Goal: Task Accomplishment & Management: Complete application form

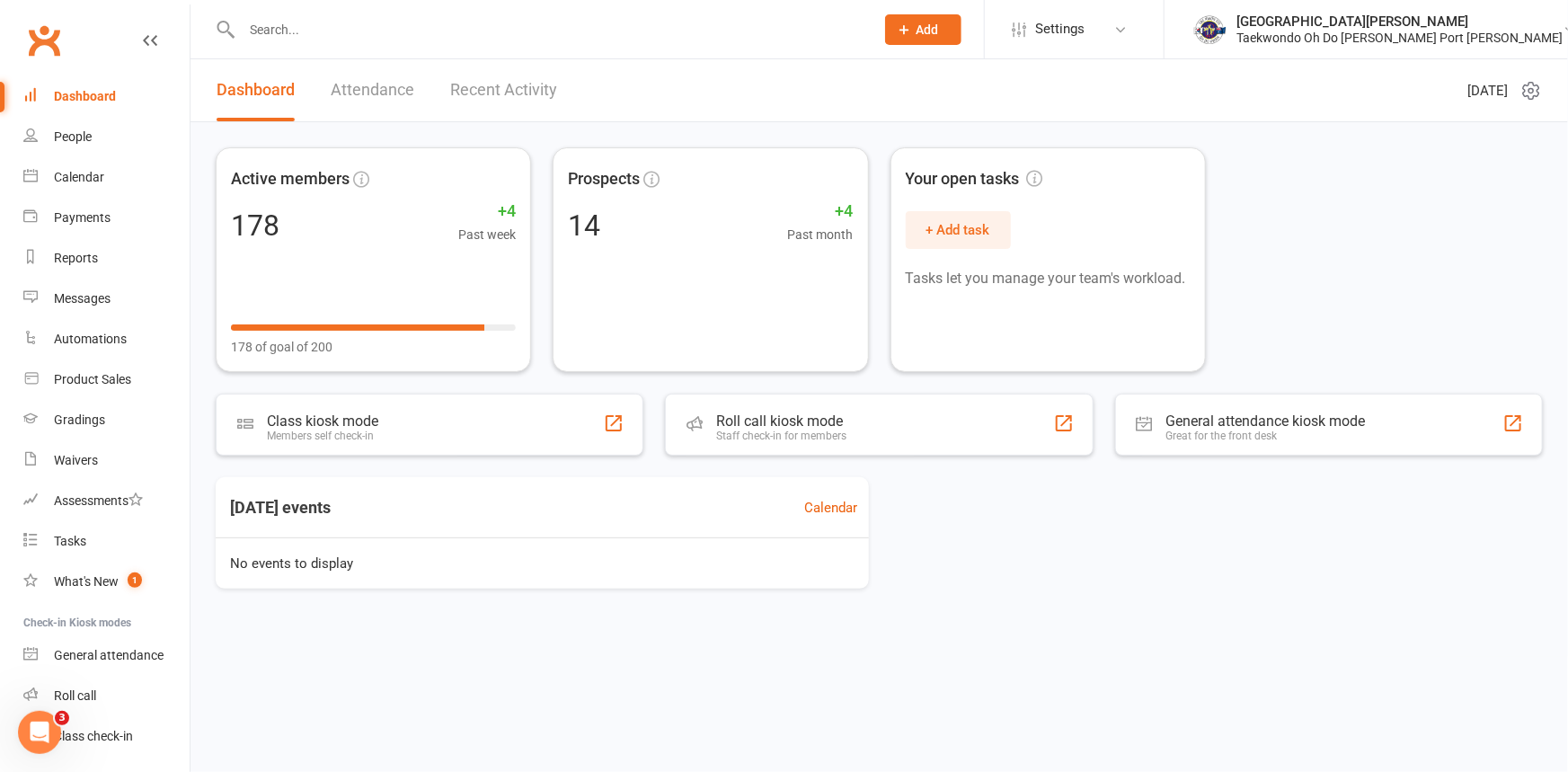
click at [913, 36] on icon at bounding box center [905, 29] width 16 height 16
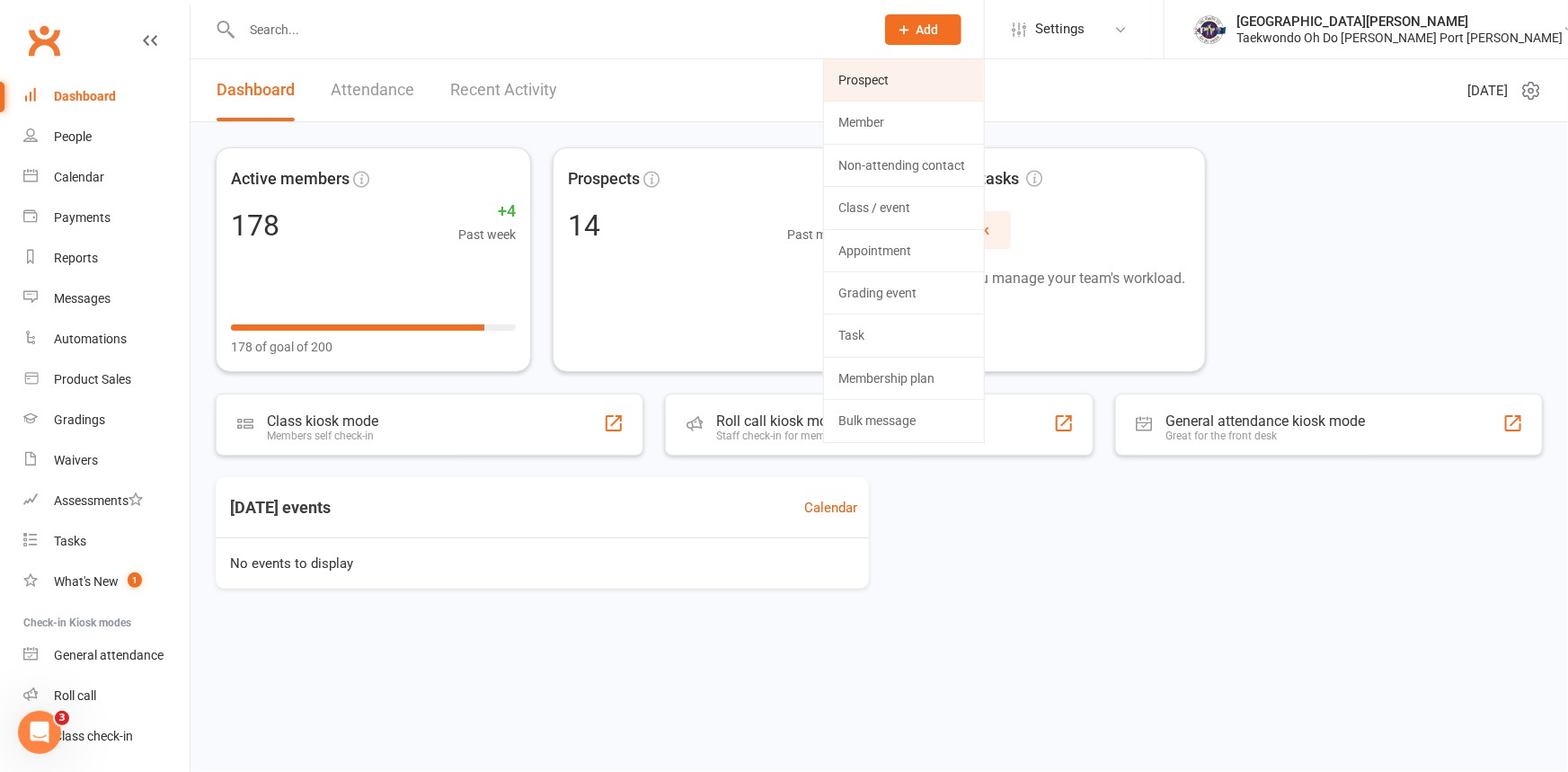
click at [925, 76] on link "Prospect" at bounding box center [904, 79] width 160 height 42
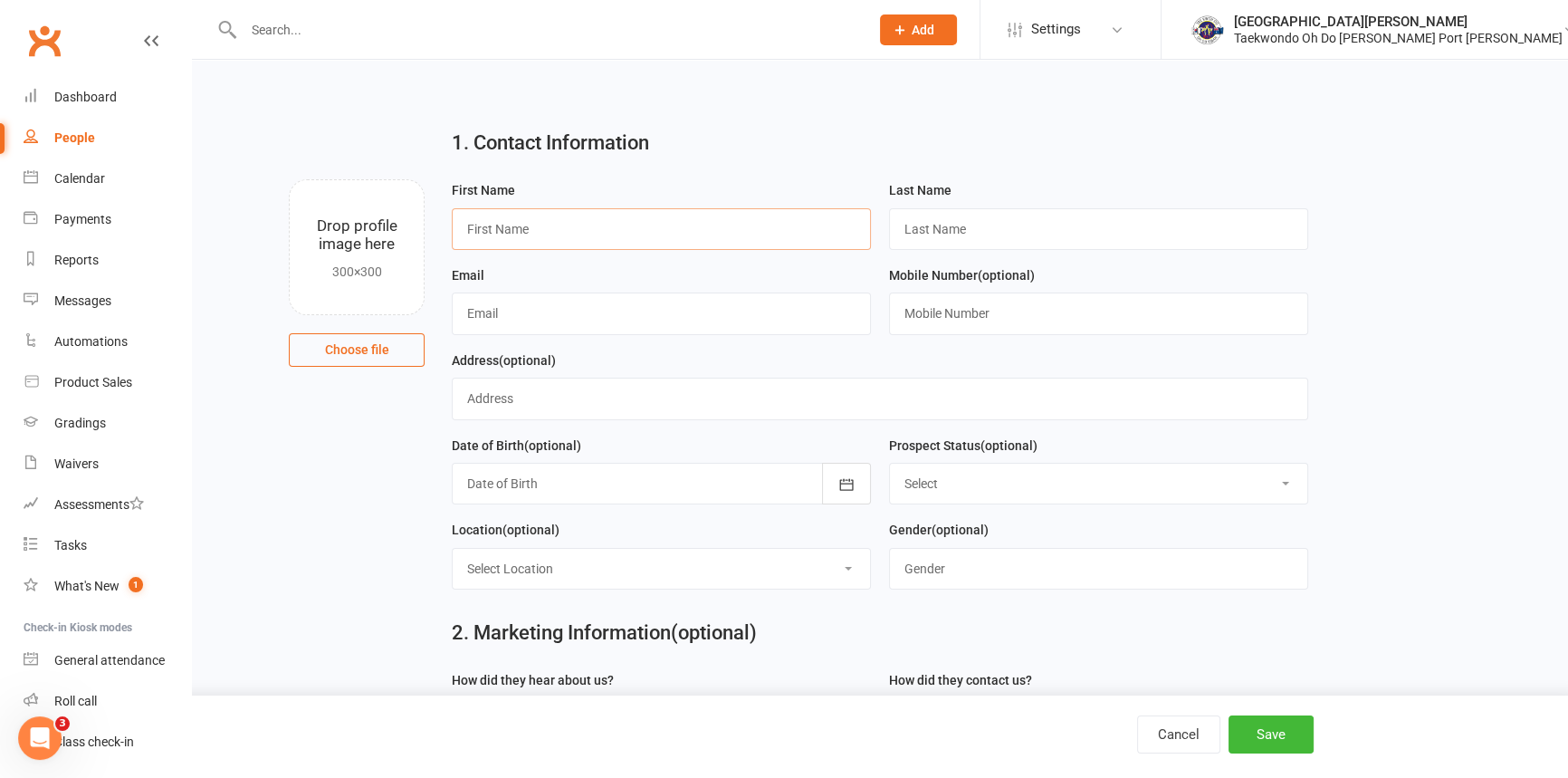
click at [464, 244] on input "text" at bounding box center [662, 228] width 420 height 42
type input "Kodi"
type input "[PERSON_NAME]"
click at [514, 334] on input "text" at bounding box center [662, 313] width 420 height 42
click at [89, 85] on link "Dashboard" at bounding box center [107, 98] width 168 height 41
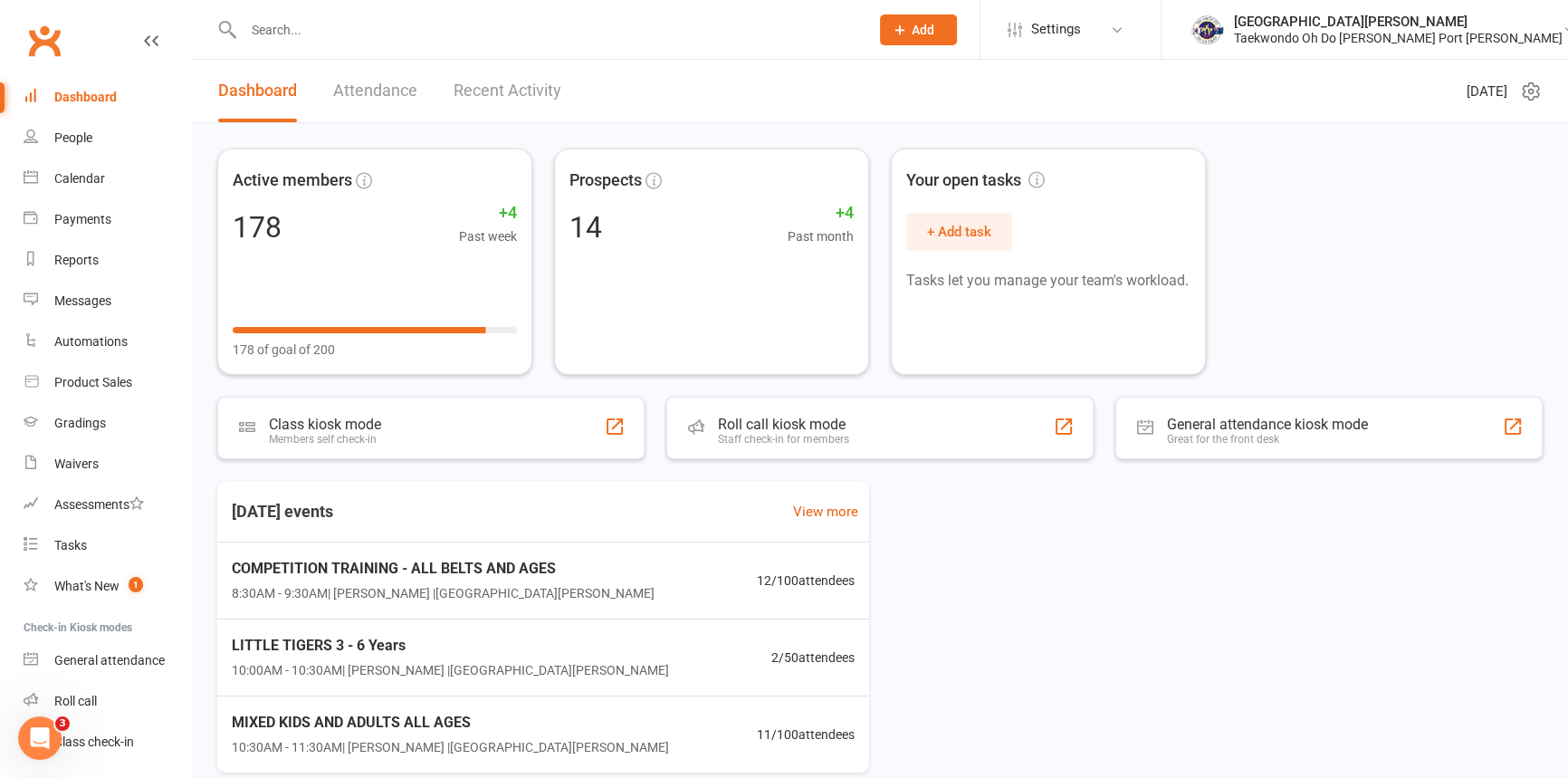
click at [23, 77] on link "Dashboard" at bounding box center [107, 98] width 168 height 41
click at [365, 594] on span "8:30AM - 9:30AM | Anita Tippet | Port Kennedy Dojang" at bounding box center [441, 594] width 431 height 20
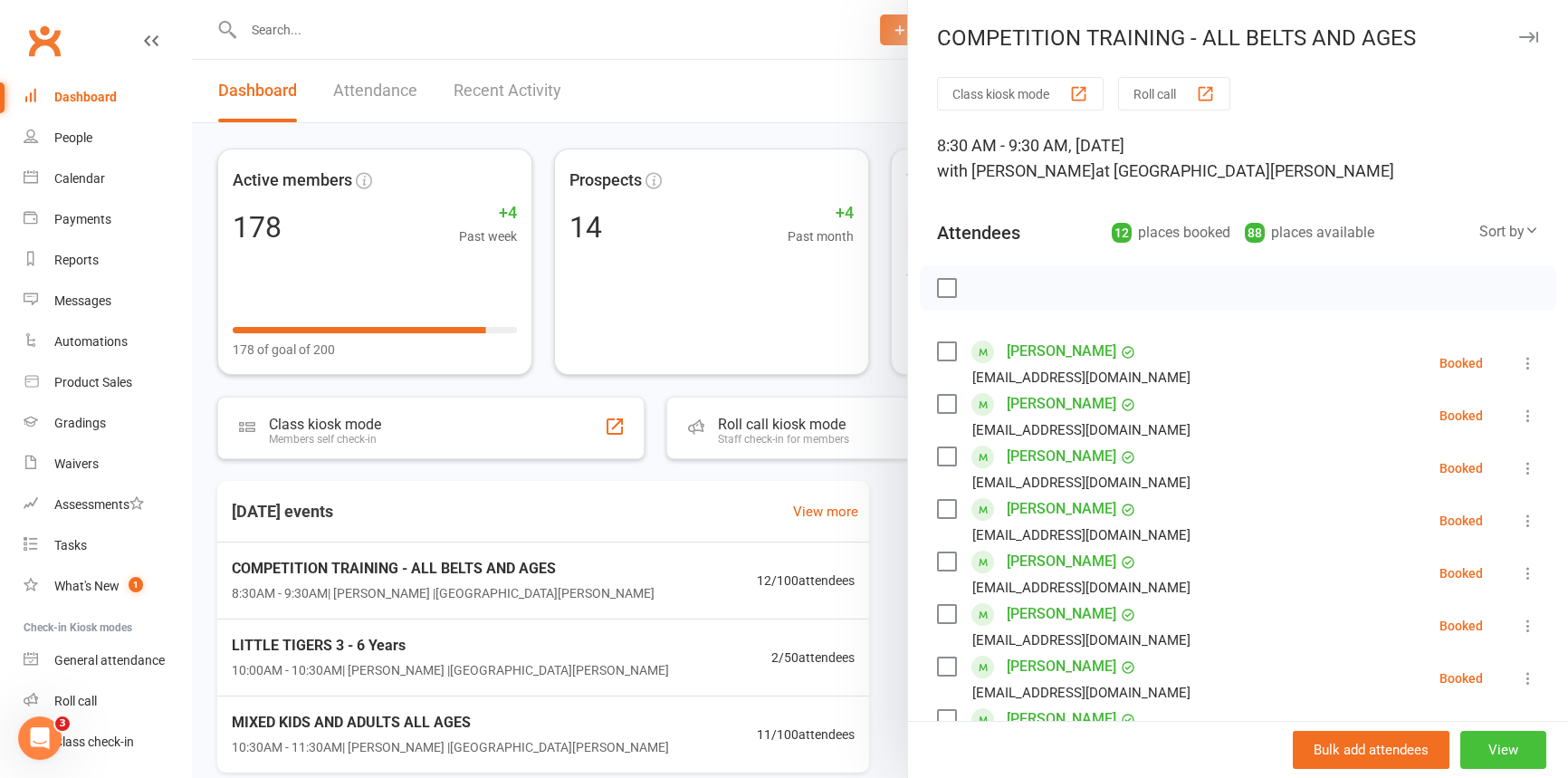
click at [1481, 742] on button "View" at bounding box center [1504, 750] width 86 height 38
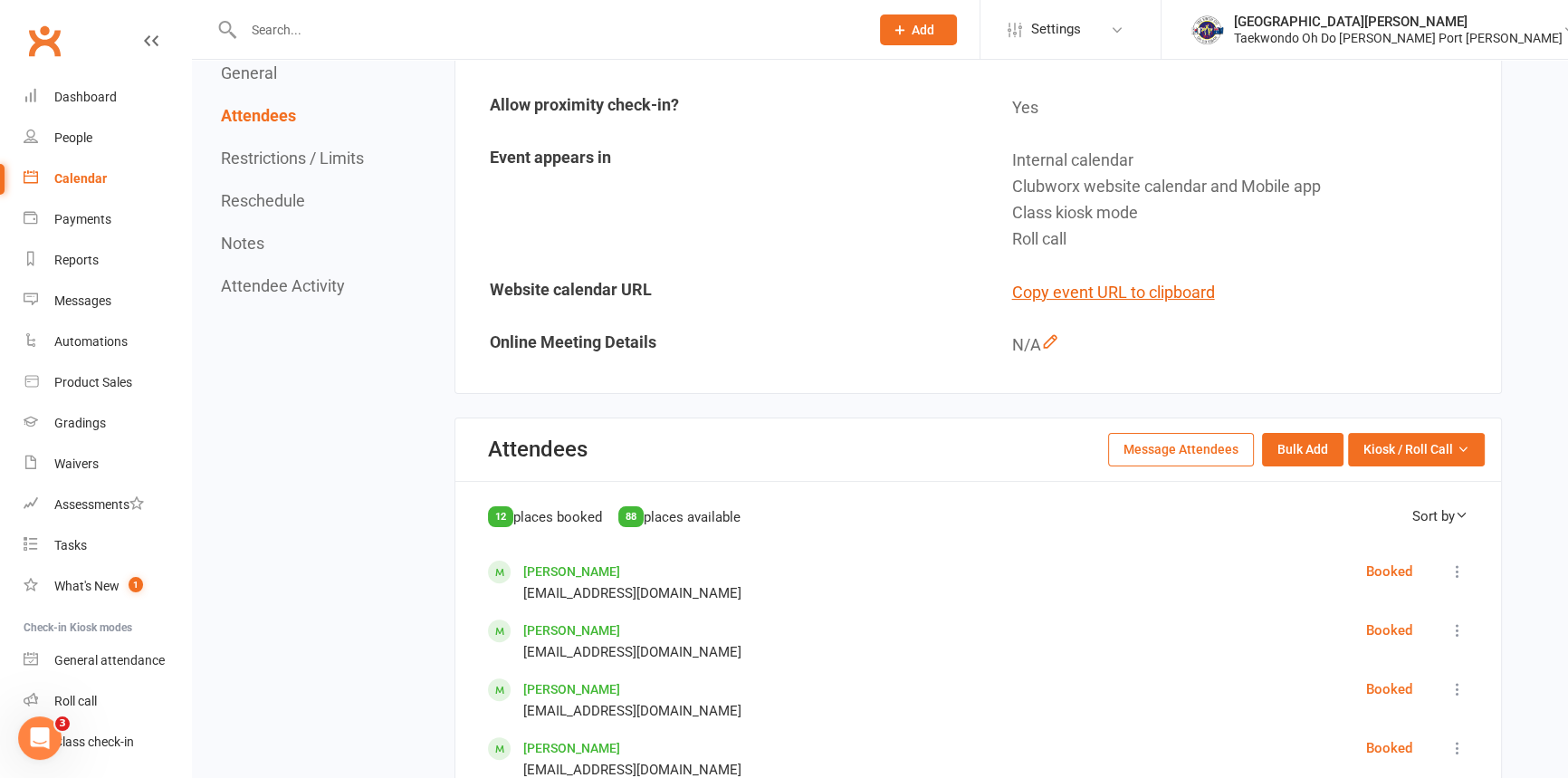
scroll to position [659, 0]
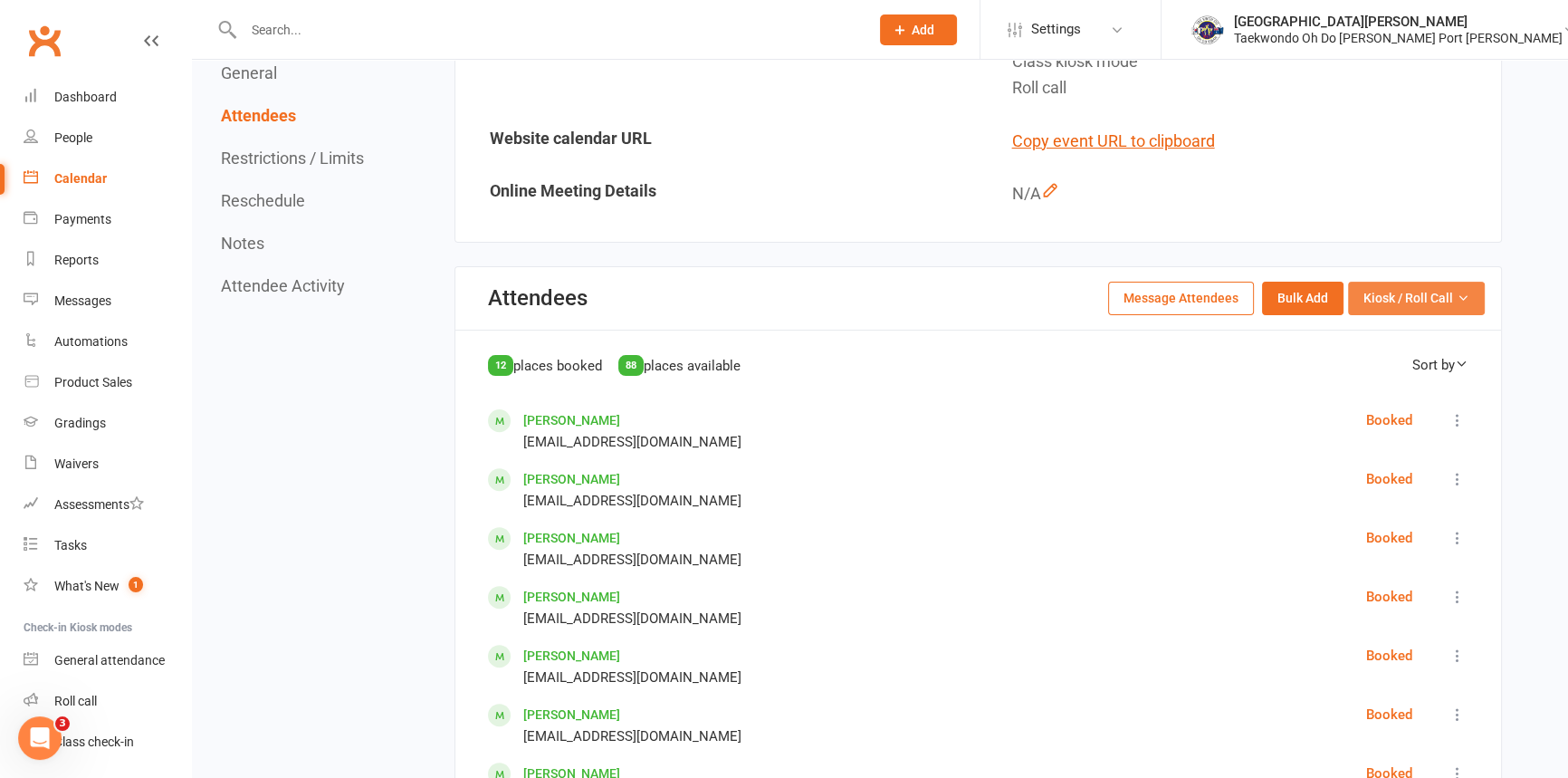
click at [1401, 299] on span "Kiosk / Roll Call" at bounding box center [1408, 298] width 90 height 20
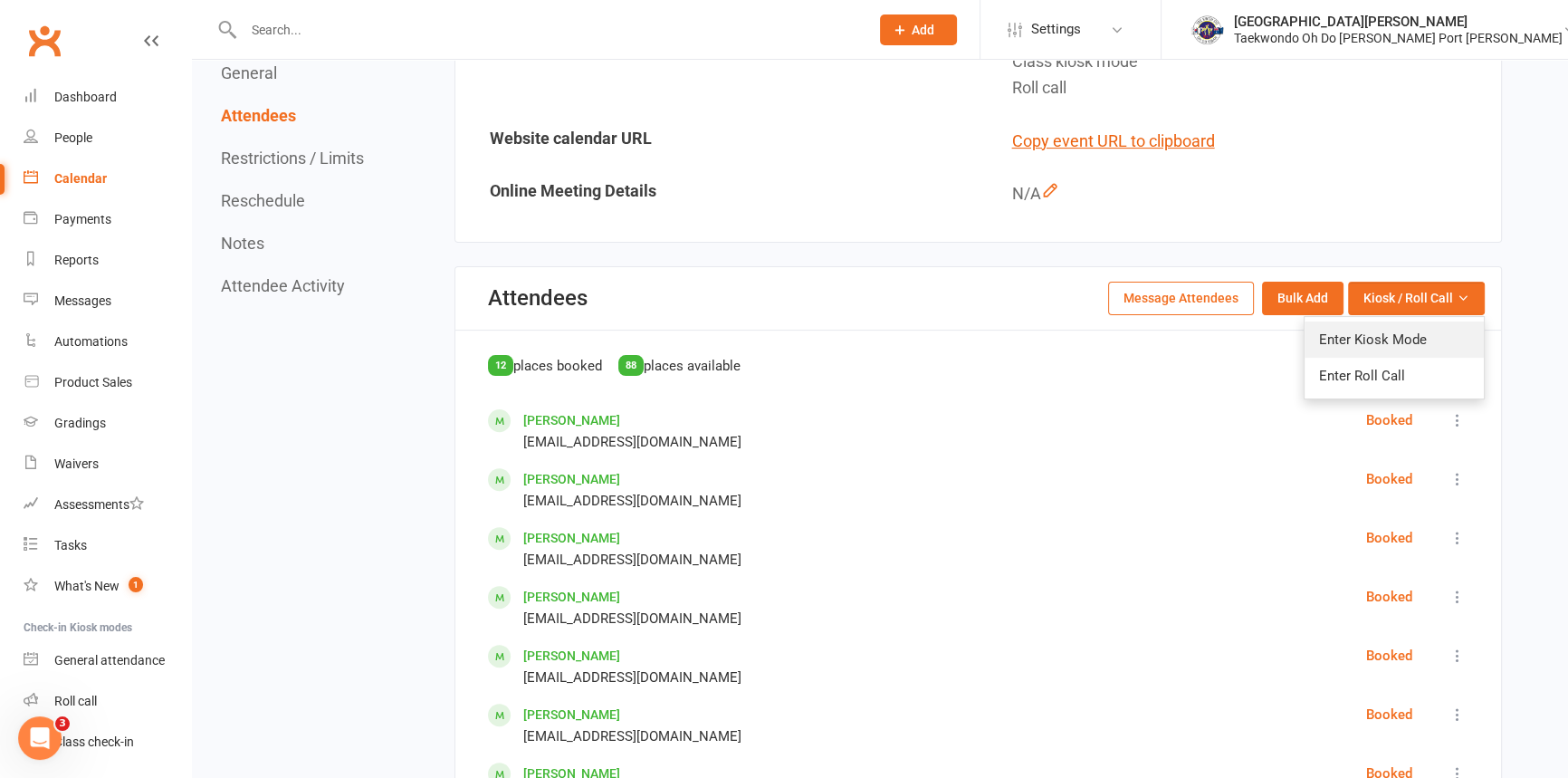
click at [1339, 338] on link "Enter Kiosk Mode" at bounding box center [1394, 339] width 180 height 36
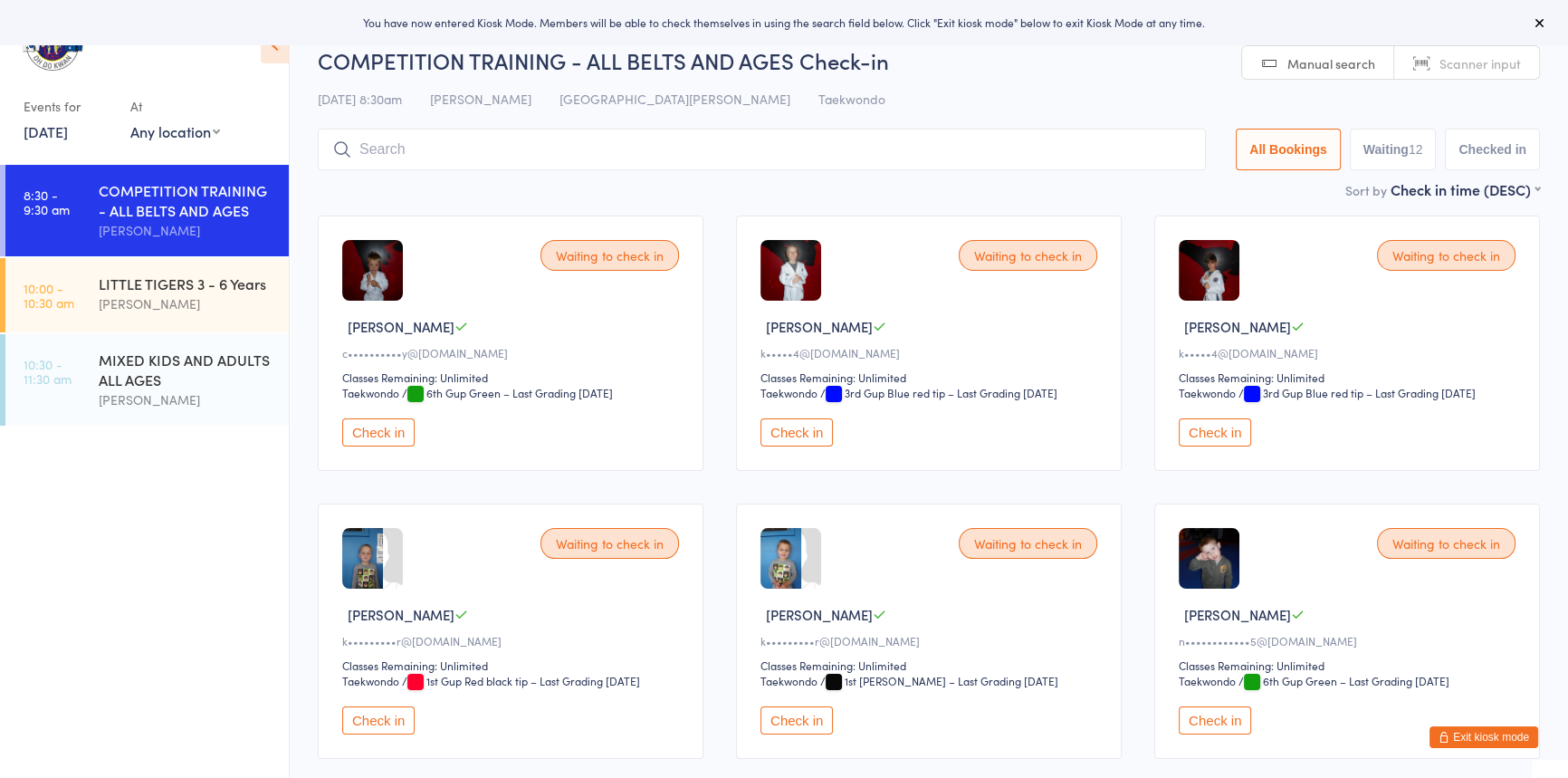
click at [383, 446] on button "Check in" at bounding box center [379, 432] width 72 height 28
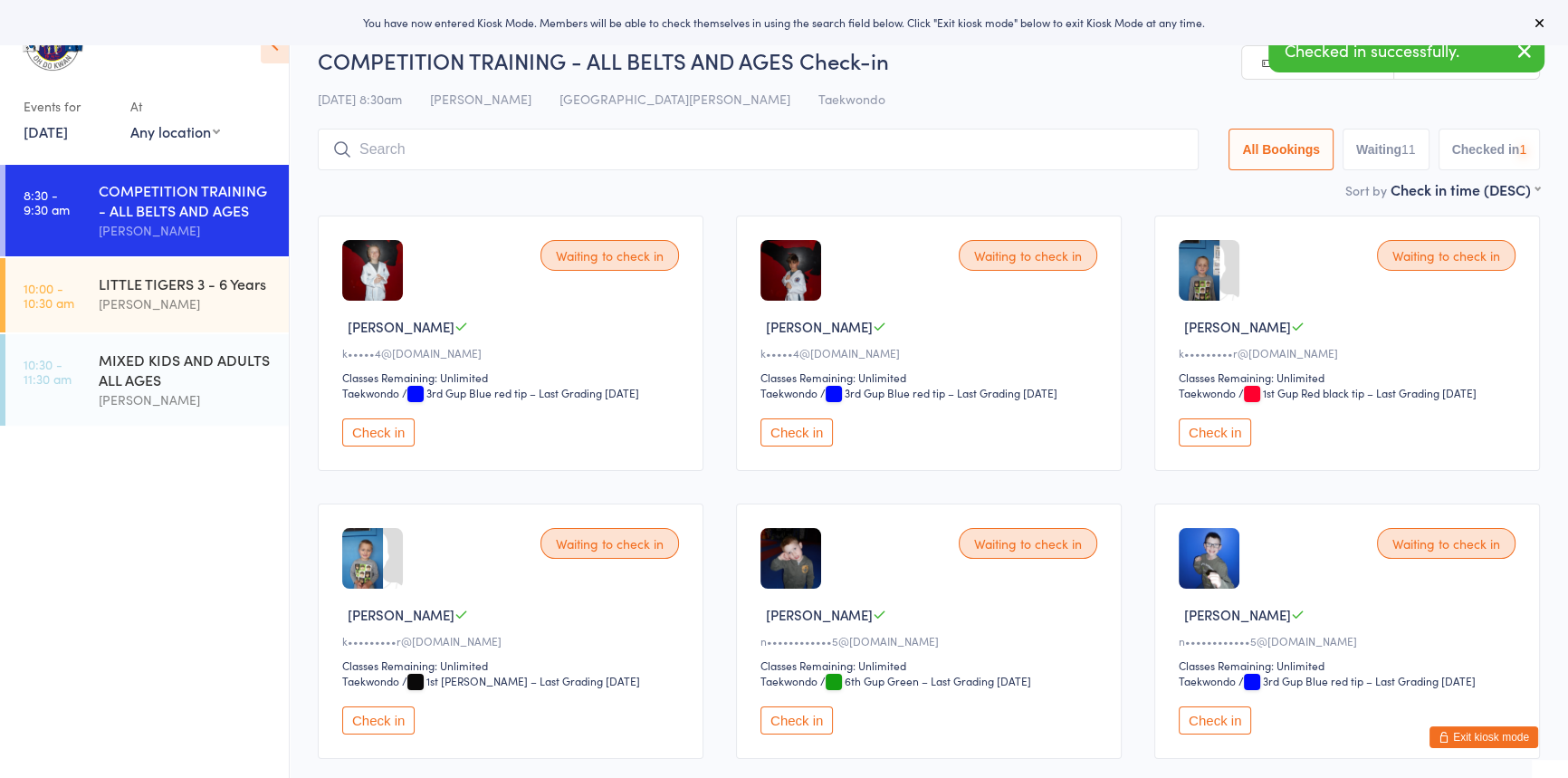
click at [383, 446] on button "Check in" at bounding box center [379, 432] width 72 height 28
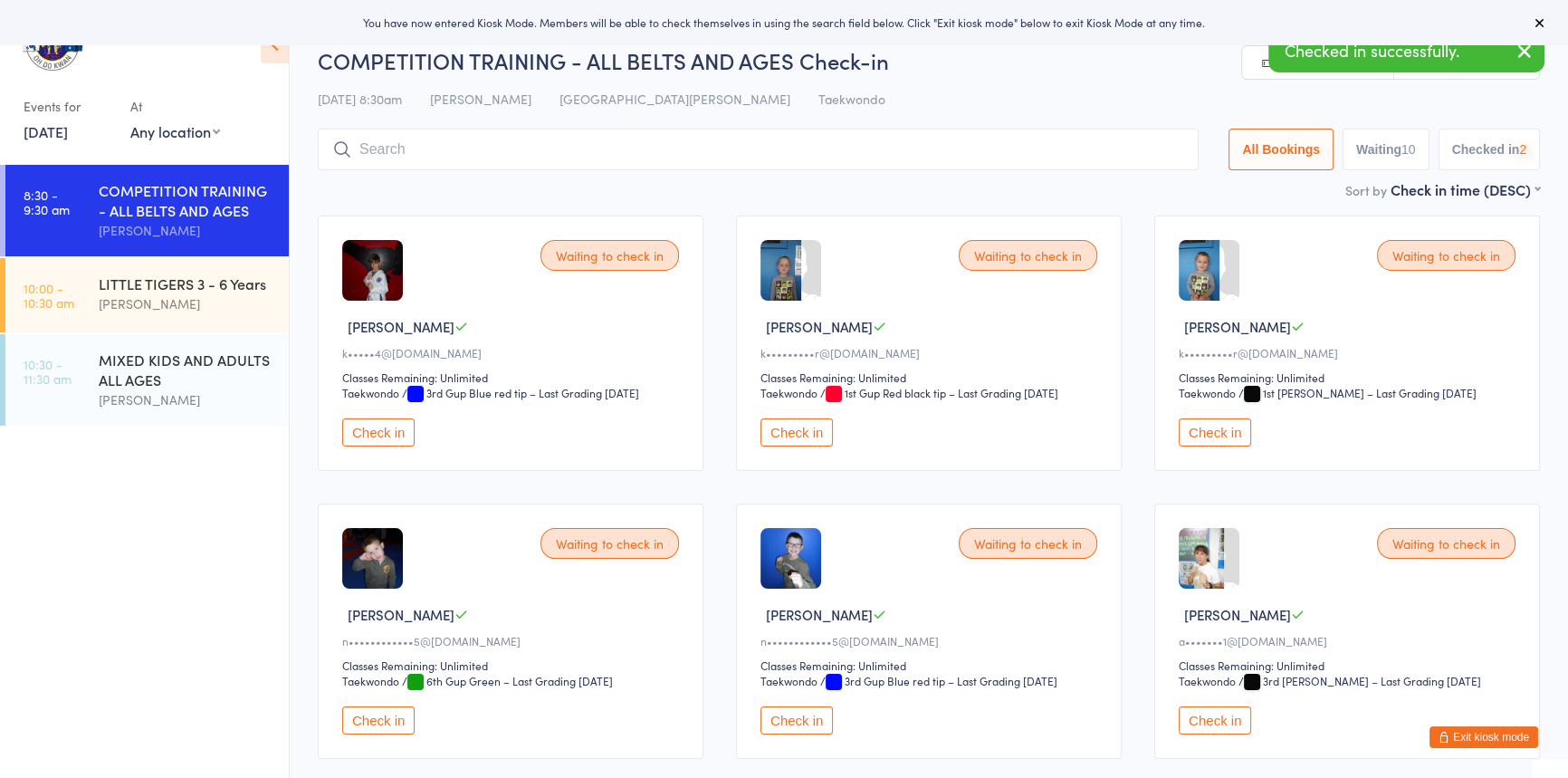
click at [383, 446] on button "Check in" at bounding box center [379, 432] width 72 height 28
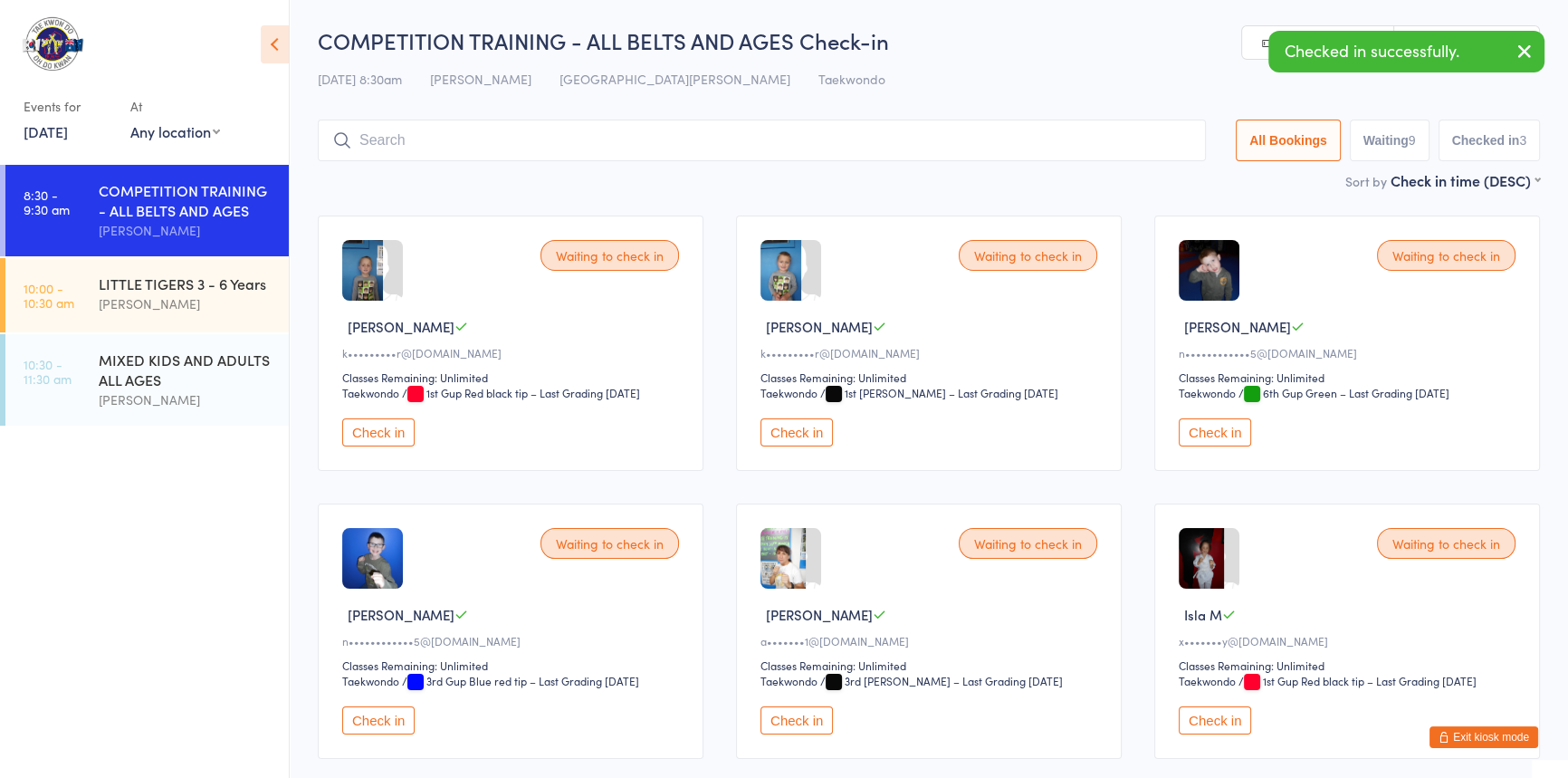
click at [383, 446] on button "Check in" at bounding box center [379, 432] width 72 height 28
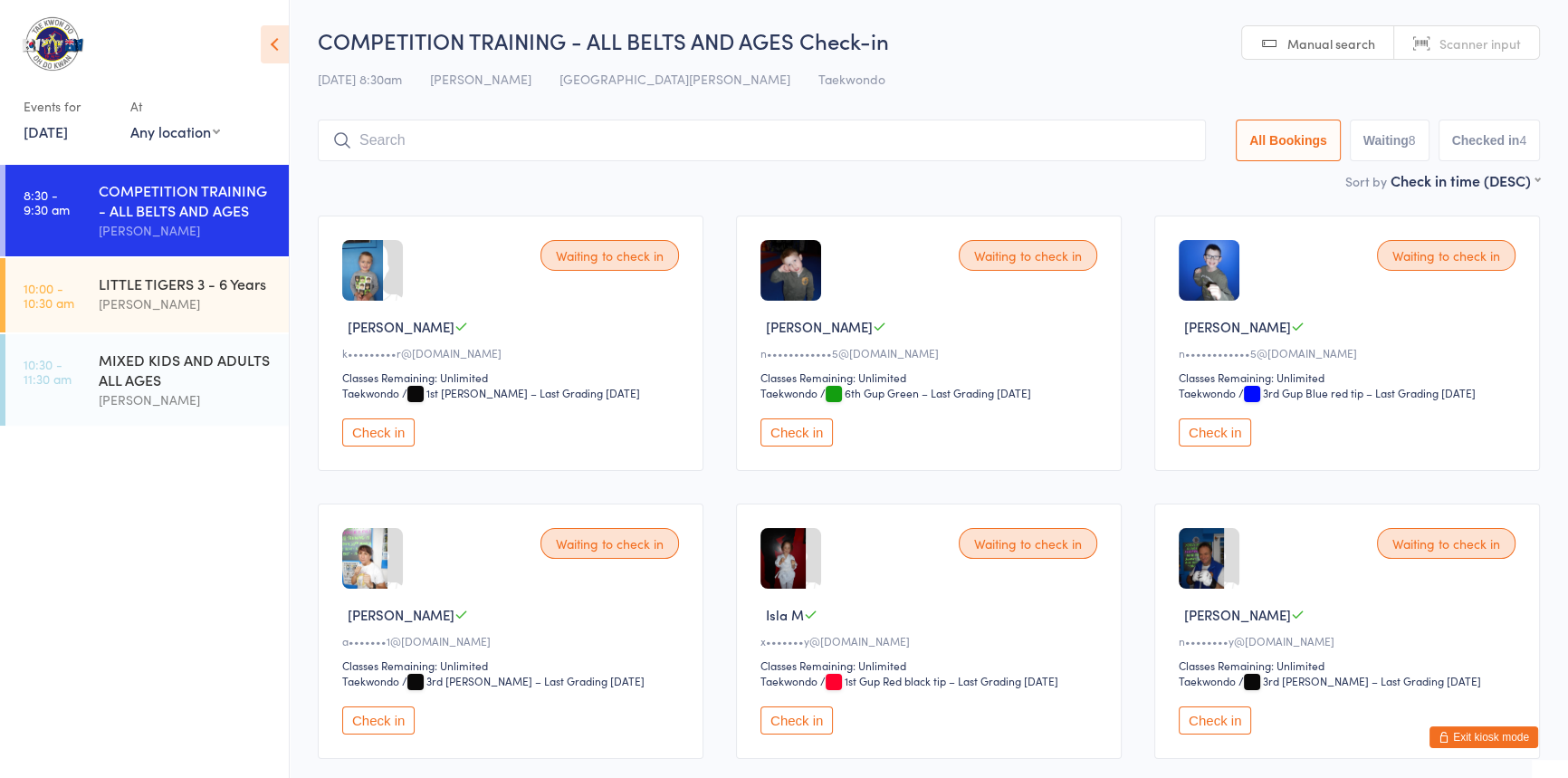
click at [388, 446] on button "Check in" at bounding box center [379, 432] width 72 height 28
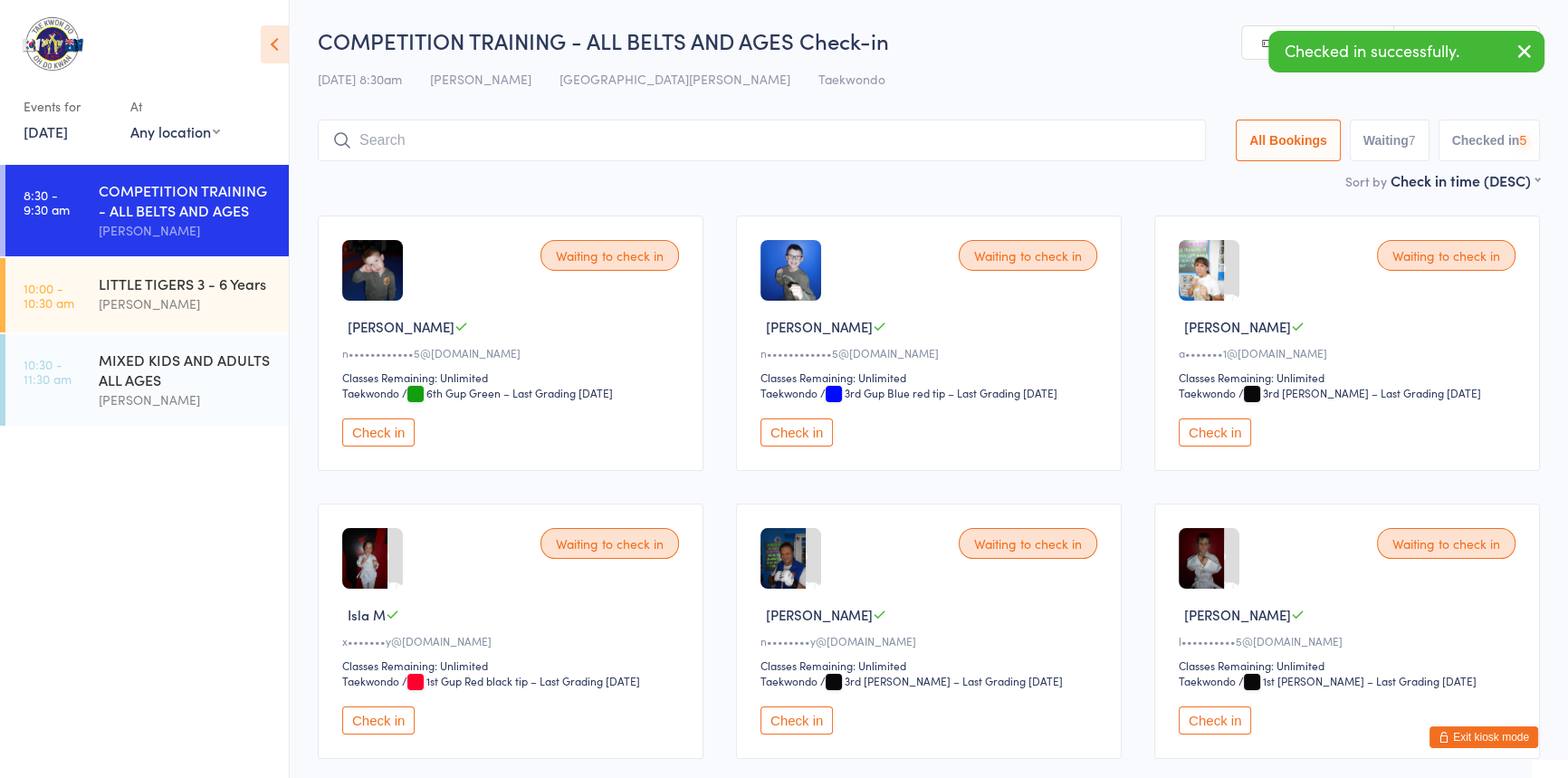
click at [388, 446] on button "Check in" at bounding box center [379, 432] width 72 height 28
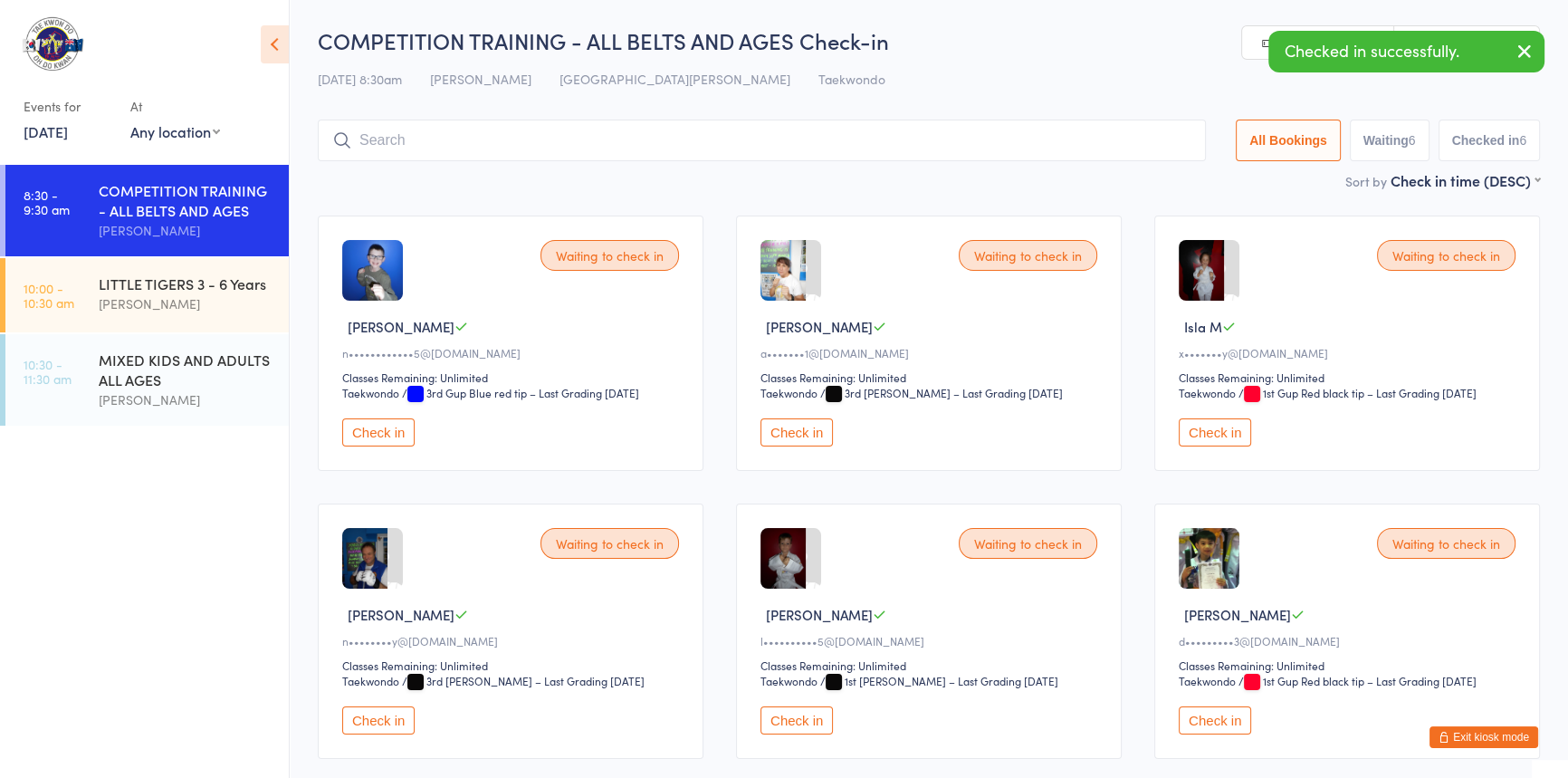
click at [384, 446] on button "Check in" at bounding box center [379, 432] width 72 height 28
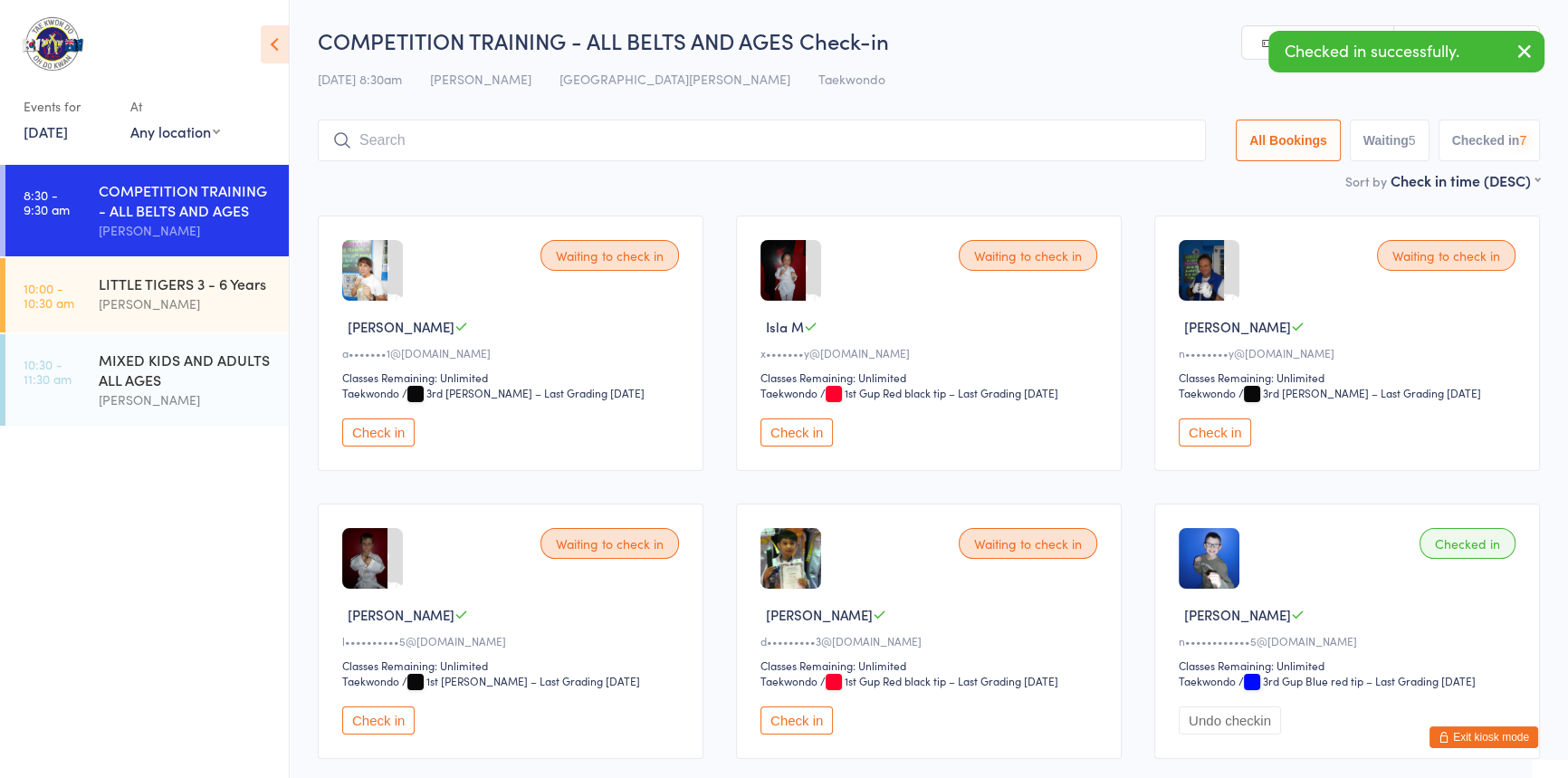
click at [385, 446] on button "Check in" at bounding box center [379, 432] width 72 height 28
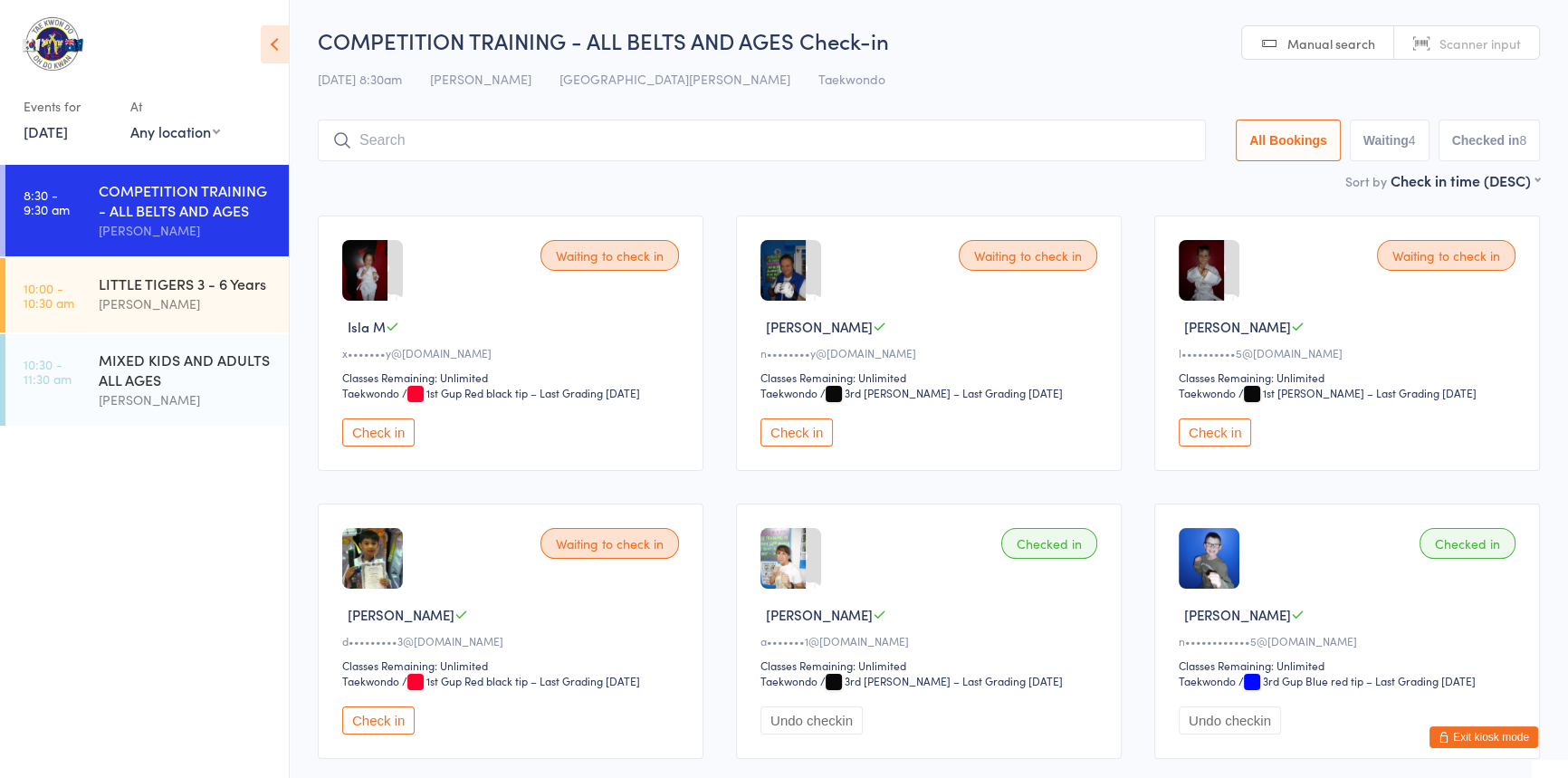
click at [386, 446] on button "Check in" at bounding box center [379, 432] width 72 height 28
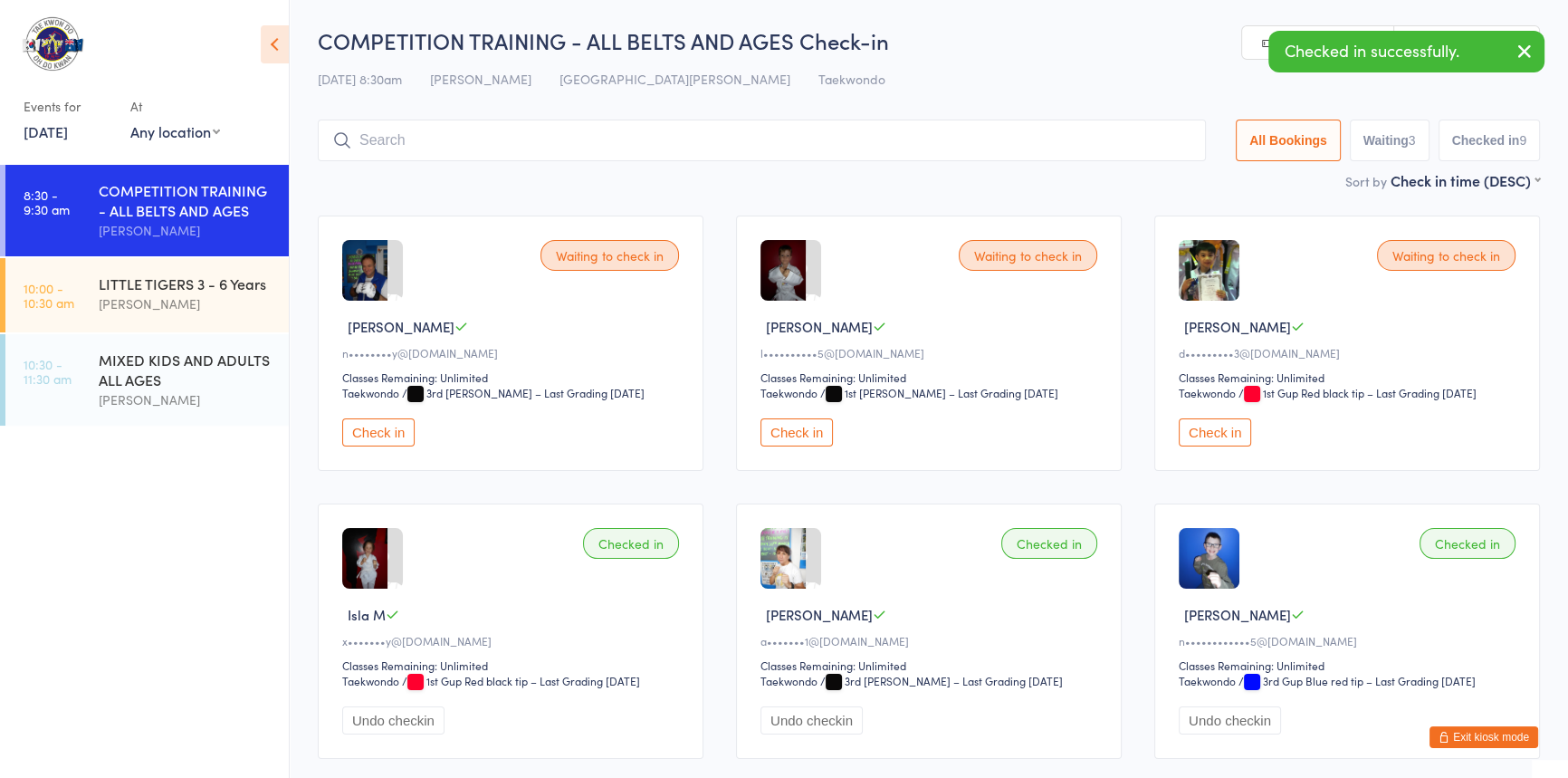
click at [386, 446] on button "Check in" at bounding box center [379, 432] width 72 height 28
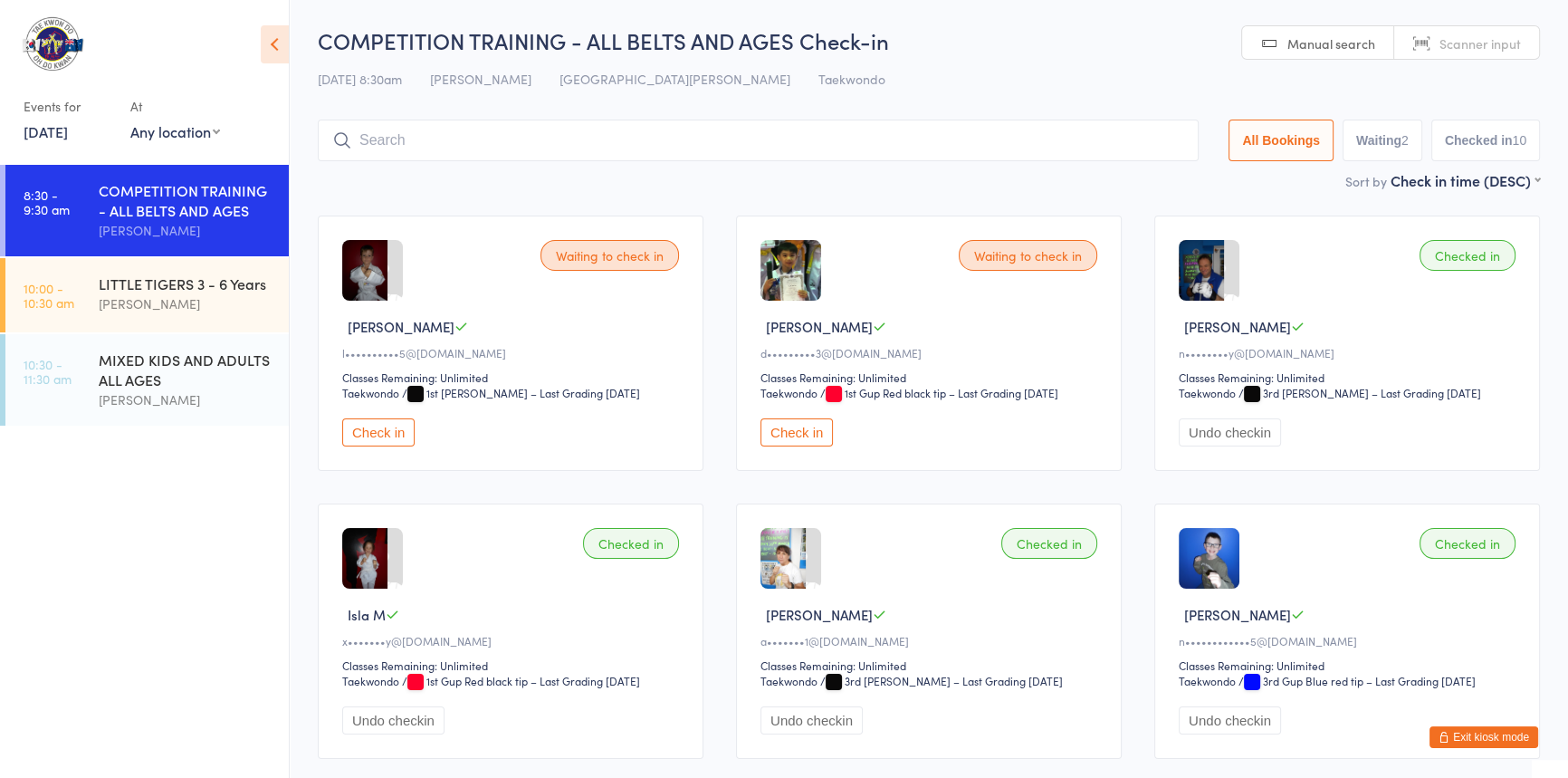
click at [396, 446] on button "Check in" at bounding box center [379, 432] width 72 height 28
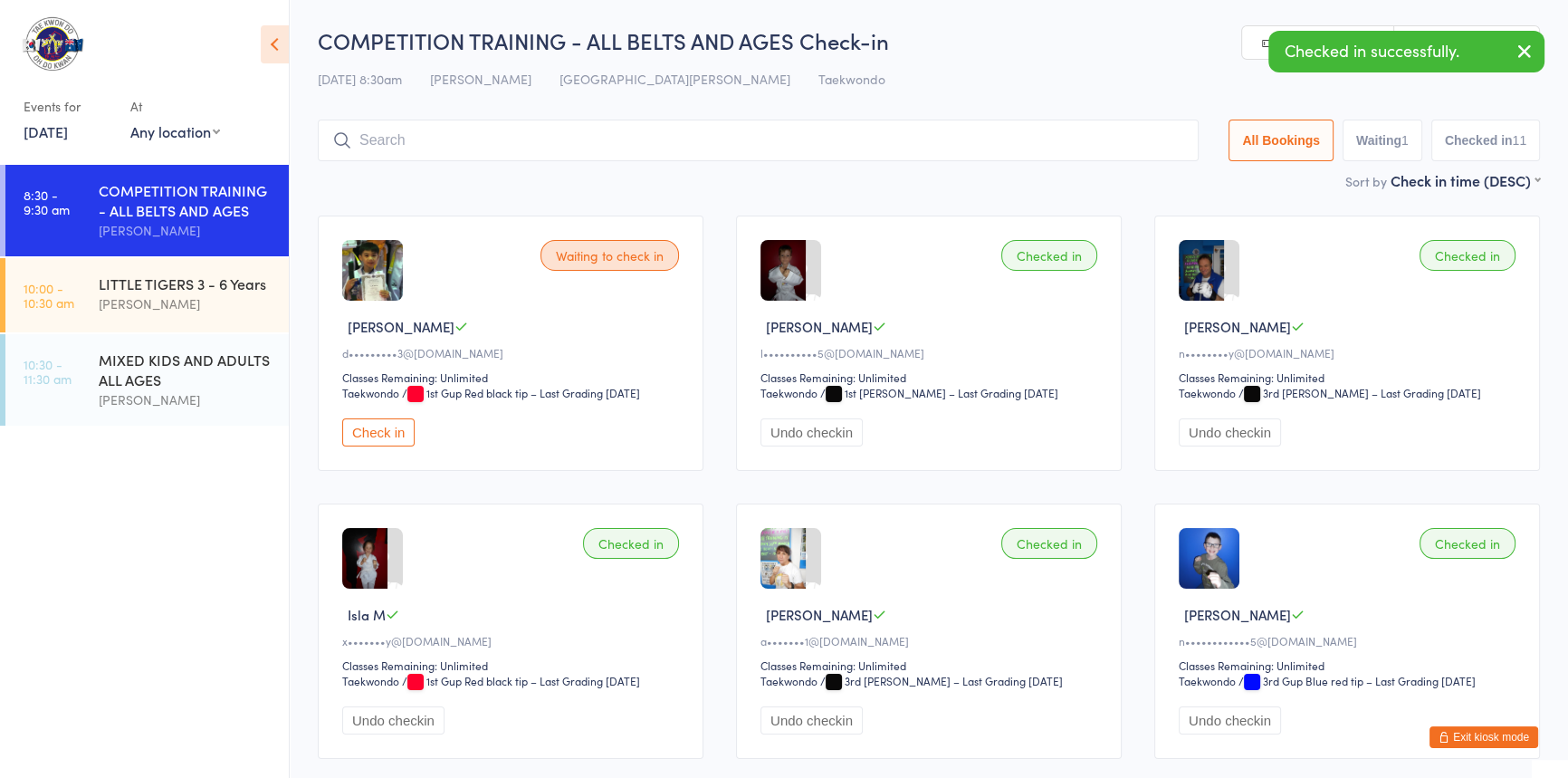
click at [375, 446] on button "Check in" at bounding box center [379, 432] width 72 height 28
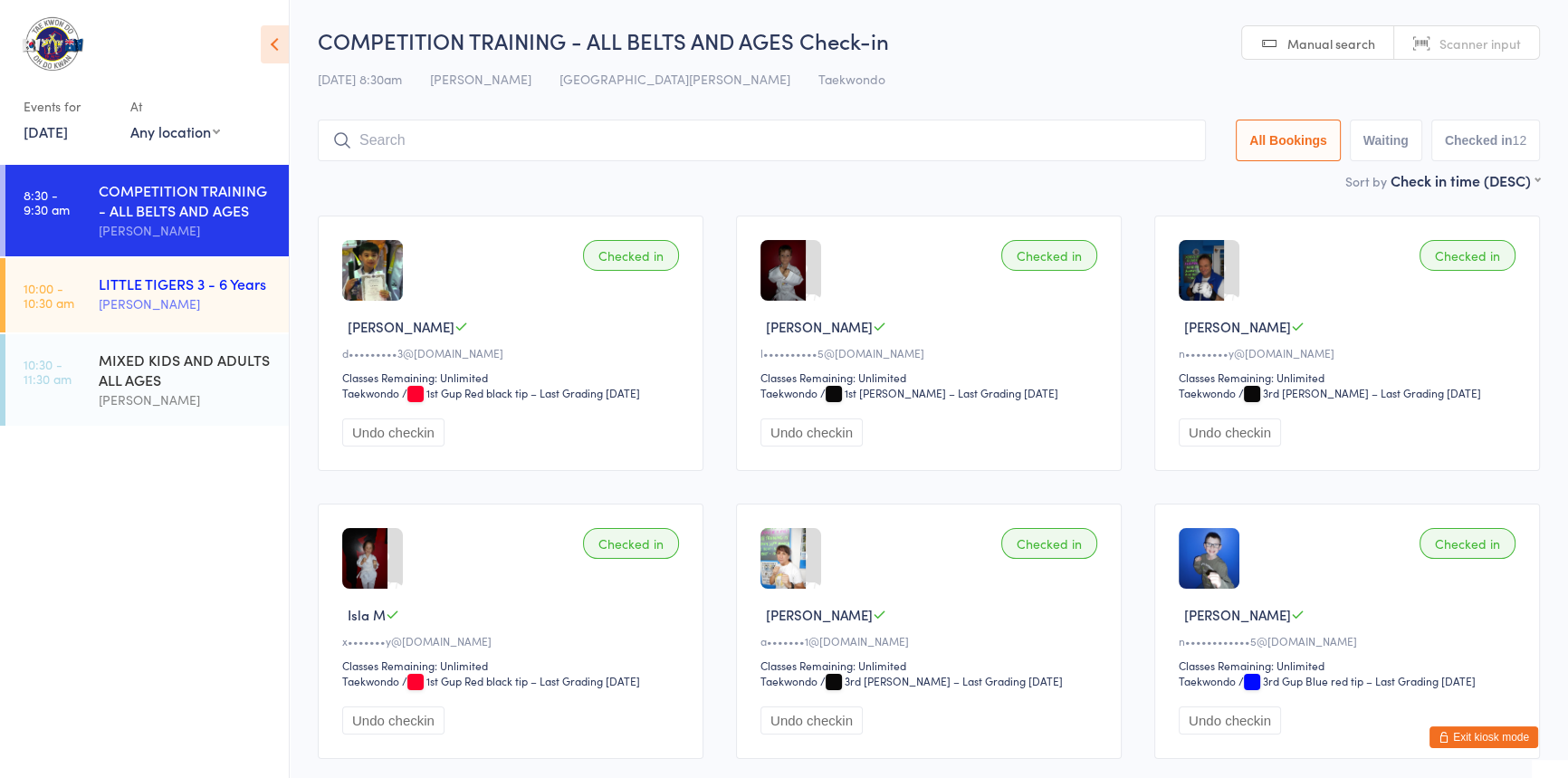
click at [128, 289] on div "LITTLE TIGERS 3 - 6 Years" at bounding box center [185, 283] width 175 height 20
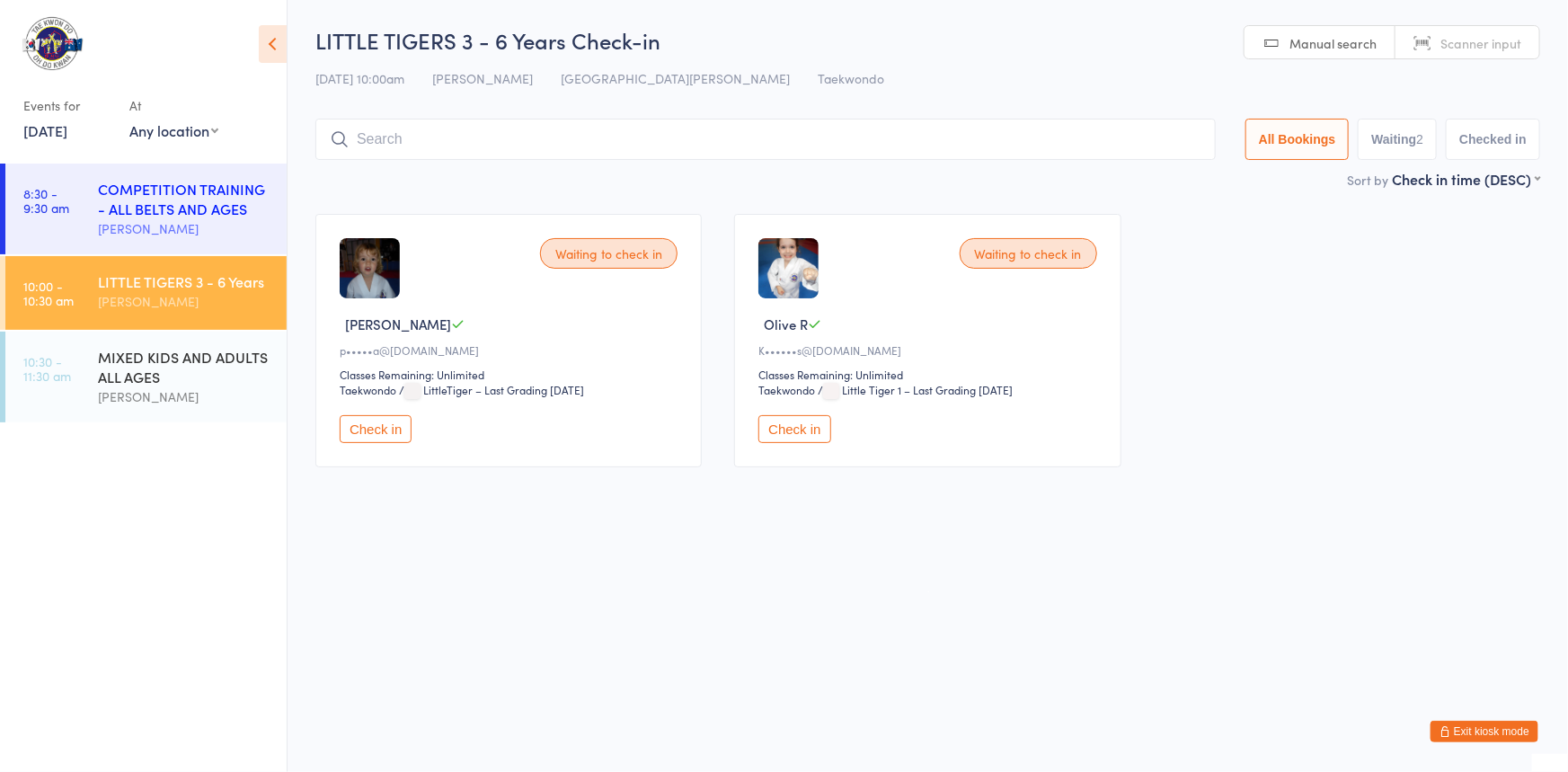
click at [156, 208] on div "COMPETITION TRAINING - ALL BELTS AND AGES" at bounding box center [184, 199] width 173 height 40
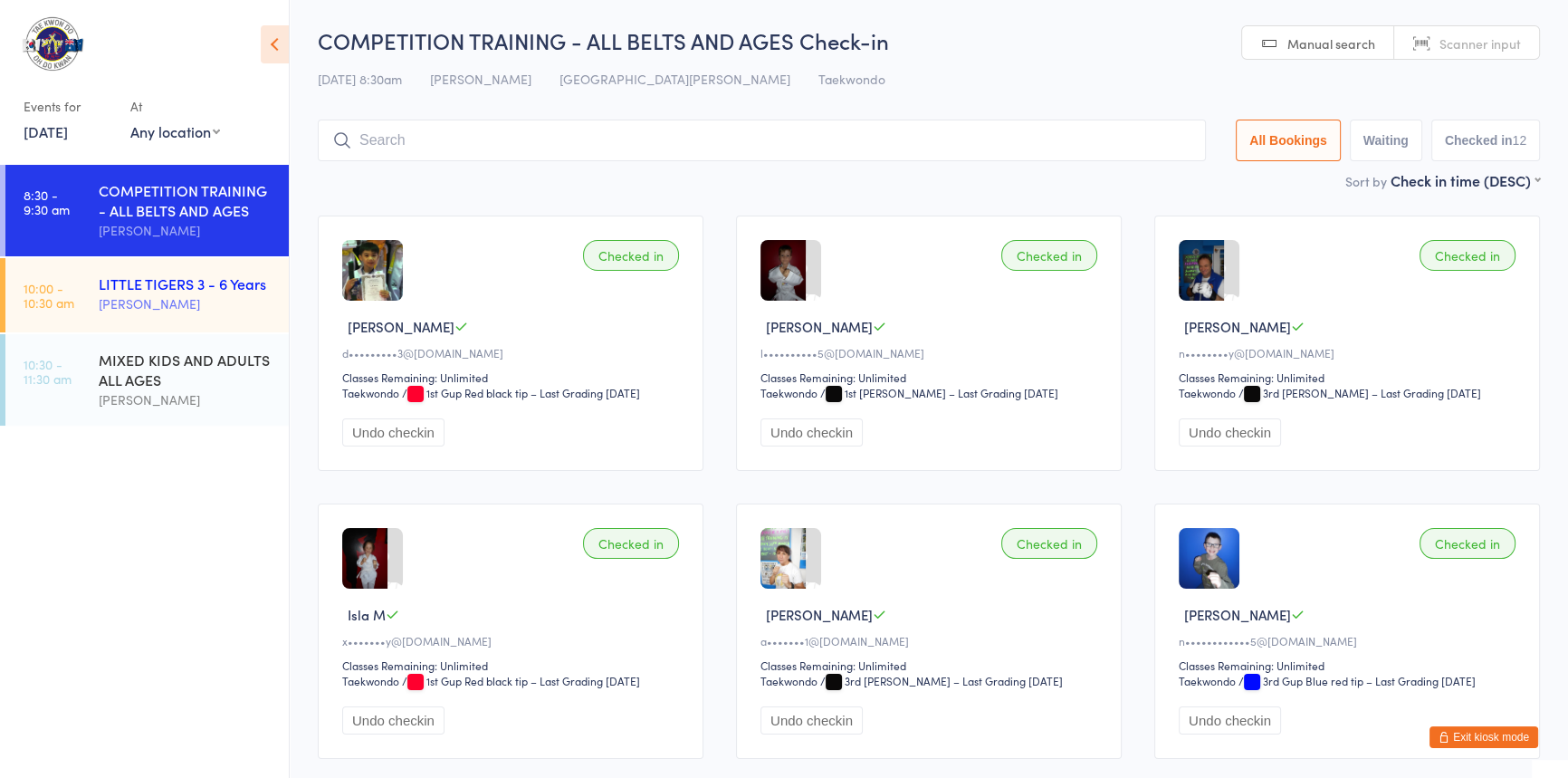
click at [155, 299] on div "[PERSON_NAME]" at bounding box center [185, 304] width 175 height 20
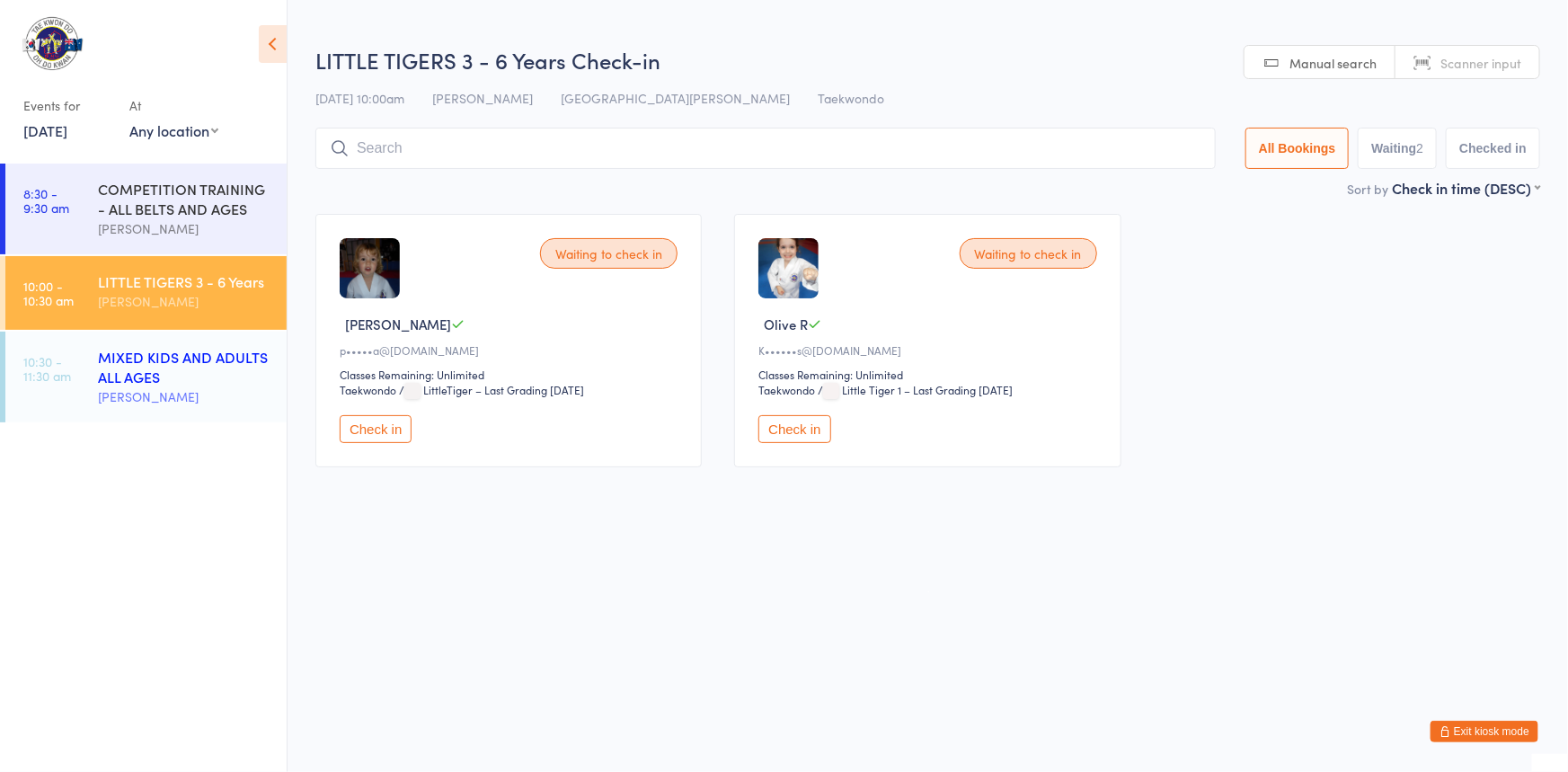
click at [145, 378] on div "MIXED KIDS AND ADULTS ALL AGES" at bounding box center [184, 366] width 173 height 40
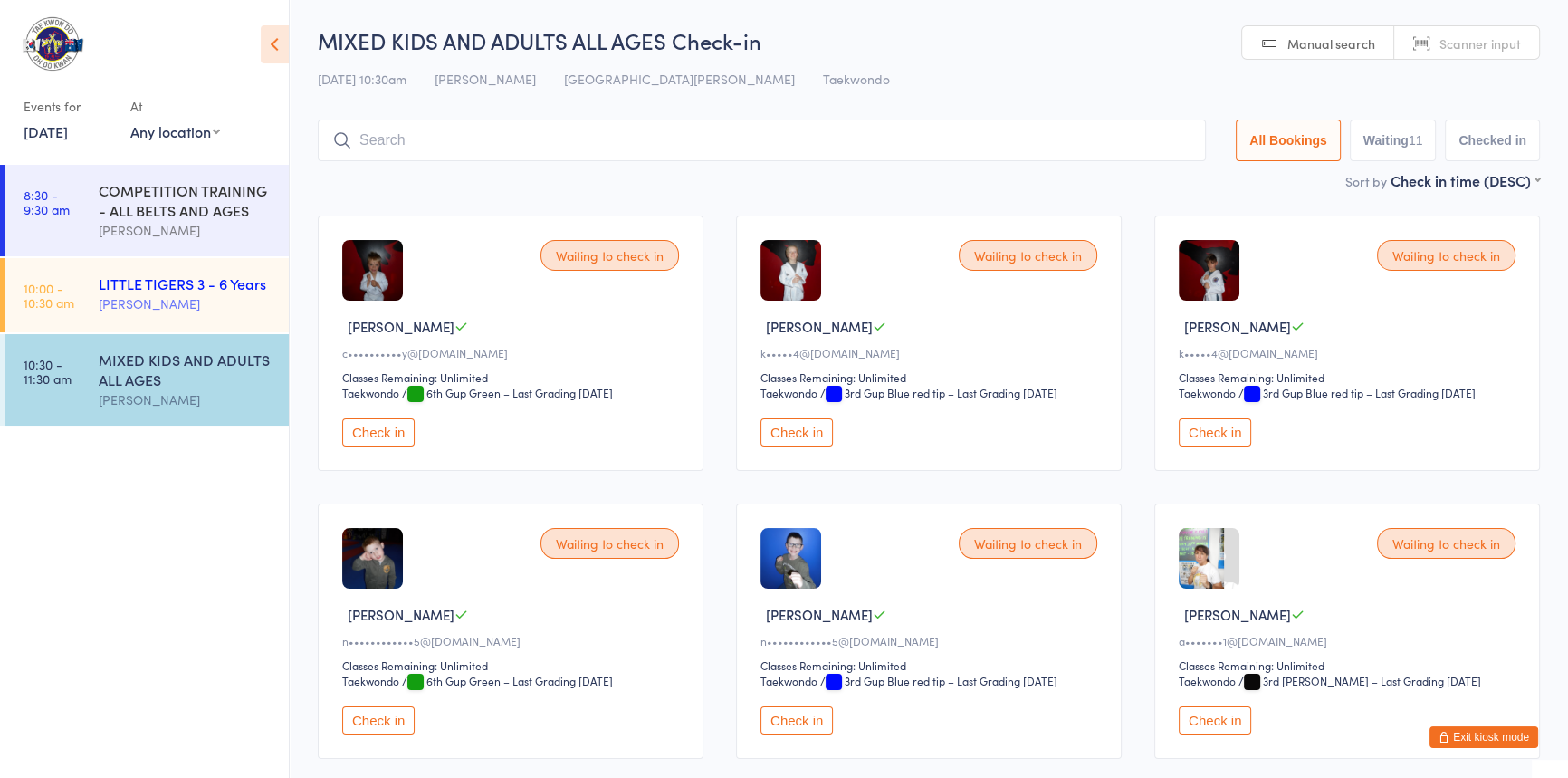
click at [164, 294] on div "LITTLE TIGERS 3 - 6 Years" at bounding box center [185, 283] width 175 height 20
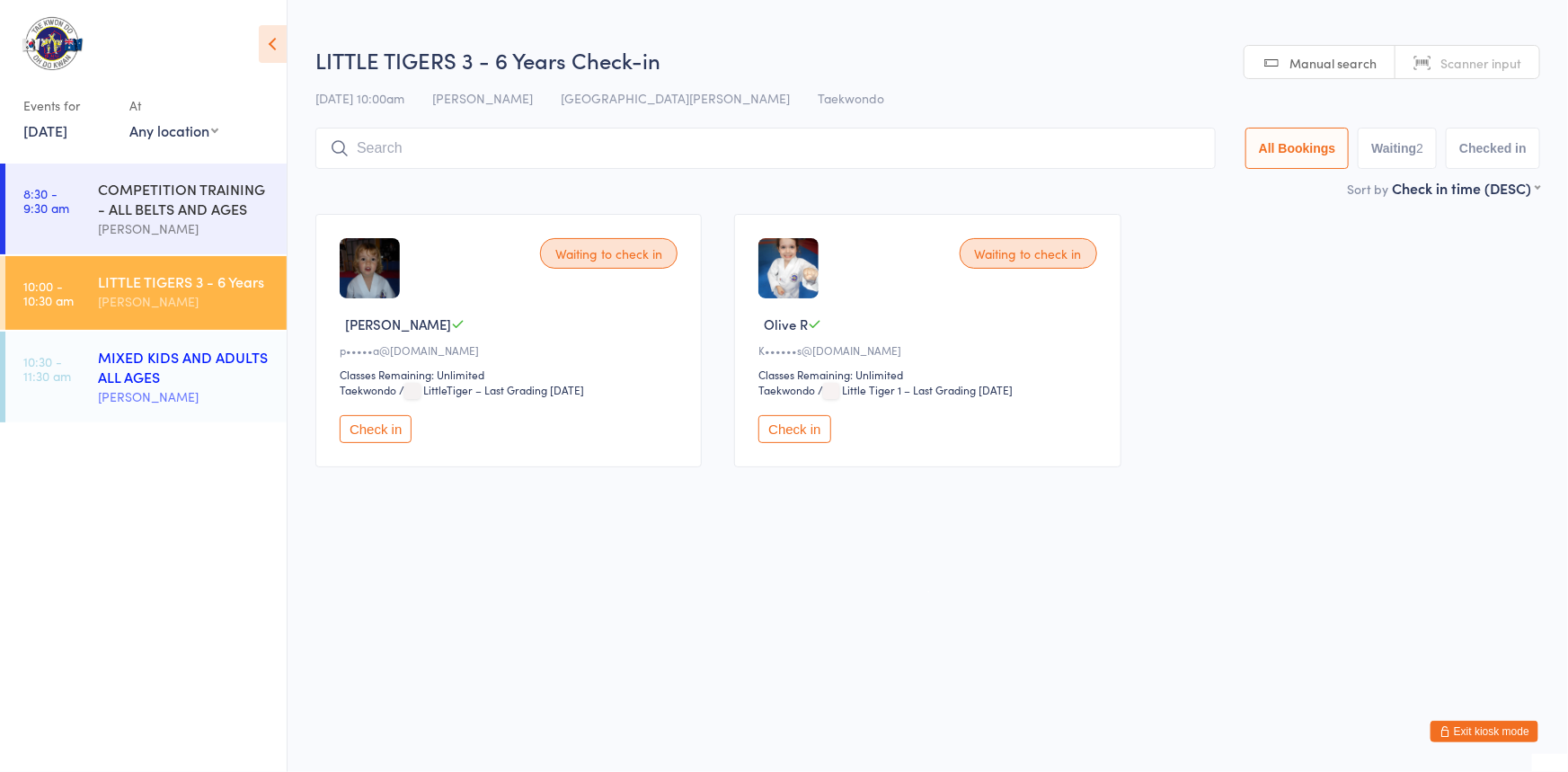
click at [155, 359] on div "MIXED KIDS AND ADULTS ALL AGES" at bounding box center [184, 366] width 173 height 40
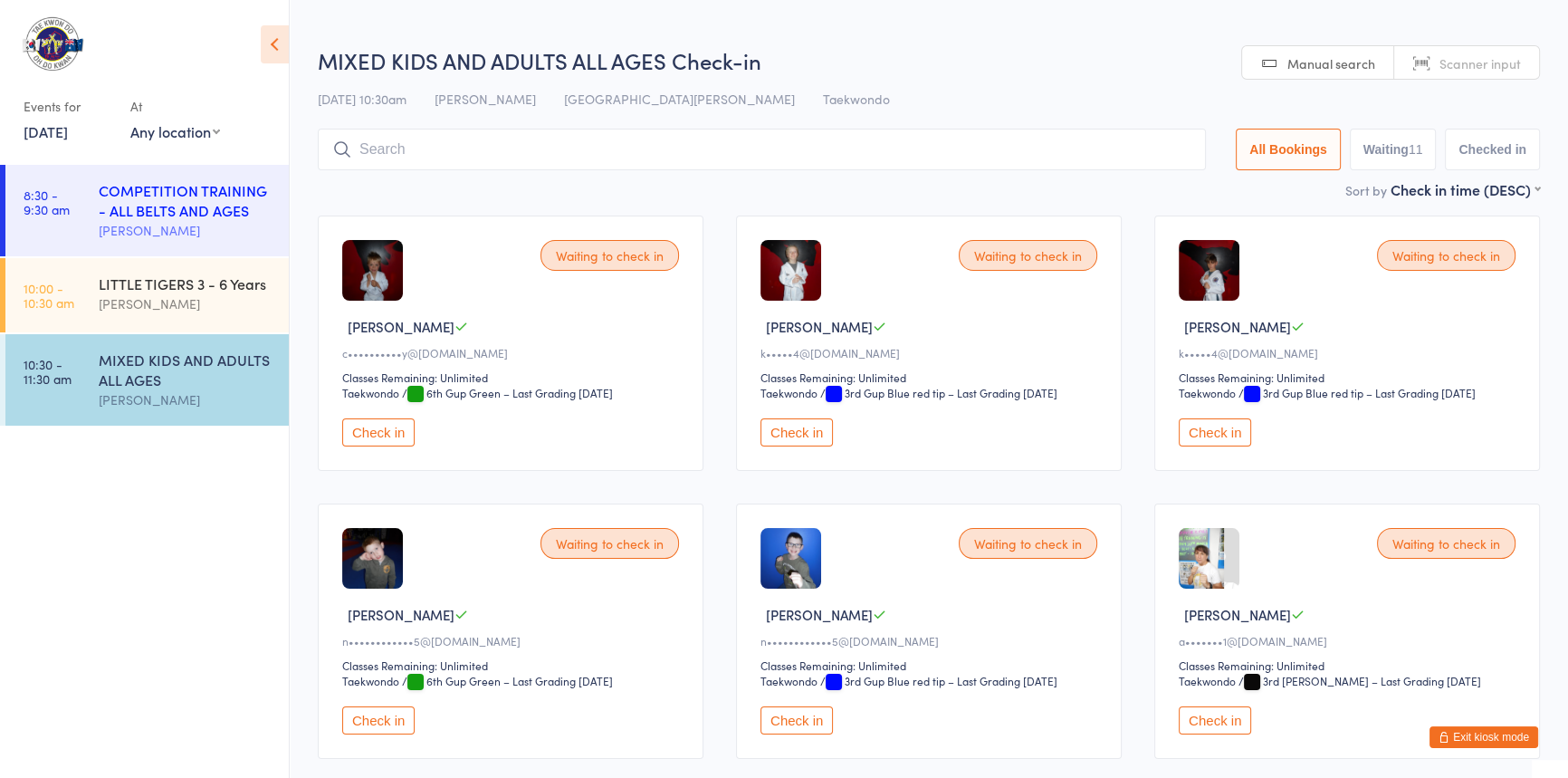
drag, startPoint x: 122, startPoint y: 191, endPoint x: 126, endPoint y: 214, distance: 23.3
click at [123, 191] on div "COMPETITION TRAINING - ALL BELTS AND AGES" at bounding box center [185, 200] width 175 height 40
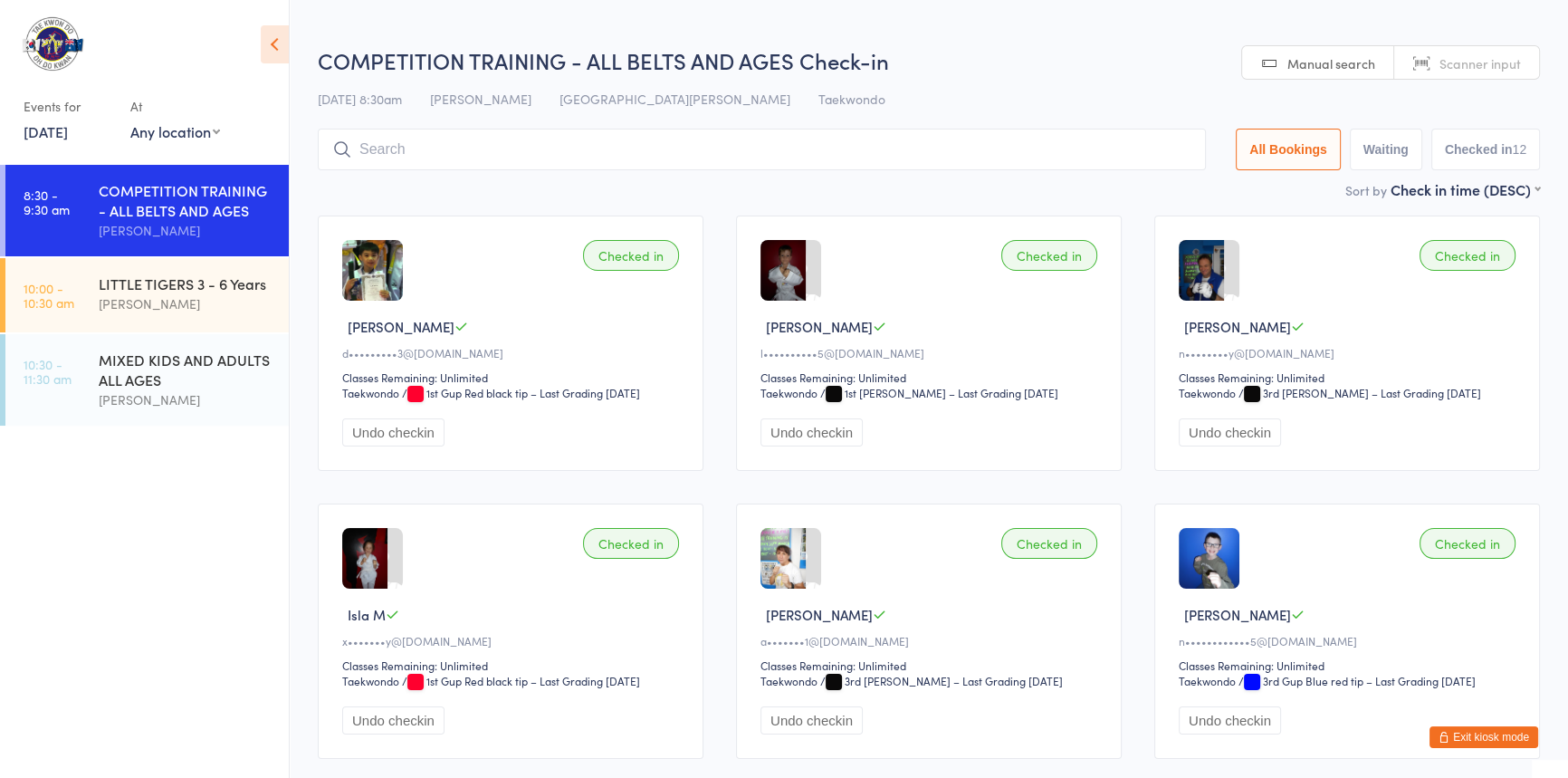
click at [382, 141] on input "search" at bounding box center [762, 149] width 888 height 42
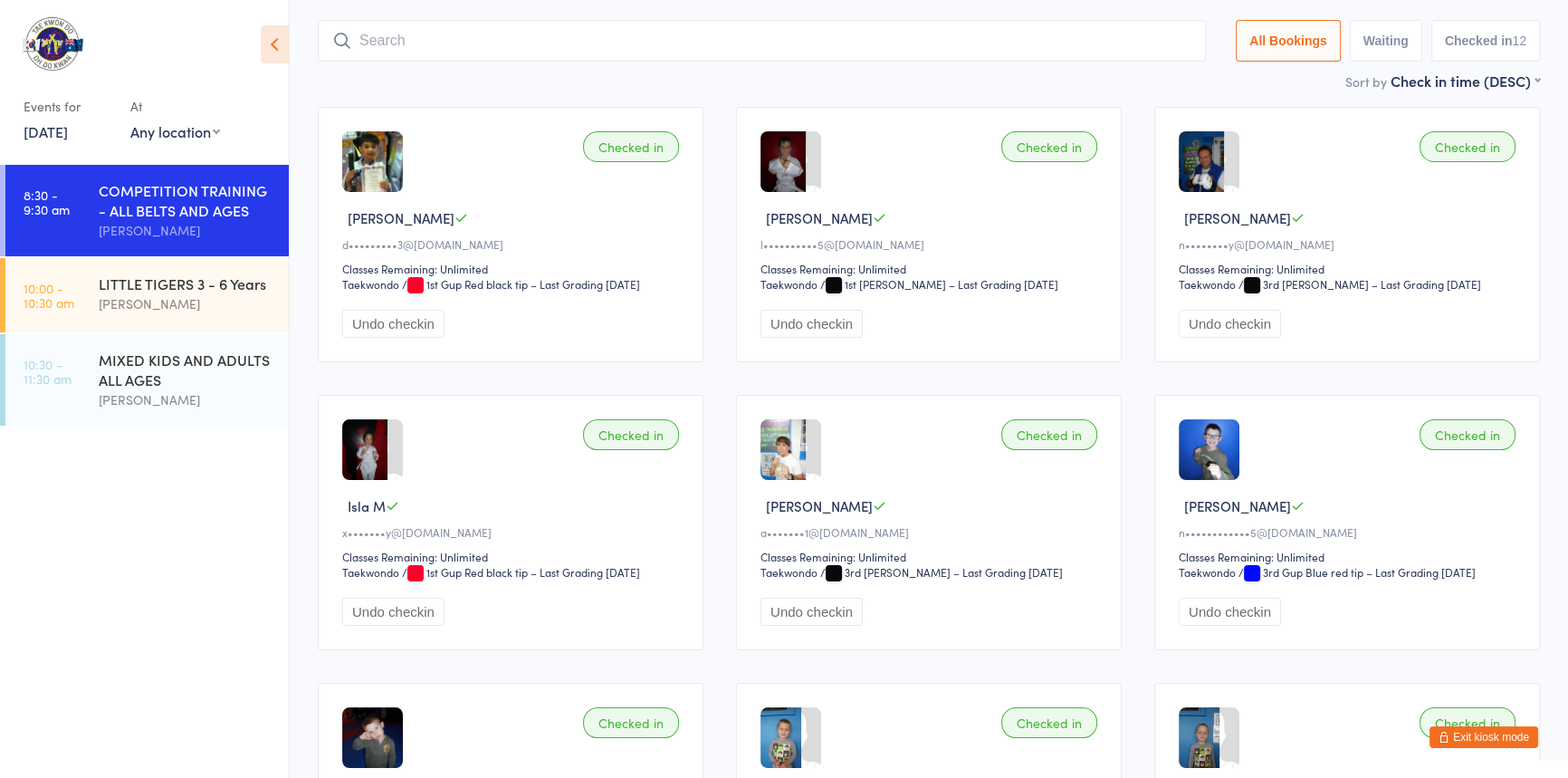
scroll to position [129, 0]
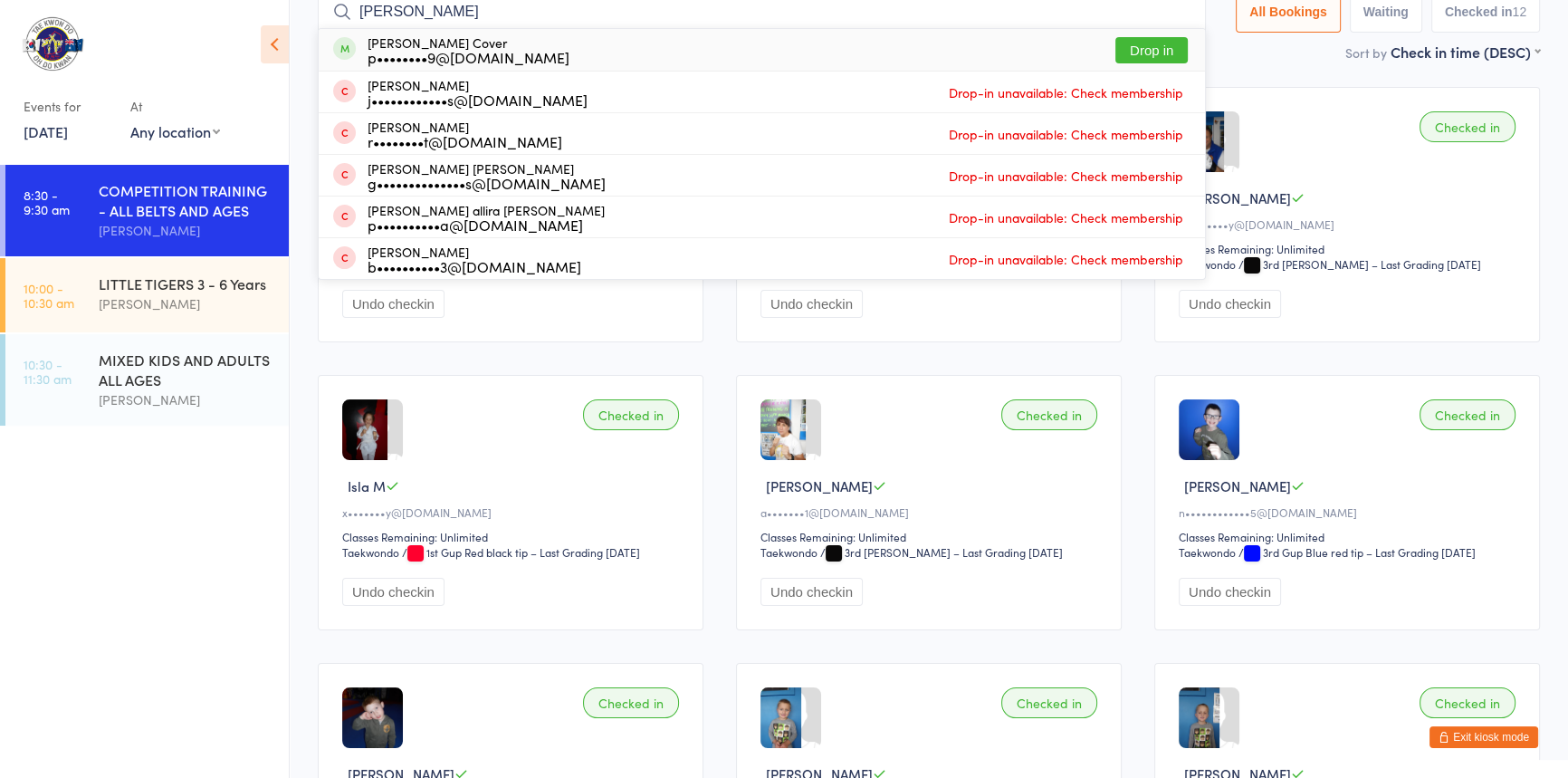
type input "paige"
click at [1115, 53] on button "Drop in" at bounding box center [1151, 50] width 72 height 26
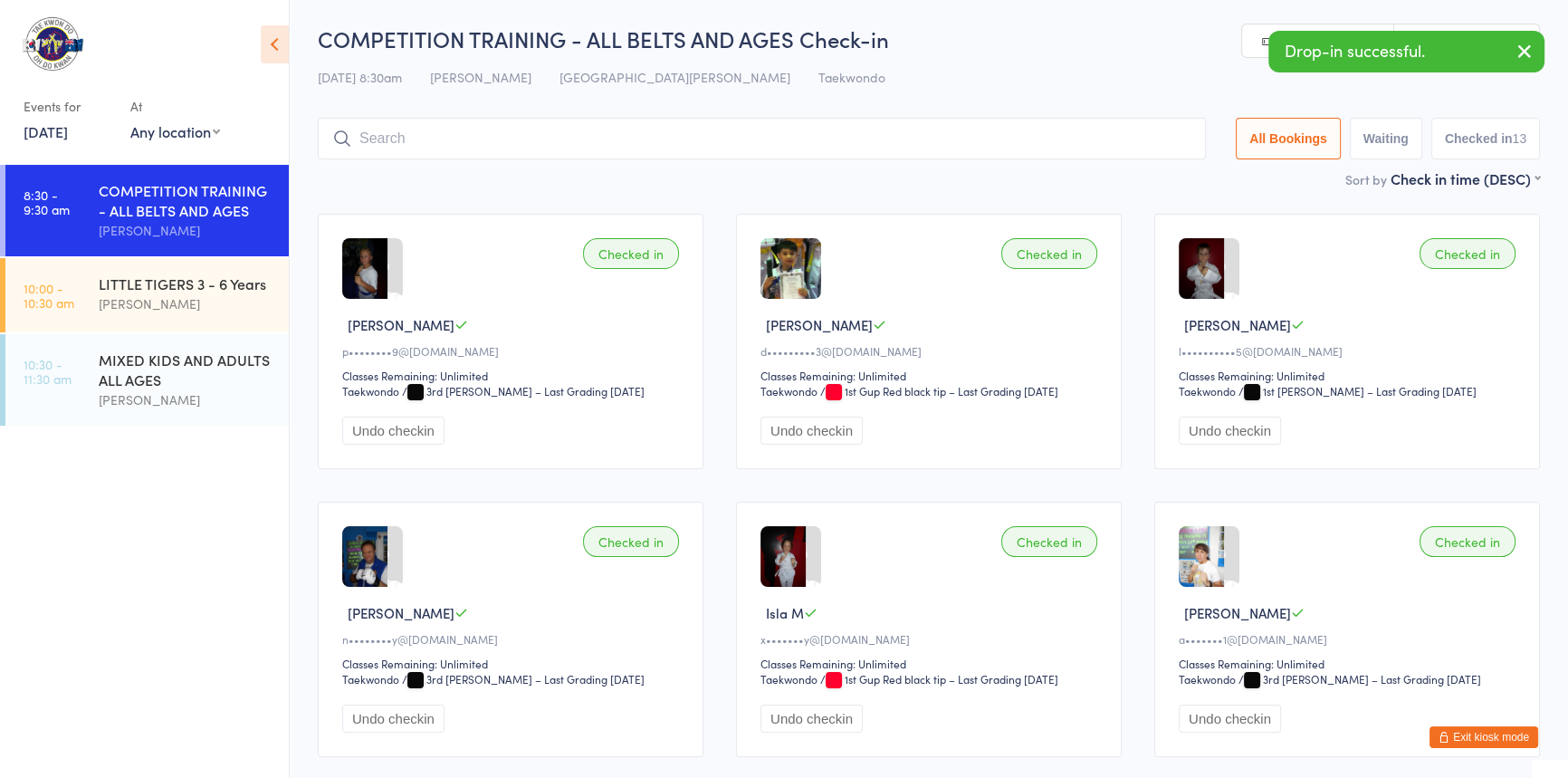
scroll to position [0, 0]
click at [408, 147] on input "search" at bounding box center [762, 140] width 888 height 42
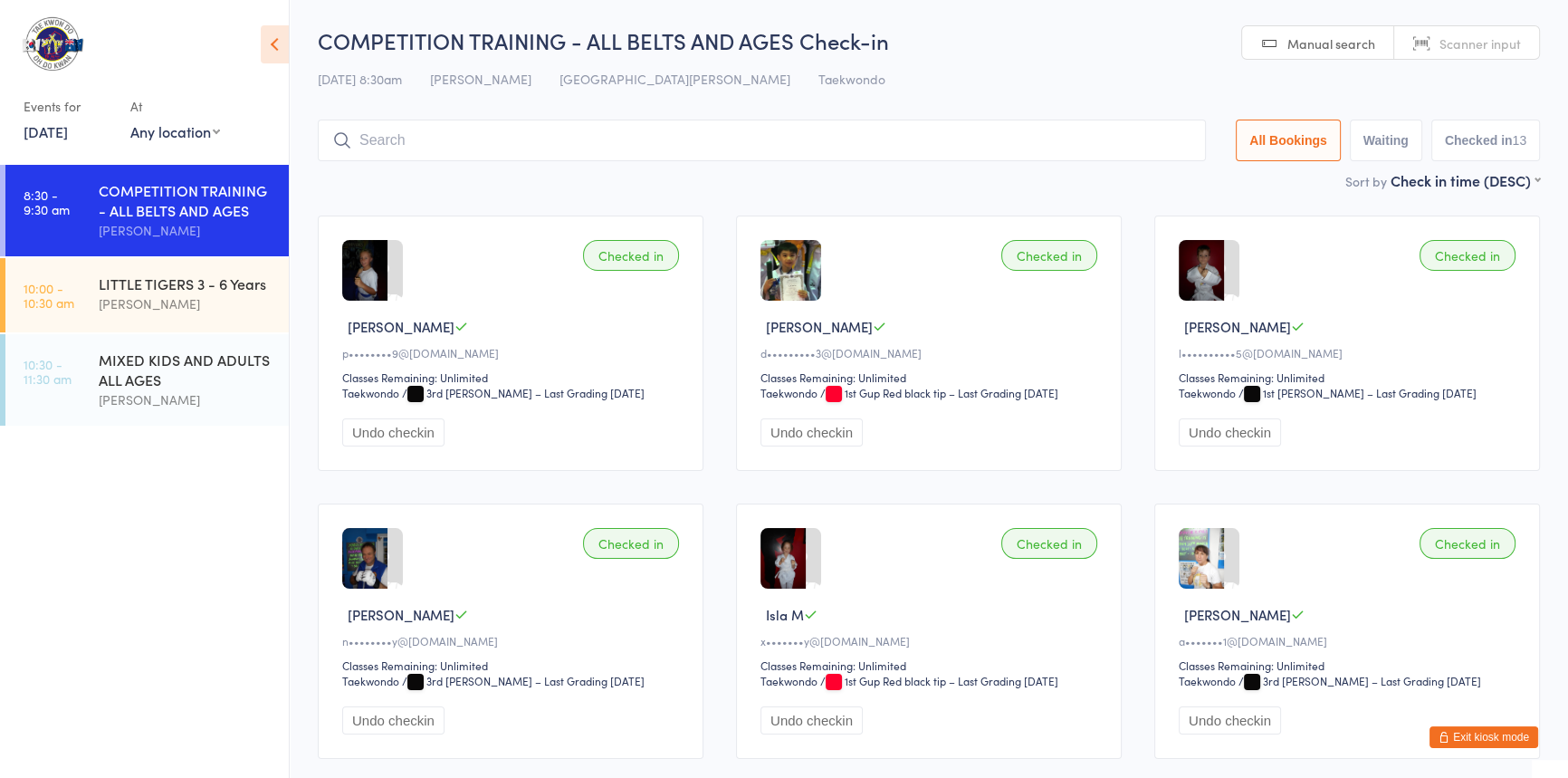
click at [360, 151] on input "search" at bounding box center [762, 140] width 888 height 42
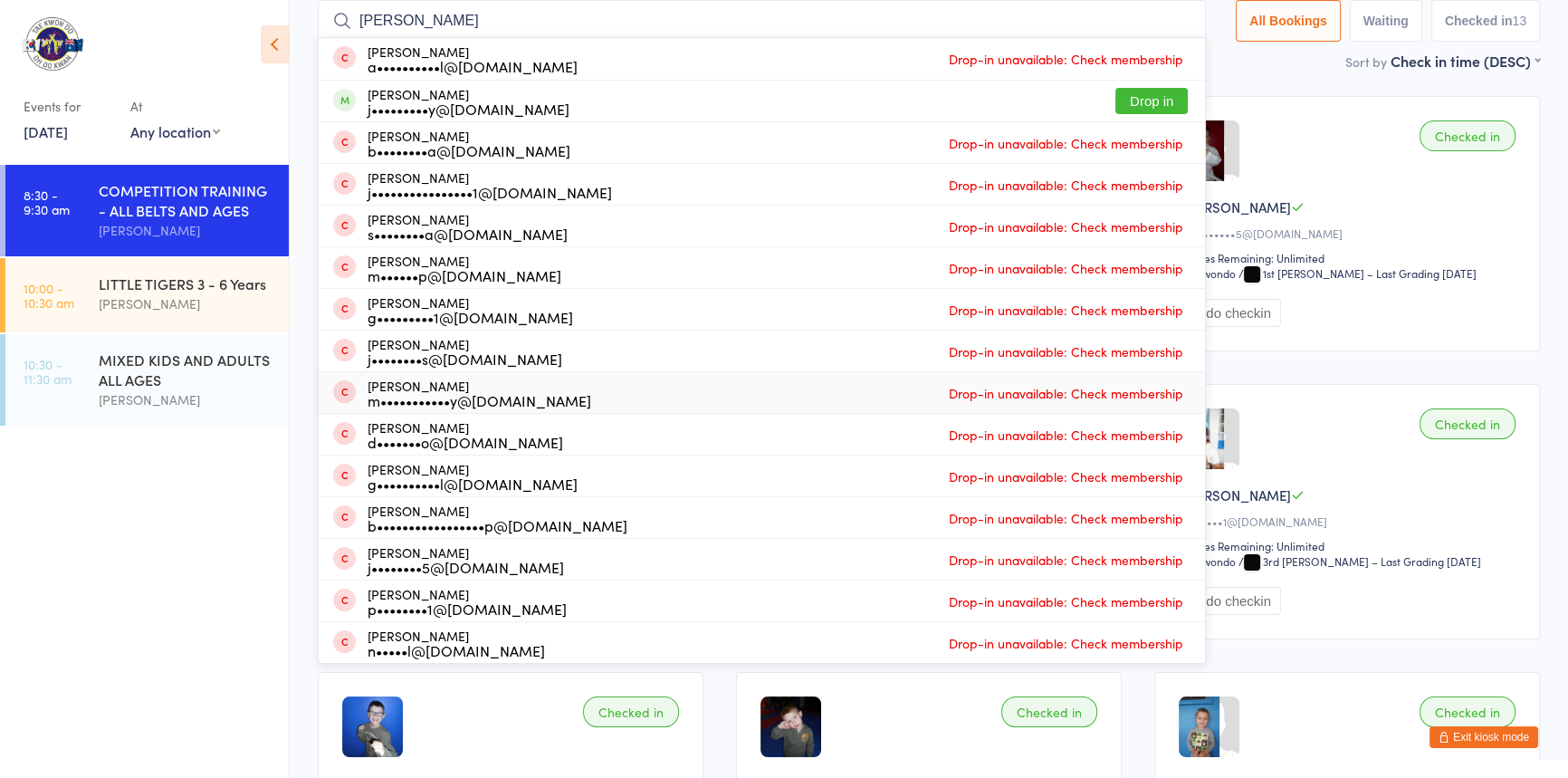
scroll to position [37, 0]
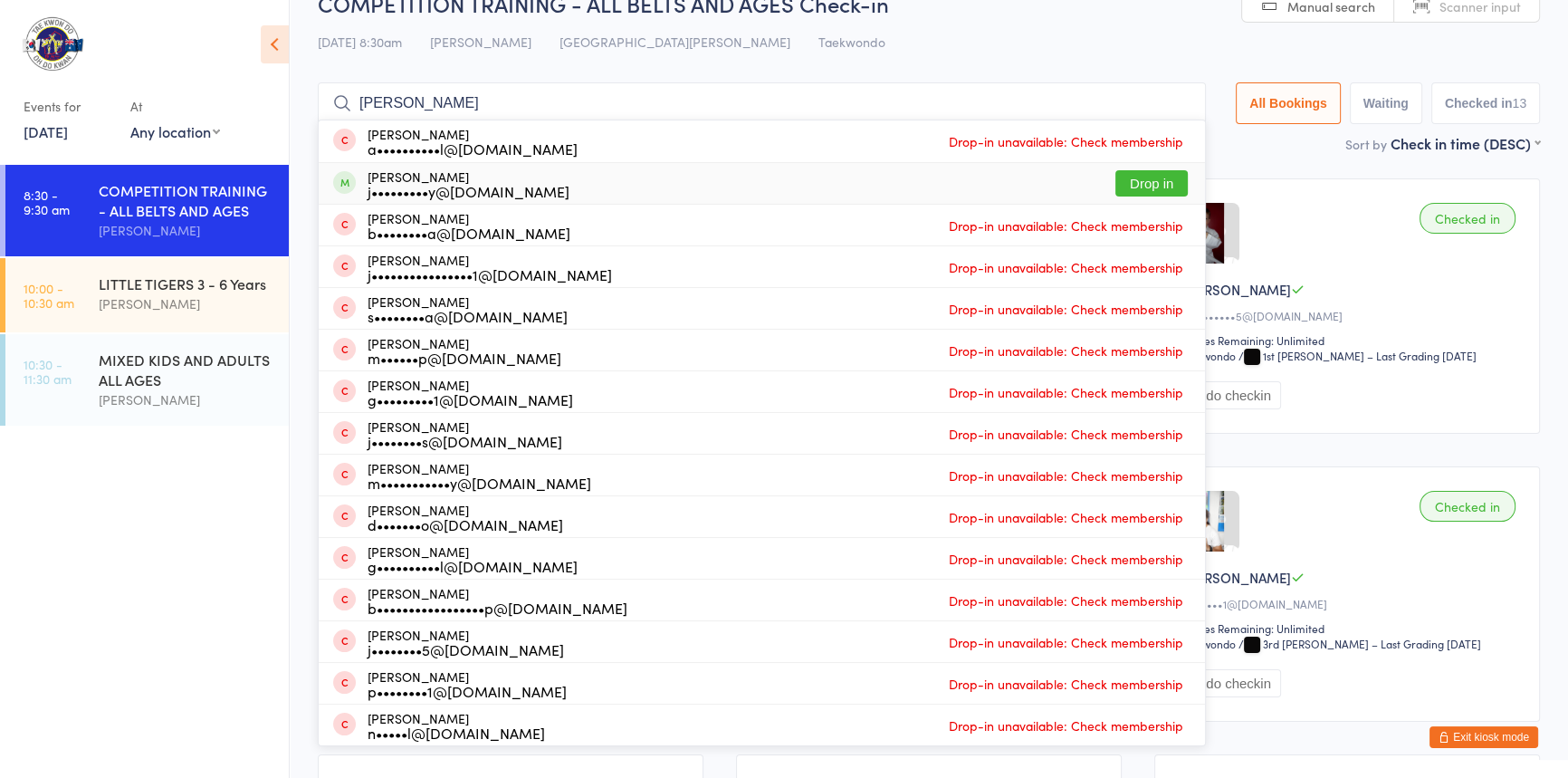
type input "jacob"
click at [1126, 183] on button "Drop in" at bounding box center [1151, 183] width 72 height 26
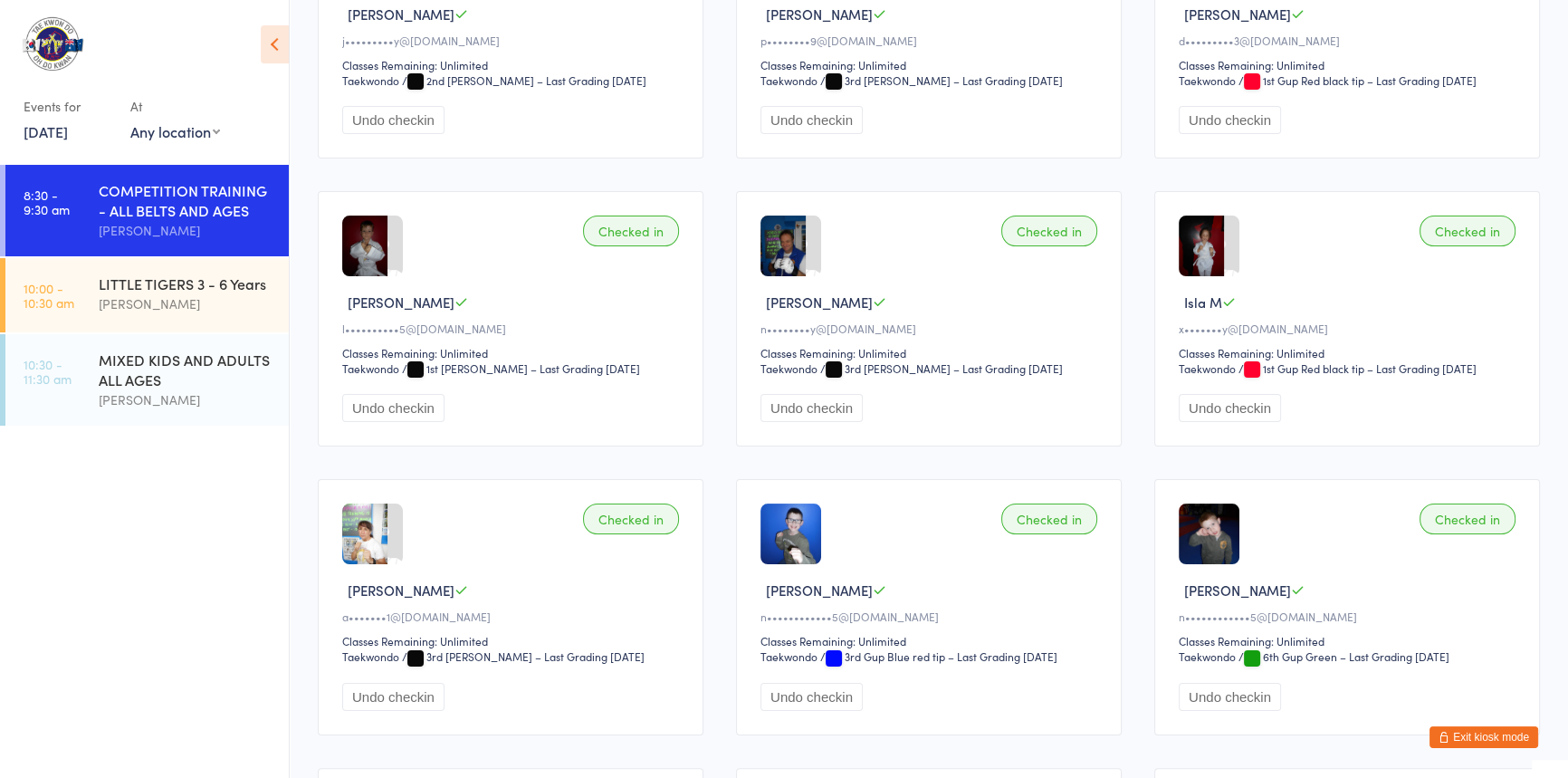
scroll to position [0, 0]
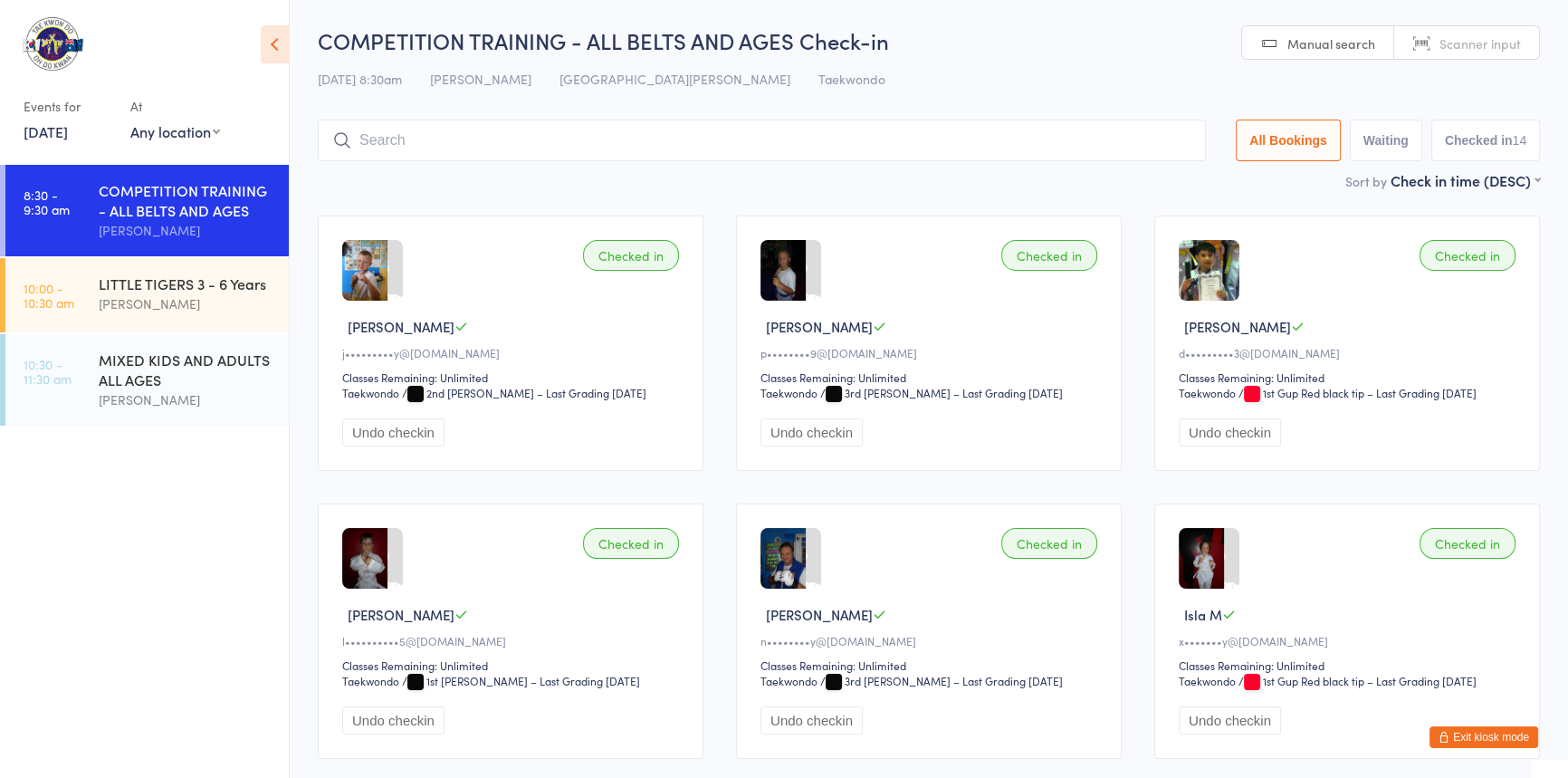
click at [374, 147] on input "search" at bounding box center [762, 140] width 888 height 42
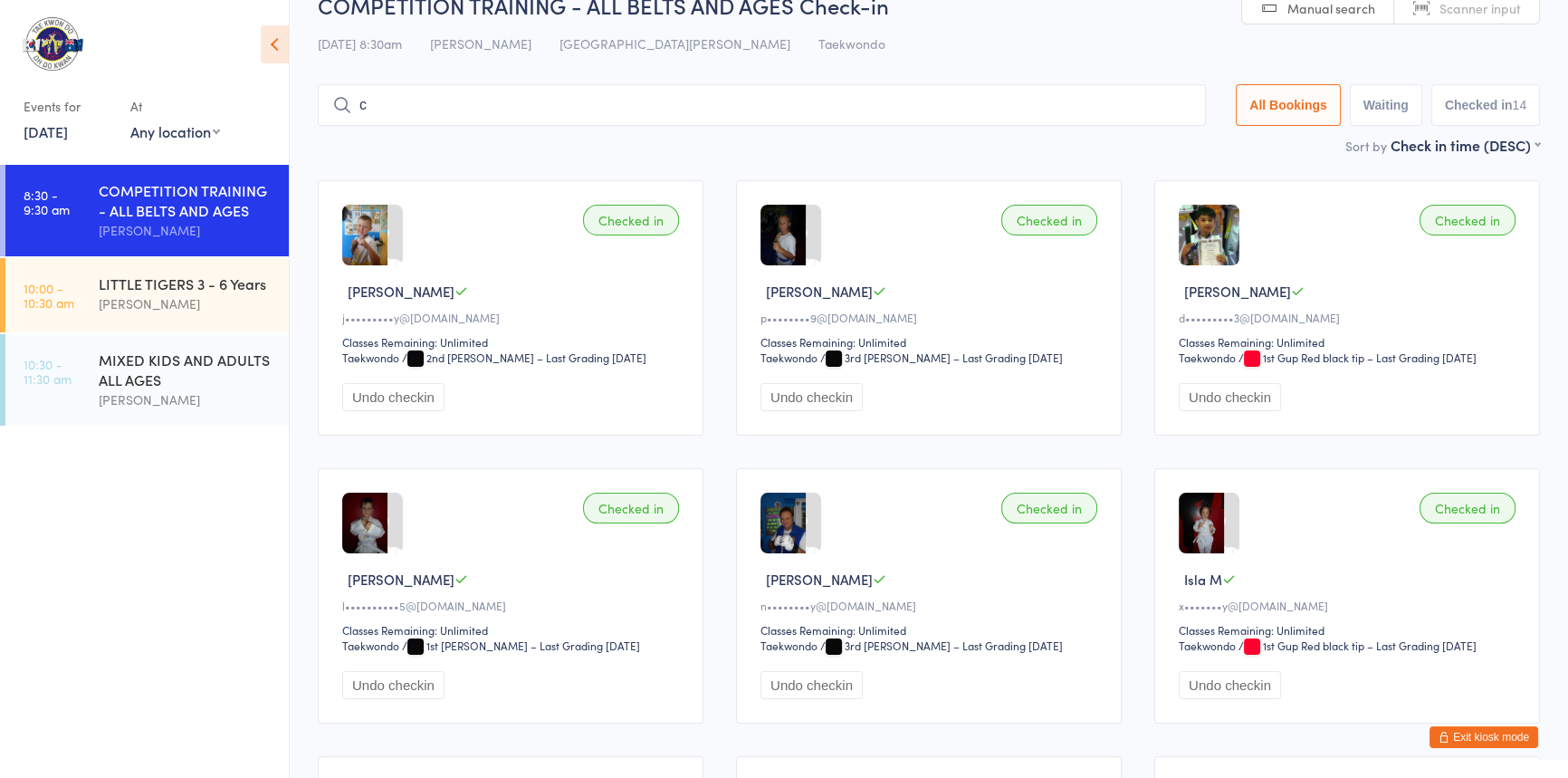
scroll to position [86, 0]
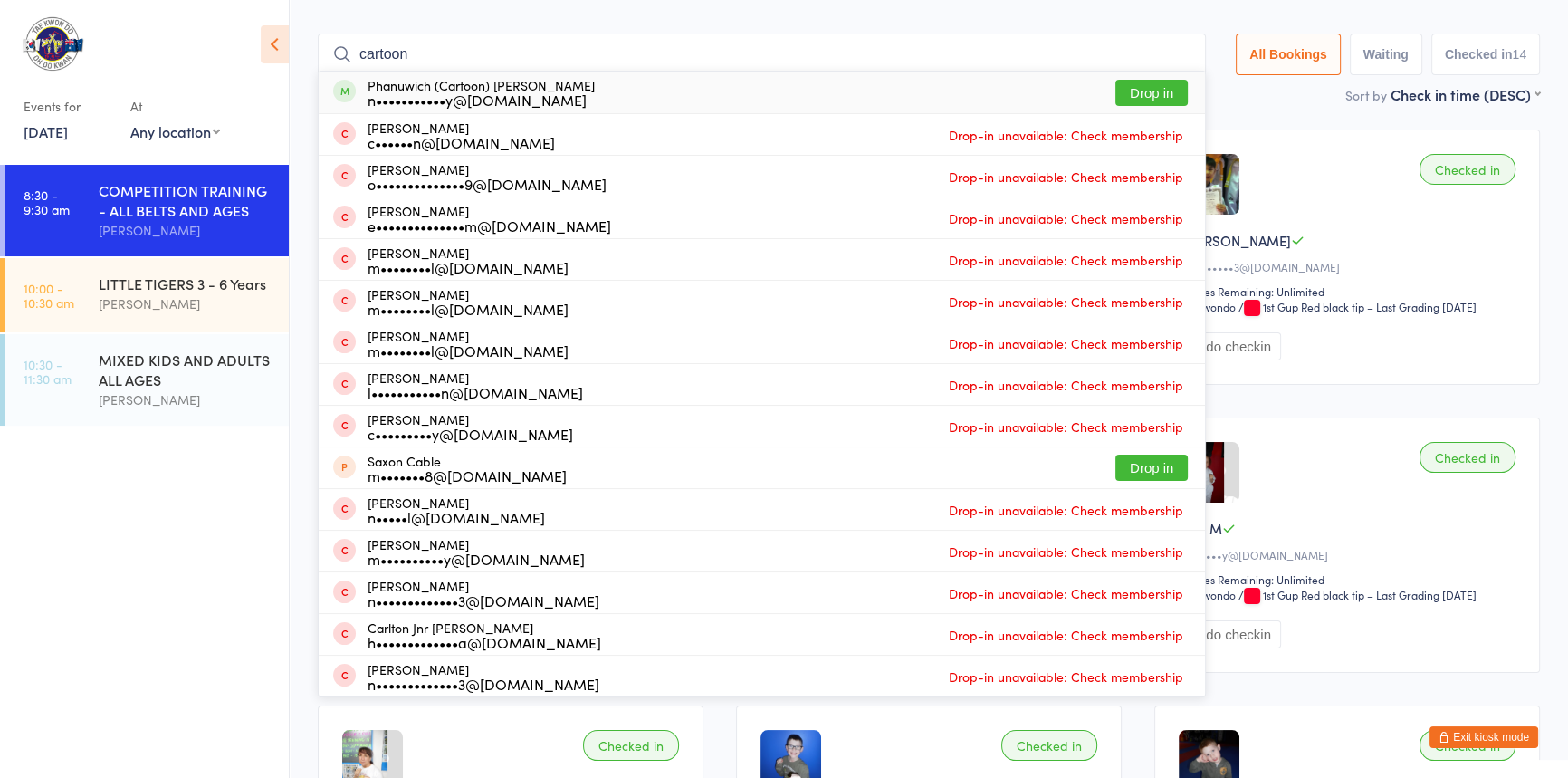
type input "cartoon"
click at [1115, 88] on button "Drop in" at bounding box center [1151, 93] width 72 height 26
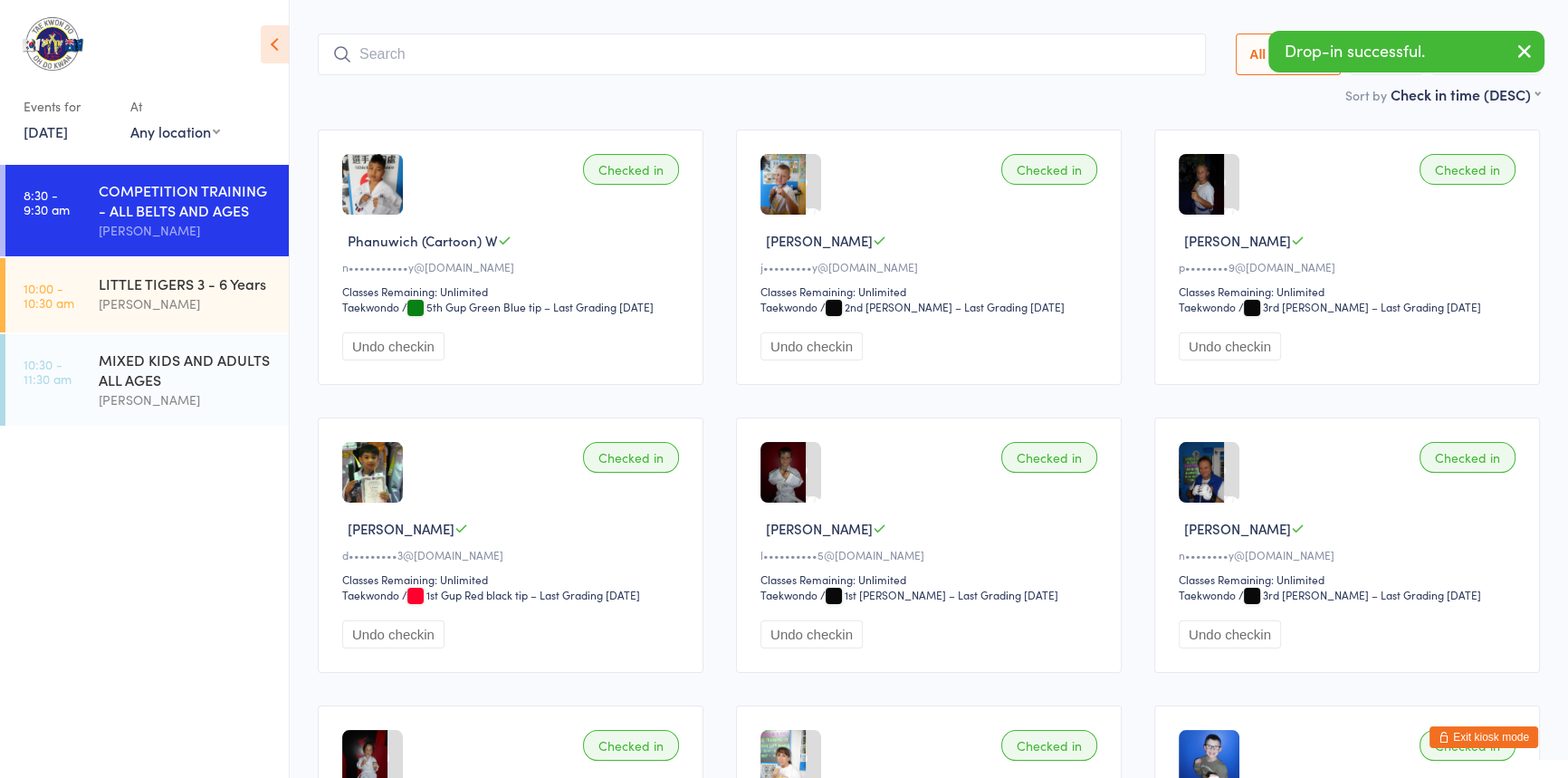
click at [1456, 735] on button "Exit kiosk mode" at bounding box center [1483, 737] width 108 height 21
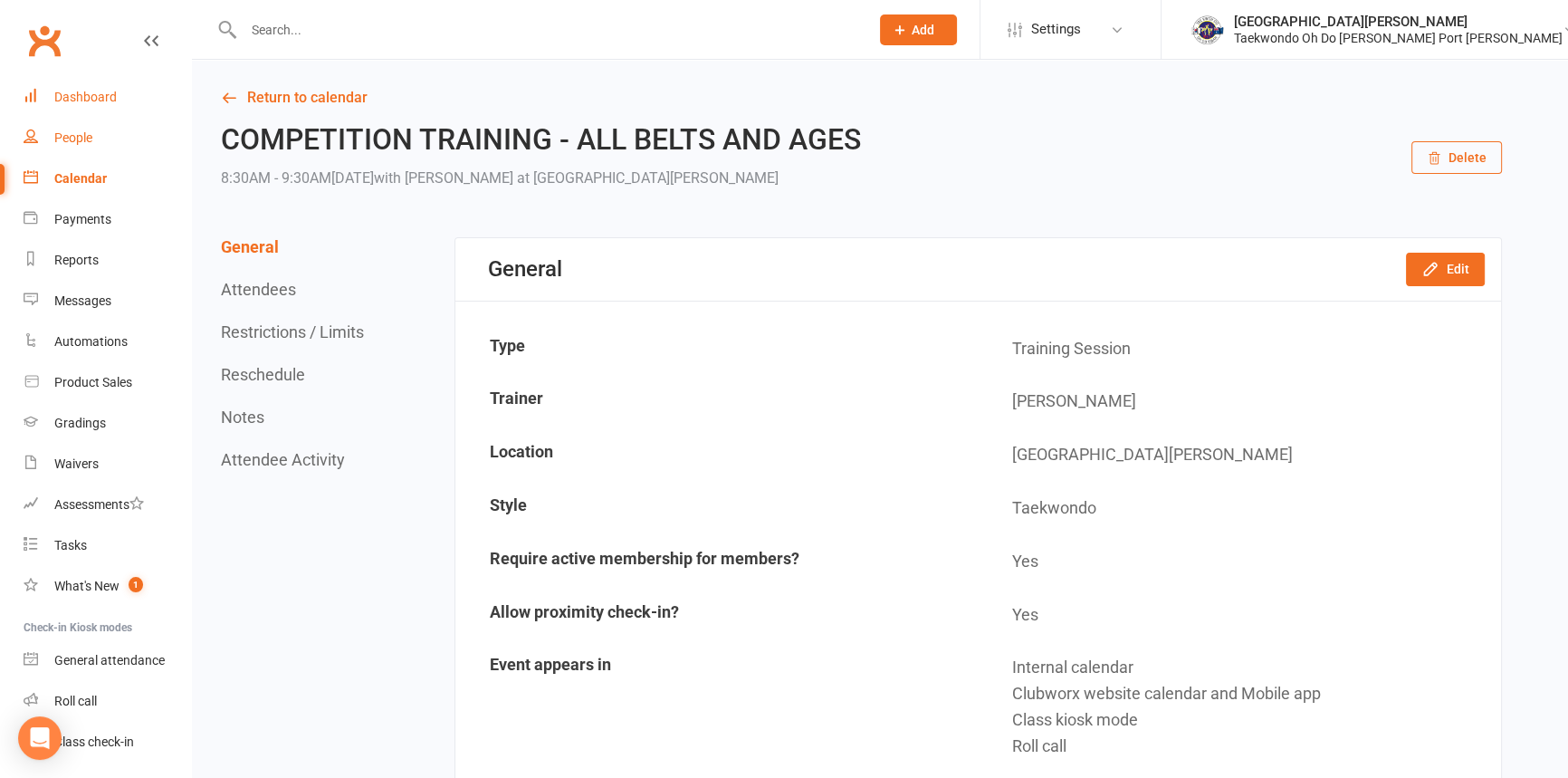
drag, startPoint x: 87, startPoint y: 98, endPoint x: 56, endPoint y: 132, distance: 46.0
click at [87, 98] on div "Dashboard" at bounding box center [86, 97] width 62 height 15
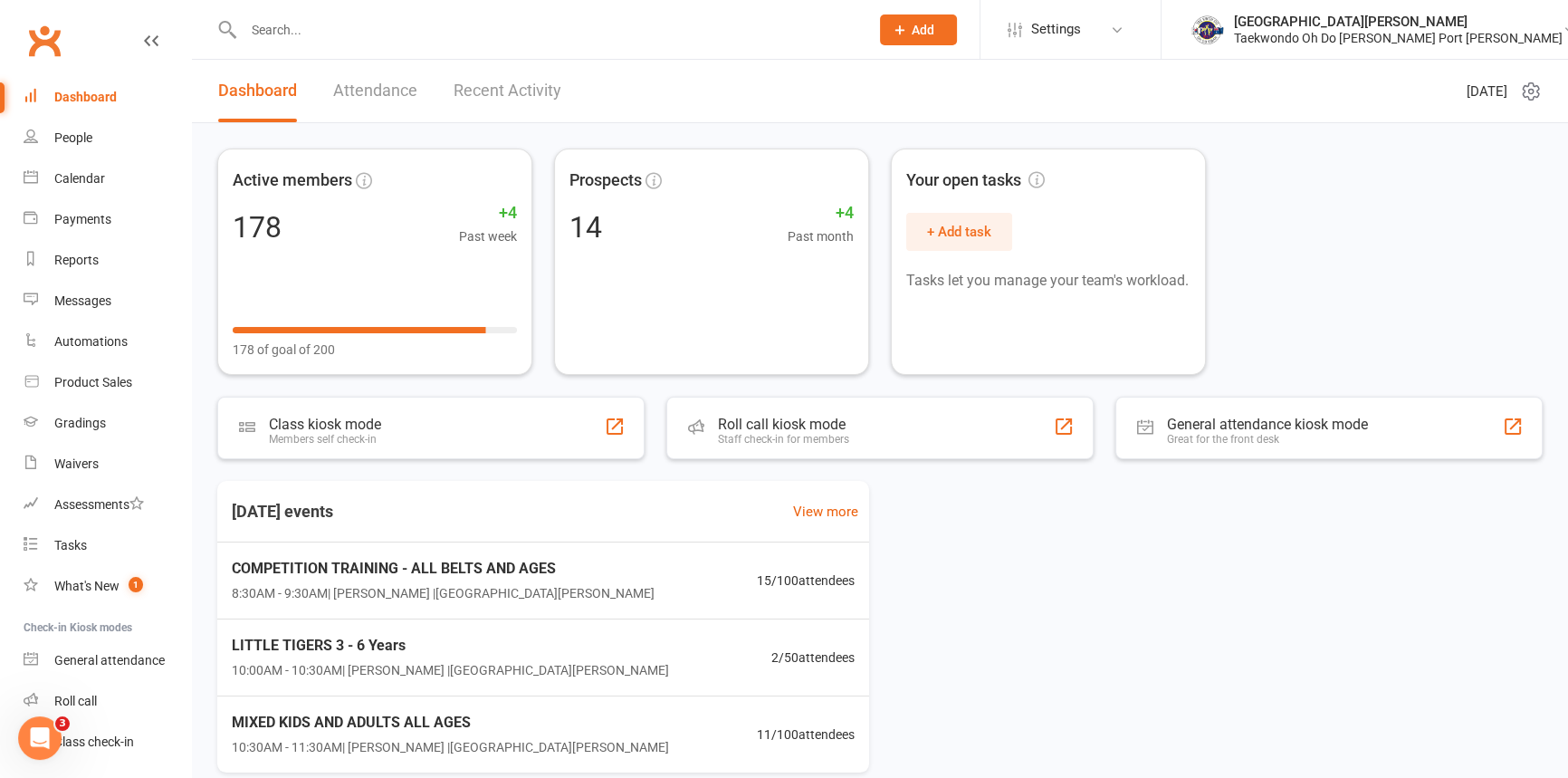
click at [957, 19] on button "Add" at bounding box center [918, 30] width 77 height 31
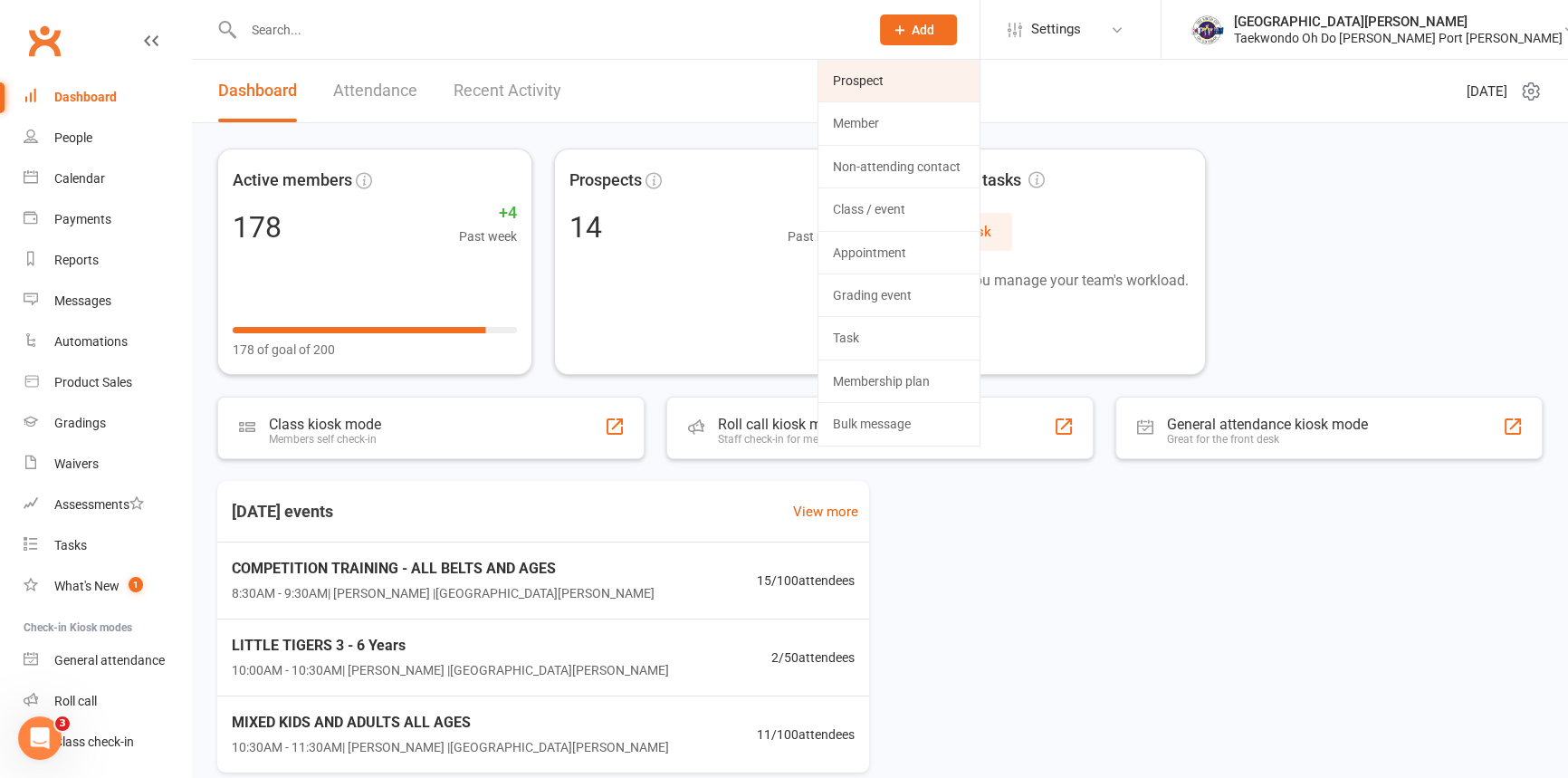
click at [931, 72] on link "Prospect" at bounding box center [899, 80] width 161 height 42
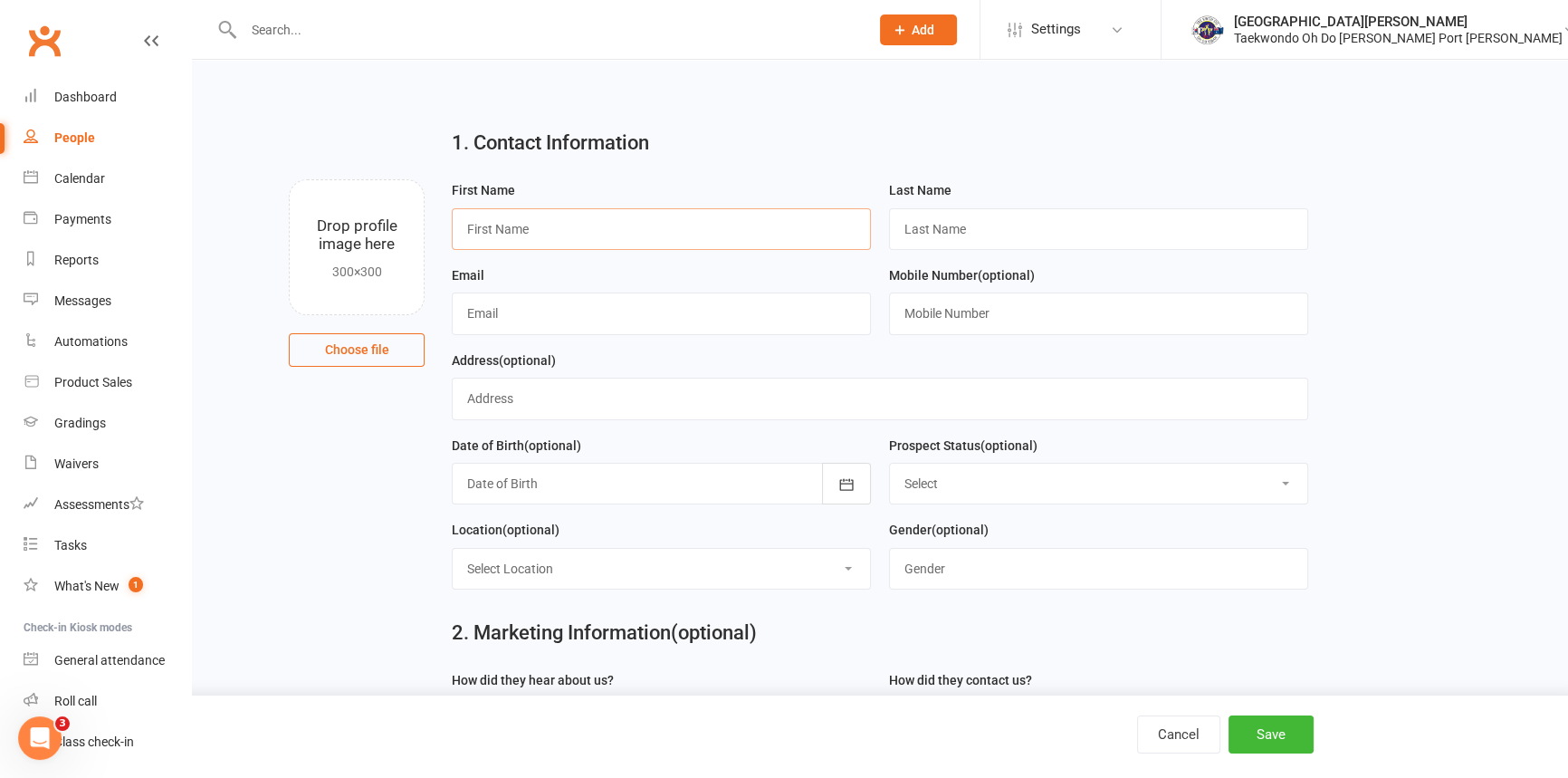
click at [533, 229] on input "text" at bounding box center [662, 228] width 420 height 42
type input "Kodi"
type input "[PERSON_NAME]"
click at [512, 327] on input "text" at bounding box center [662, 313] width 420 height 42
type input "[EMAIL_ADDRESS][DOMAIN_NAME]"
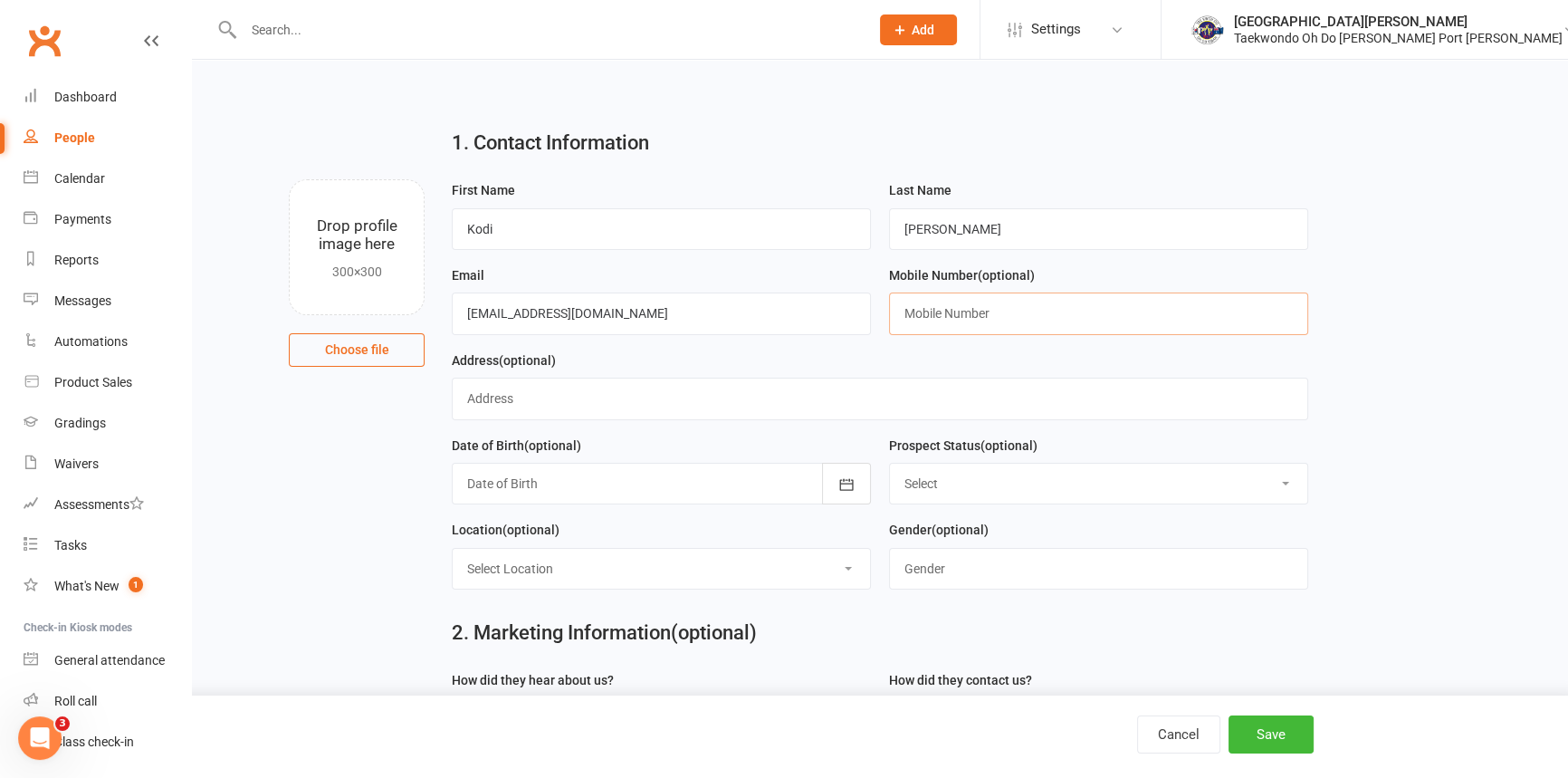
click at [966, 322] on input "text" at bounding box center [1099, 313] width 420 height 42
type input "0459191290"
click at [914, 496] on select "Select Initial Contact Follow-up Call Follow-up Email Almost Ready Not Ready No…" at bounding box center [1099, 483] width 418 height 40
select select "Initial Contact"
click at [890, 479] on select "Select Initial Contact Follow-up Call Follow-up Email Almost Ready Not Ready No…" at bounding box center [1099, 483] width 418 height 40
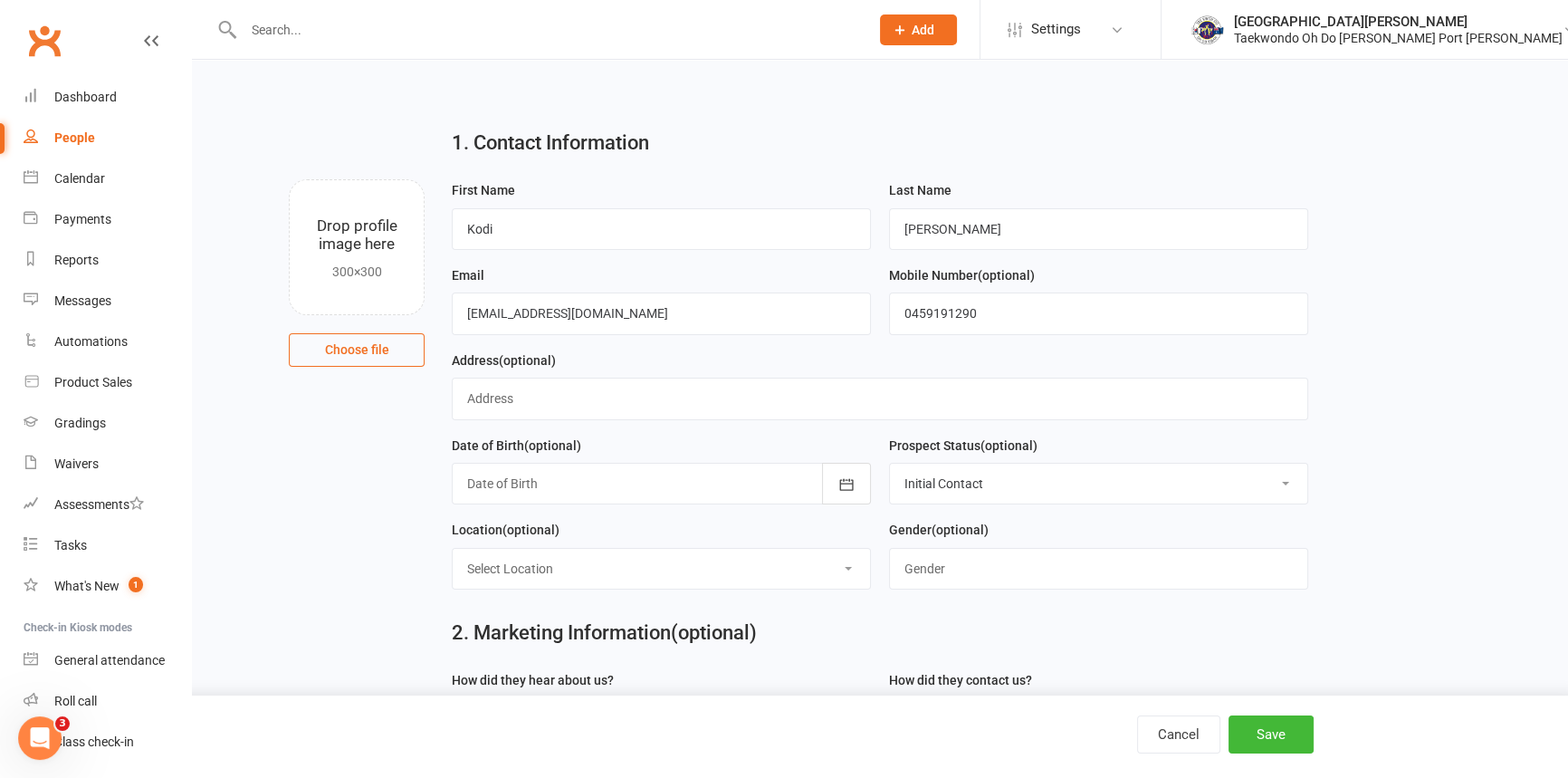
click at [597, 589] on select "Select Location [GEOGRAPHIC_DATA][PERSON_NAME]" at bounding box center [662, 568] width 418 height 40
select select "0"
click at [453, 569] on select "Select Location [GEOGRAPHIC_DATA][PERSON_NAME]" at bounding box center [662, 568] width 418 height 40
click at [923, 590] on input "text" at bounding box center [1099, 568] width 420 height 42
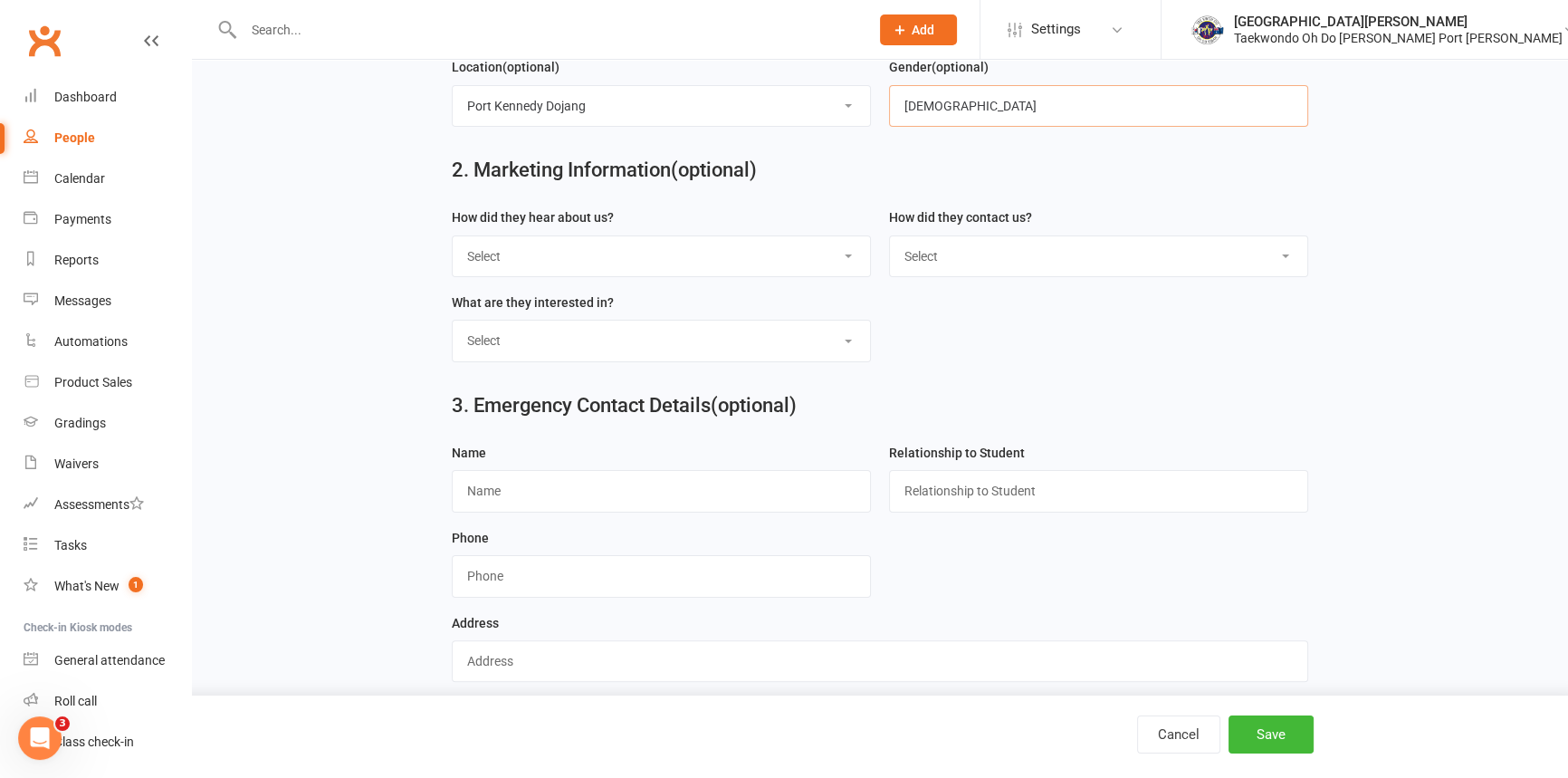
scroll to position [528, 0]
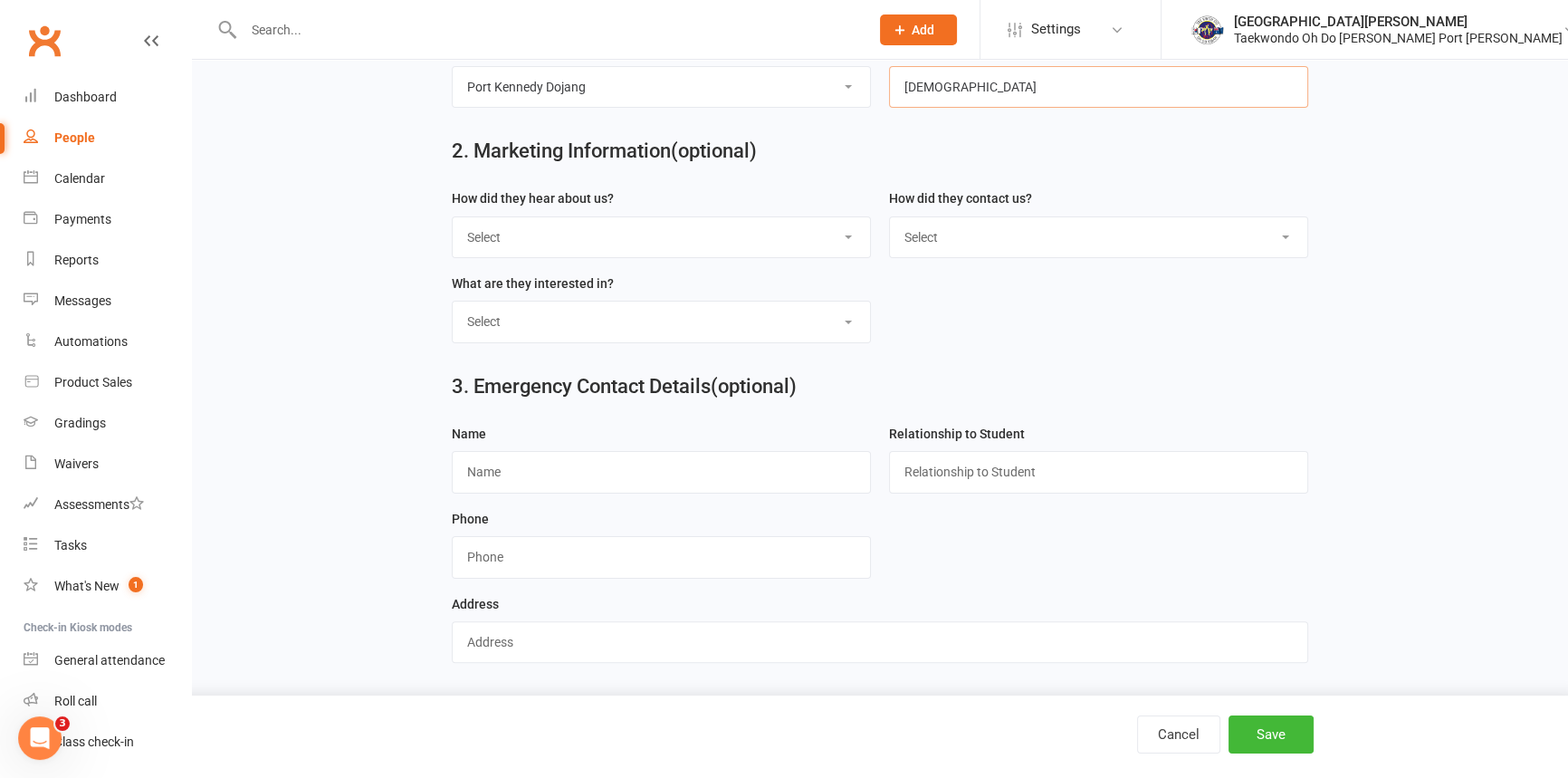
type input "[DEMOGRAPHIC_DATA]"
click at [521, 460] on input "text" at bounding box center [662, 471] width 420 height 42
type input "[PERSON_NAME]"
type input "Mum"
click at [1288, 732] on button "Save" at bounding box center [1270, 734] width 85 height 38
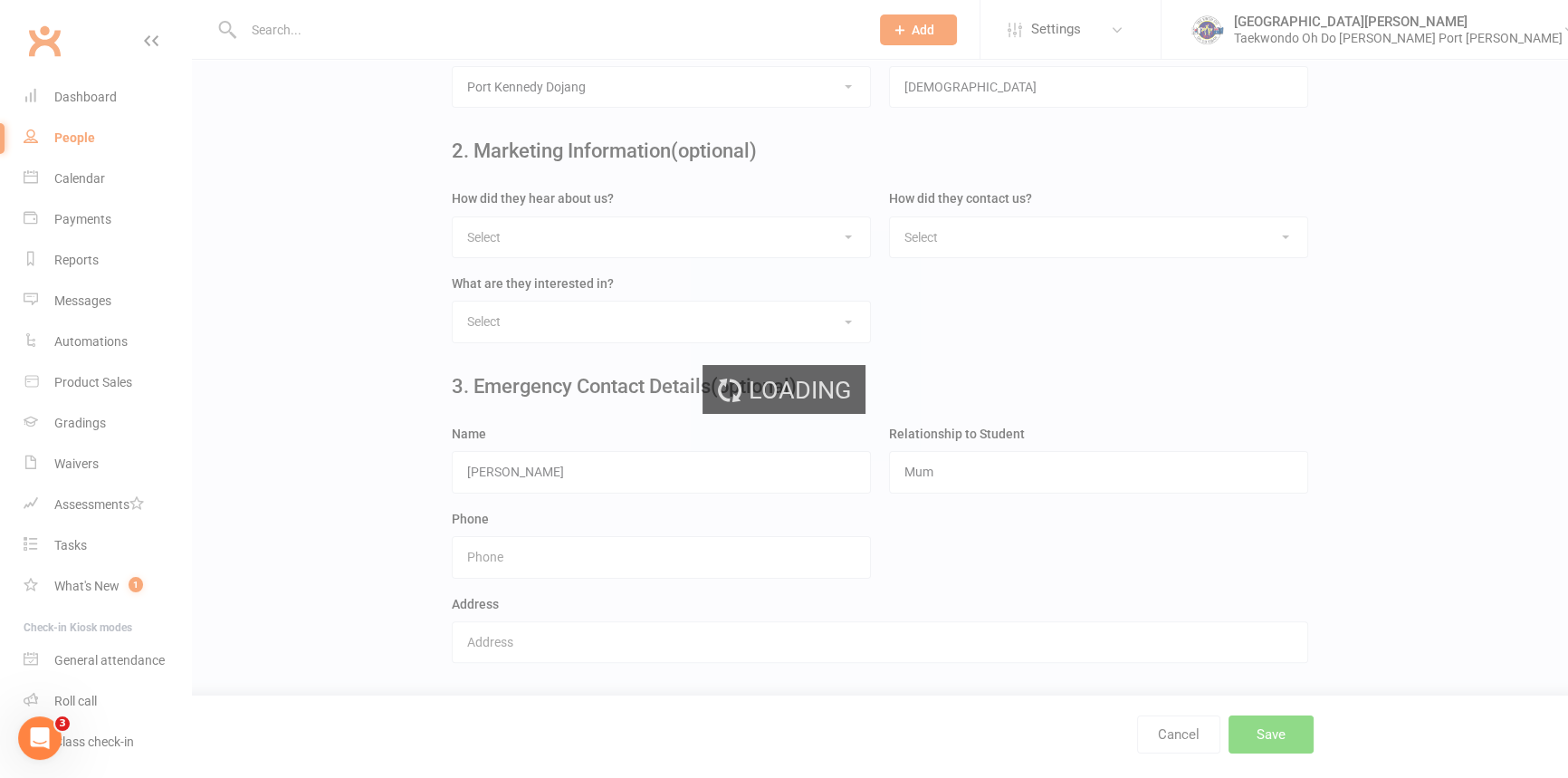
scroll to position [0, 0]
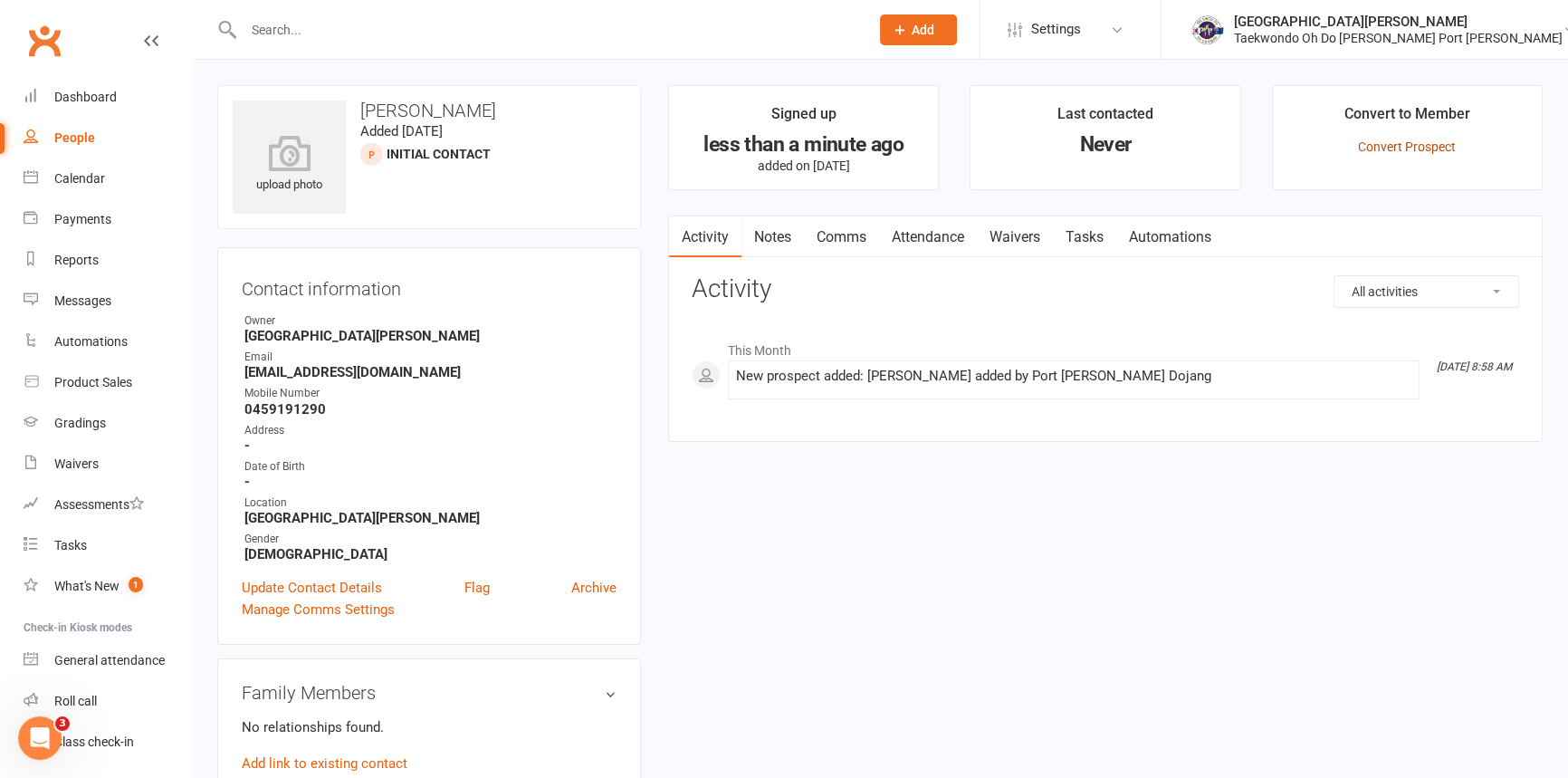
click at [1436, 141] on link "Convert Prospect" at bounding box center [1407, 146] width 98 height 15
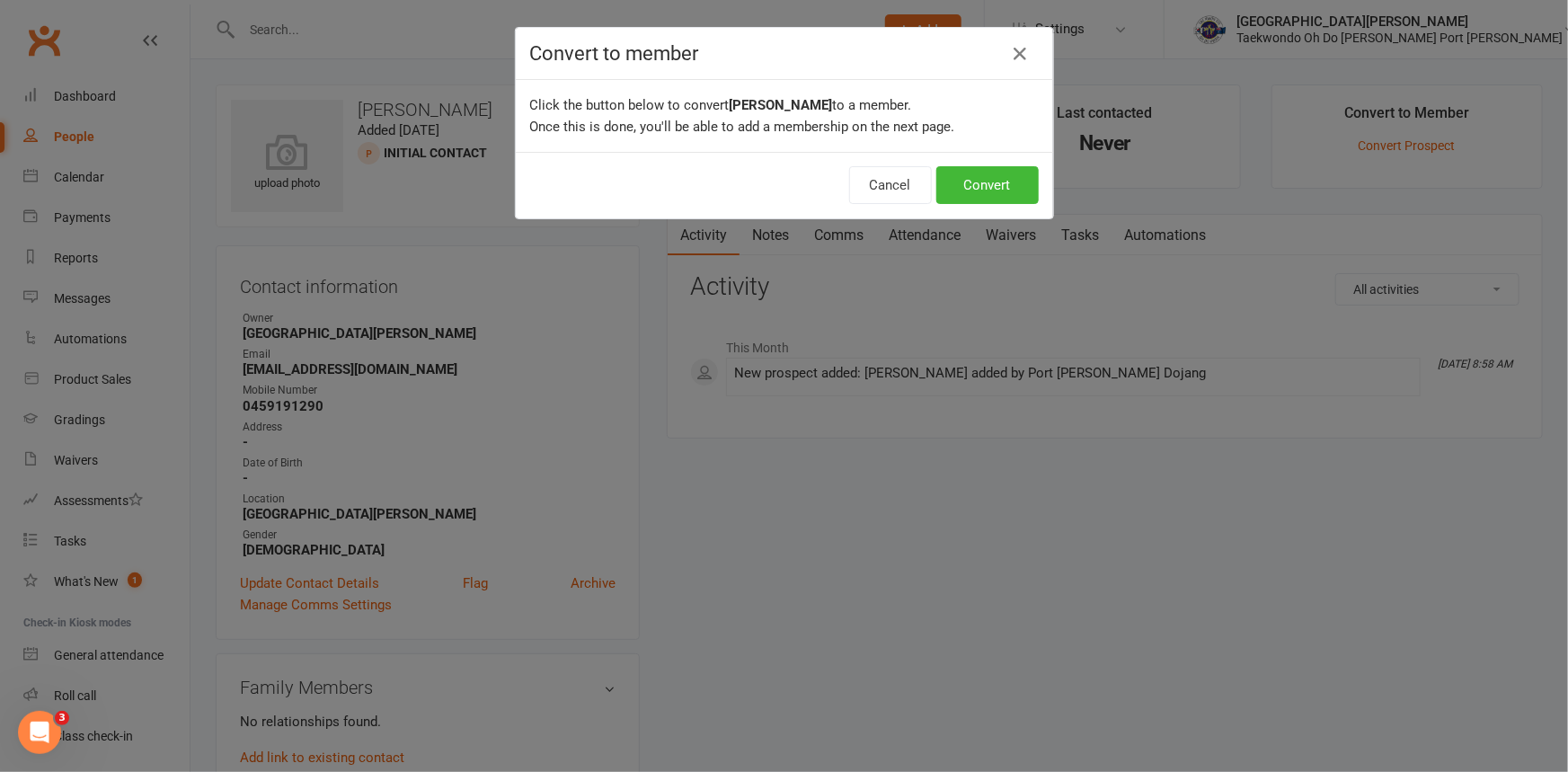
click at [296, 61] on div "Convert to member Click the button below to convert [PERSON_NAME] to a member. …" at bounding box center [784, 386] width 1568 height 772
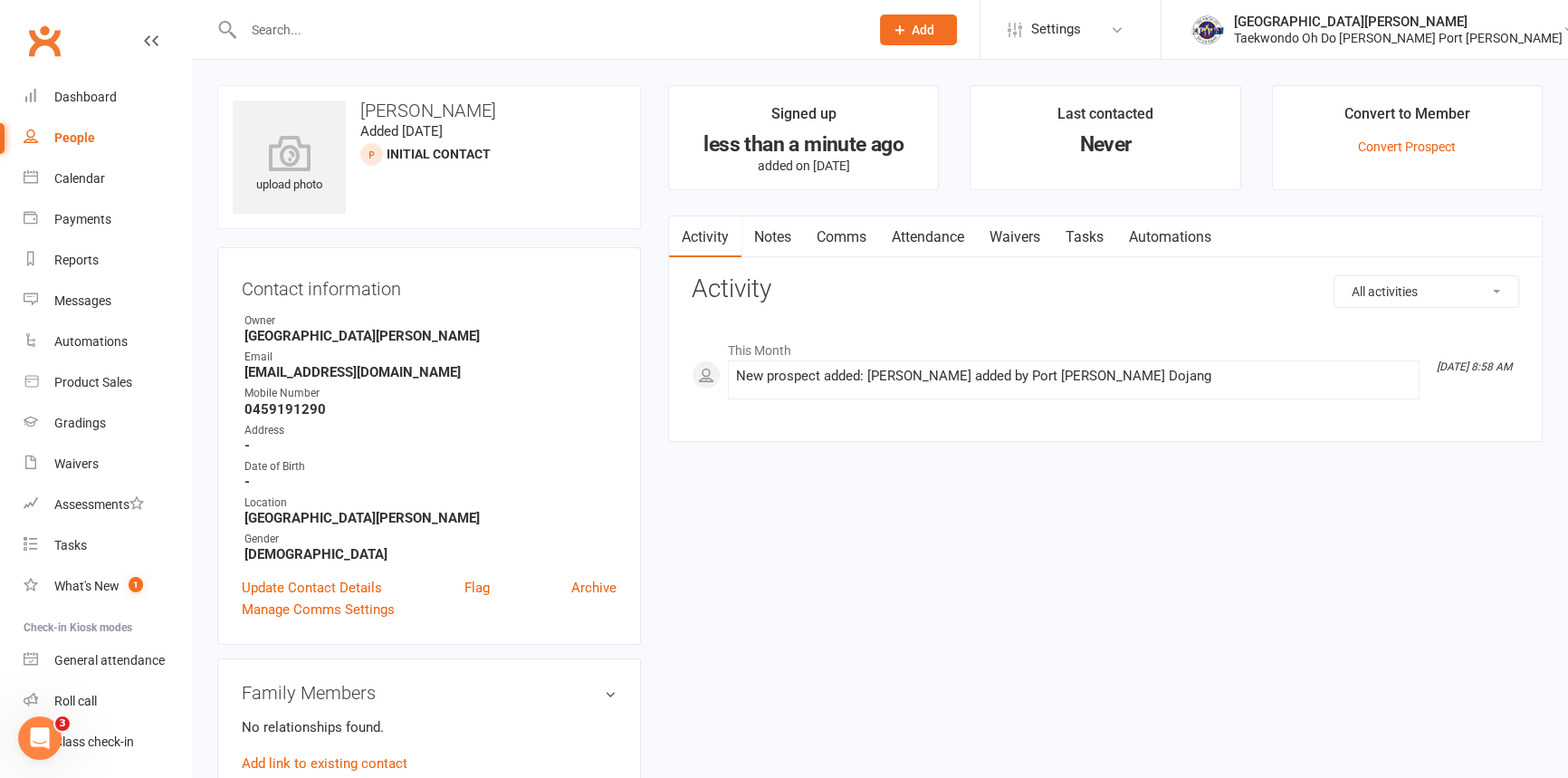
click at [920, 35] on button "Add" at bounding box center [918, 30] width 77 height 31
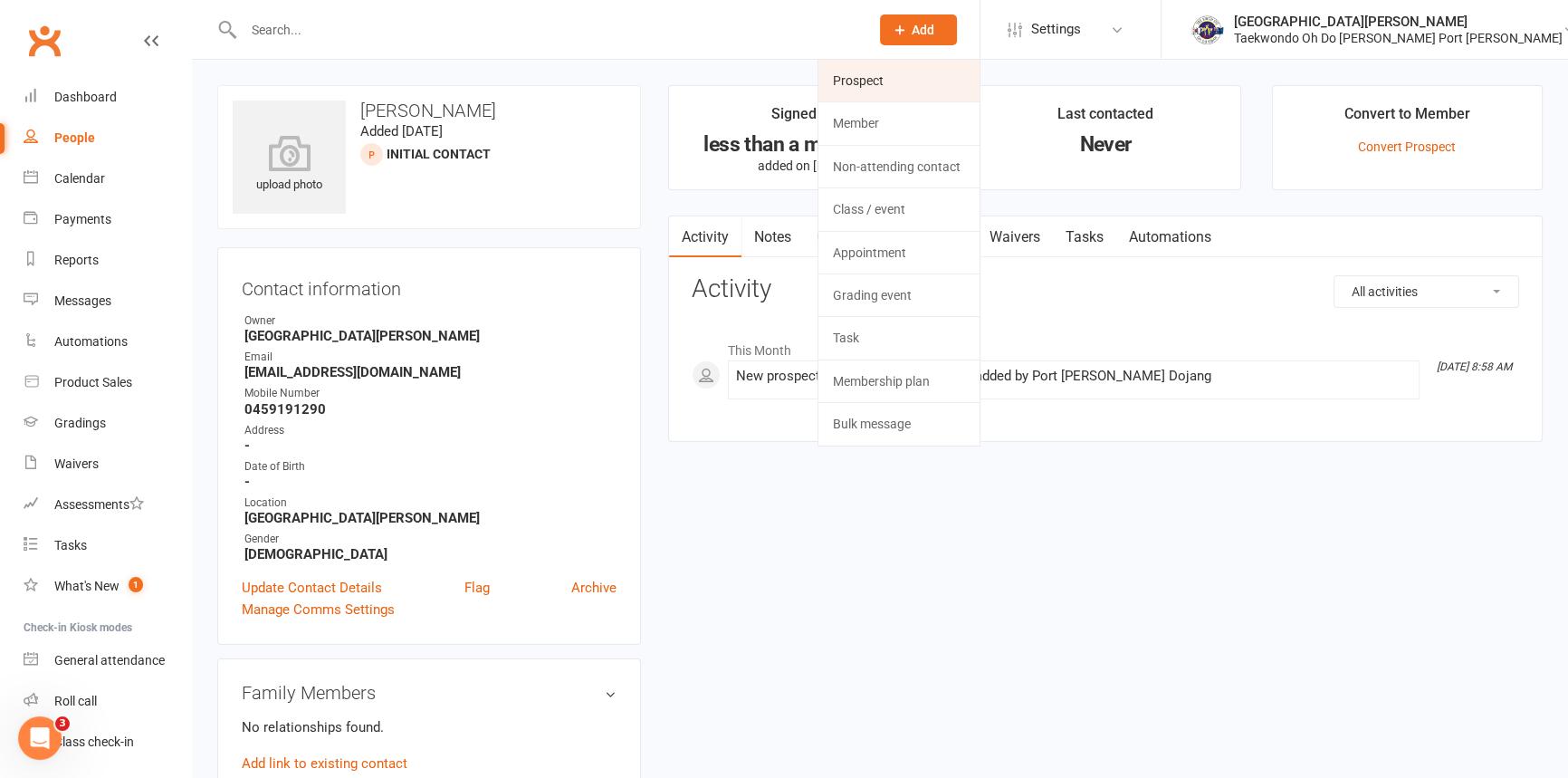
click at [925, 77] on link "Prospect" at bounding box center [899, 80] width 161 height 42
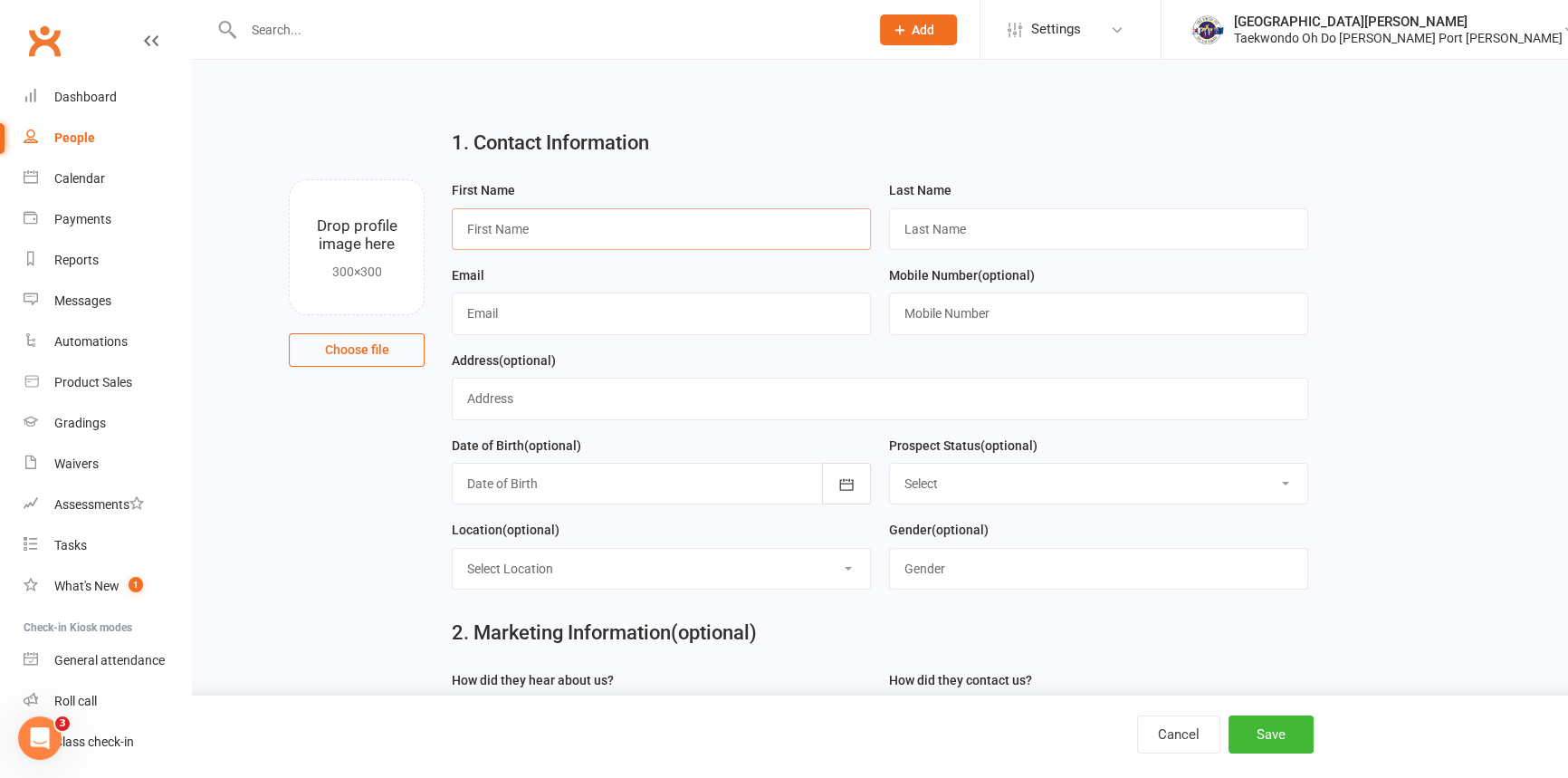
click at [484, 234] on input "text" at bounding box center [662, 228] width 420 height 42
type input "[PERSON_NAME]"
drag, startPoint x: 484, startPoint y: 333, endPoint x: 480, endPoint y: 320, distance: 13.6
click at [483, 333] on input "text" at bounding box center [662, 313] width 420 height 42
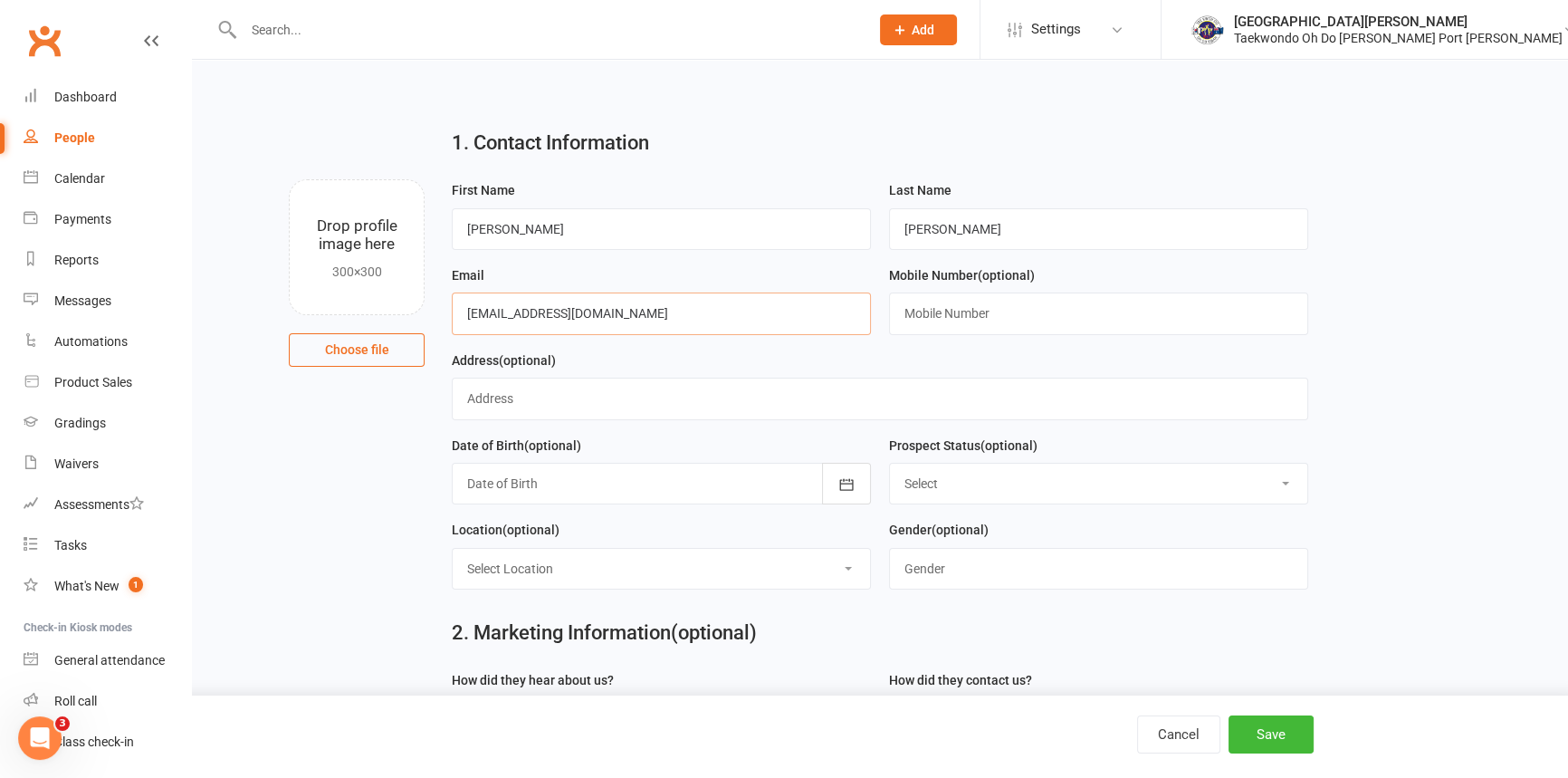
type input "[EMAIL_ADDRESS][DOMAIN_NAME]"
type input "0459191290"
click at [930, 495] on select "Select Initial Contact Follow-up Call Follow-up Email Almost Ready Not Ready No…" at bounding box center [1099, 483] width 418 height 40
select select "Initial Contact"
click at [890, 479] on select "Select Initial Contact Follow-up Call Follow-up Email Almost Ready Not Ready No…" at bounding box center [1099, 483] width 418 height 40
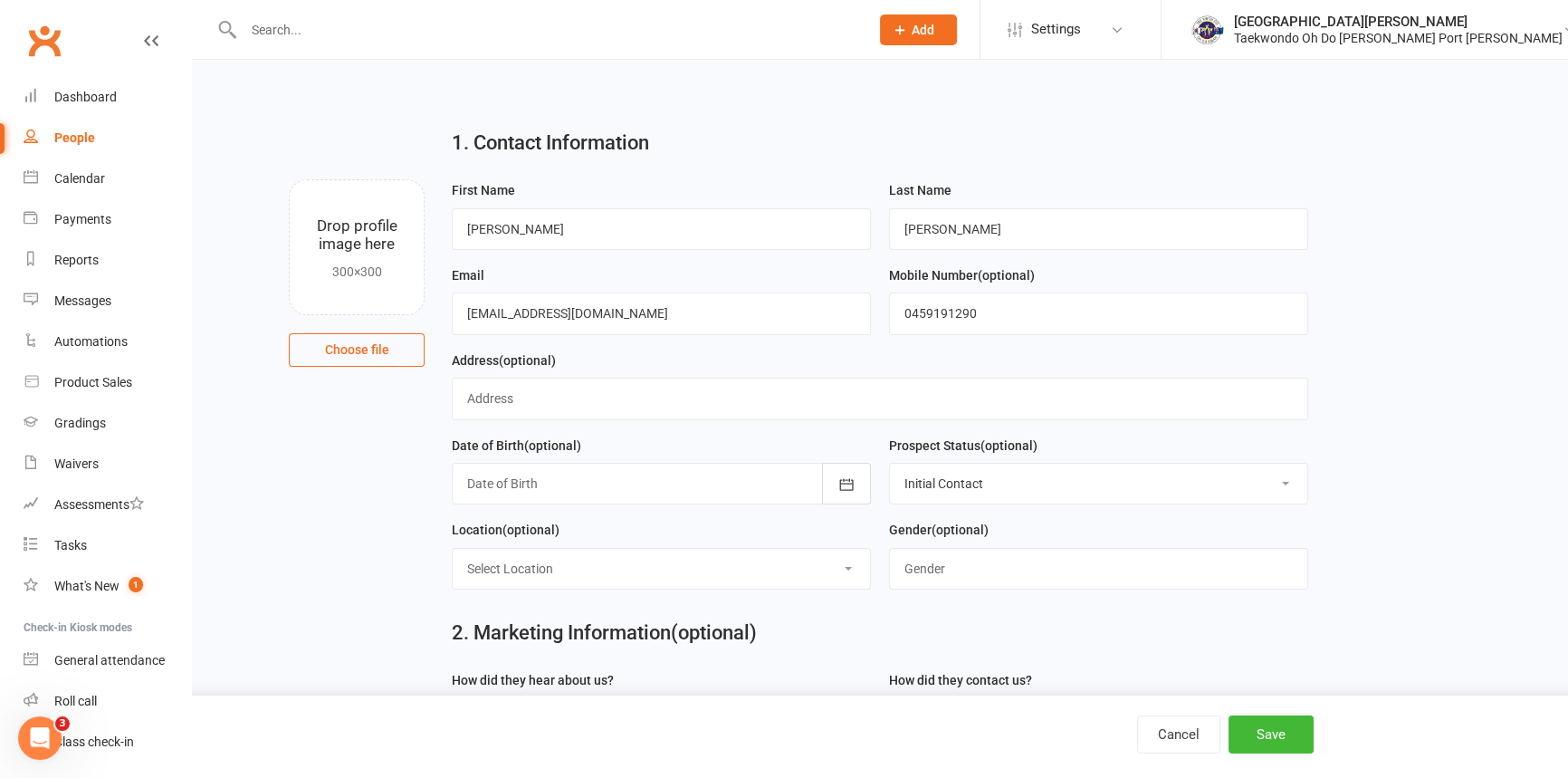
click at [532, 589] on select "Select Location [GEOGRAPHIC_DATA][PERSON_NAME]" at bounding box center [662, 568] width 418 height 40
select select "0"
click at [453, 569] on select "Select Location [GEOGRAPHIC_DATA][PERSON_NAME]" at bounding box center [662, 568] width 418 height 40
click at [927, 590] on input "text" at bounding box center [1099, 568] width 420 height 42
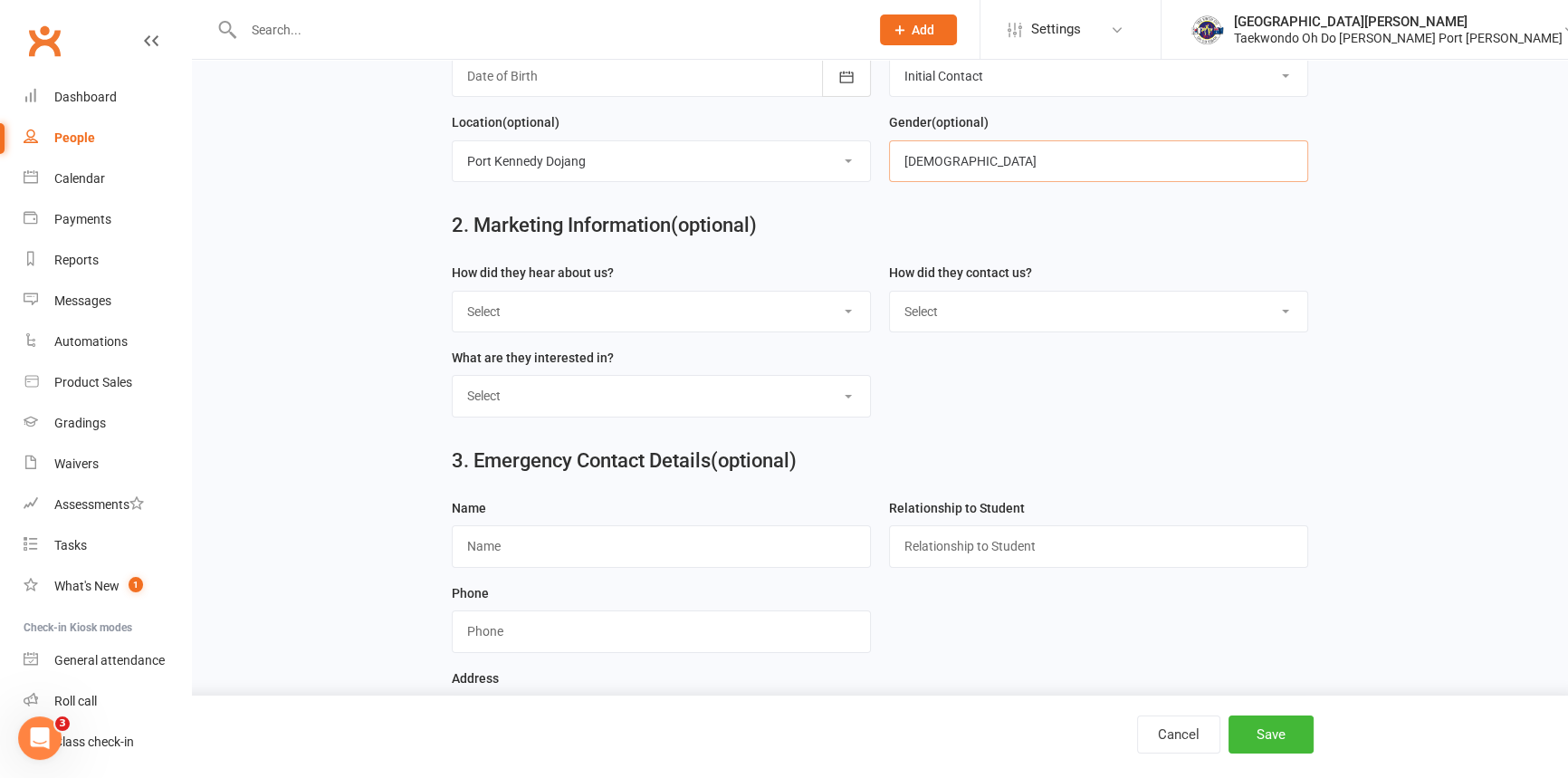
scroll to position [528, 0]
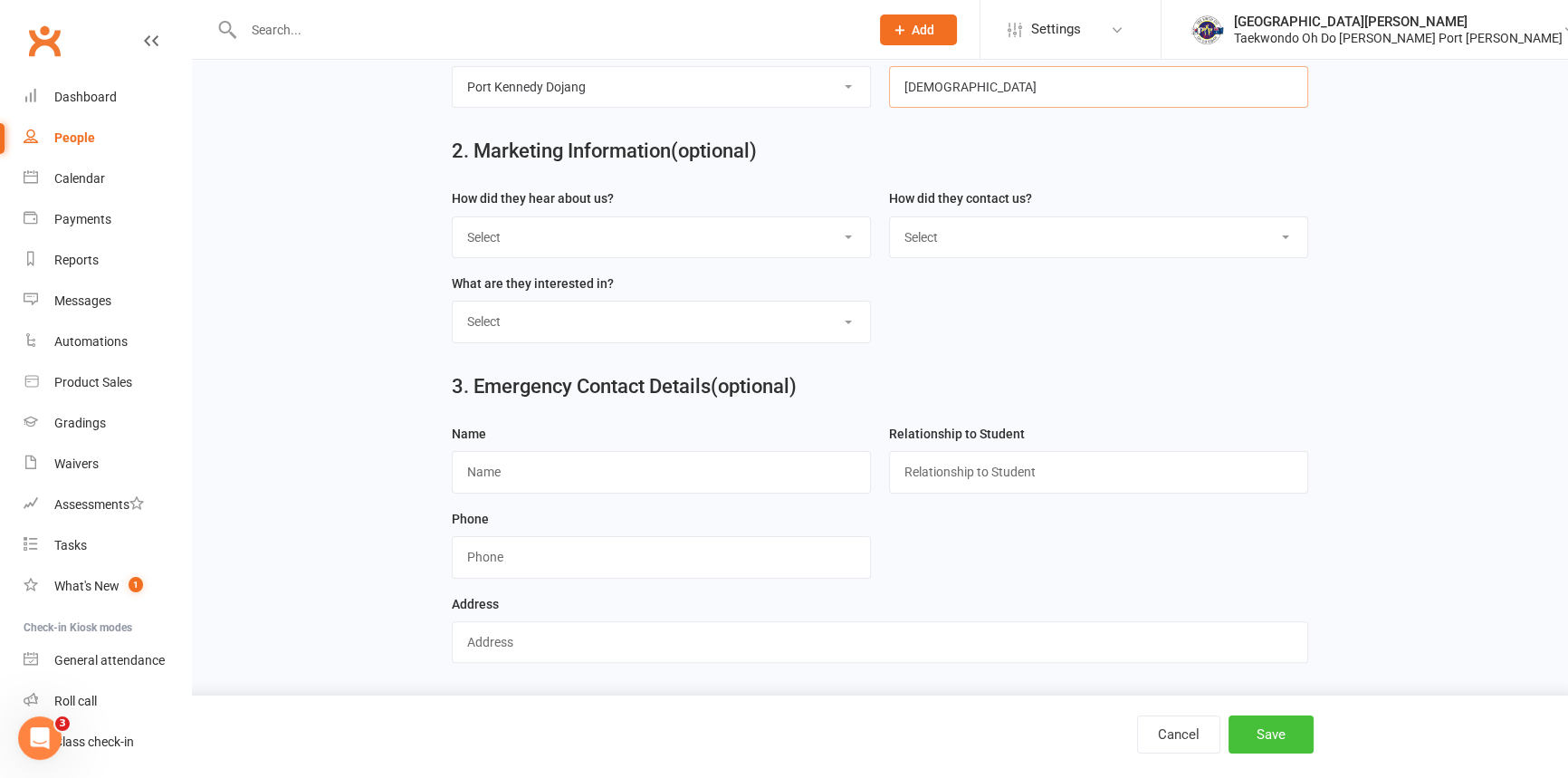
type input "[DEMOGRAPHIC_DATA]"
click at [1301, 726] on button "Save" at bounding box center [1270, 734] width 85 height 38
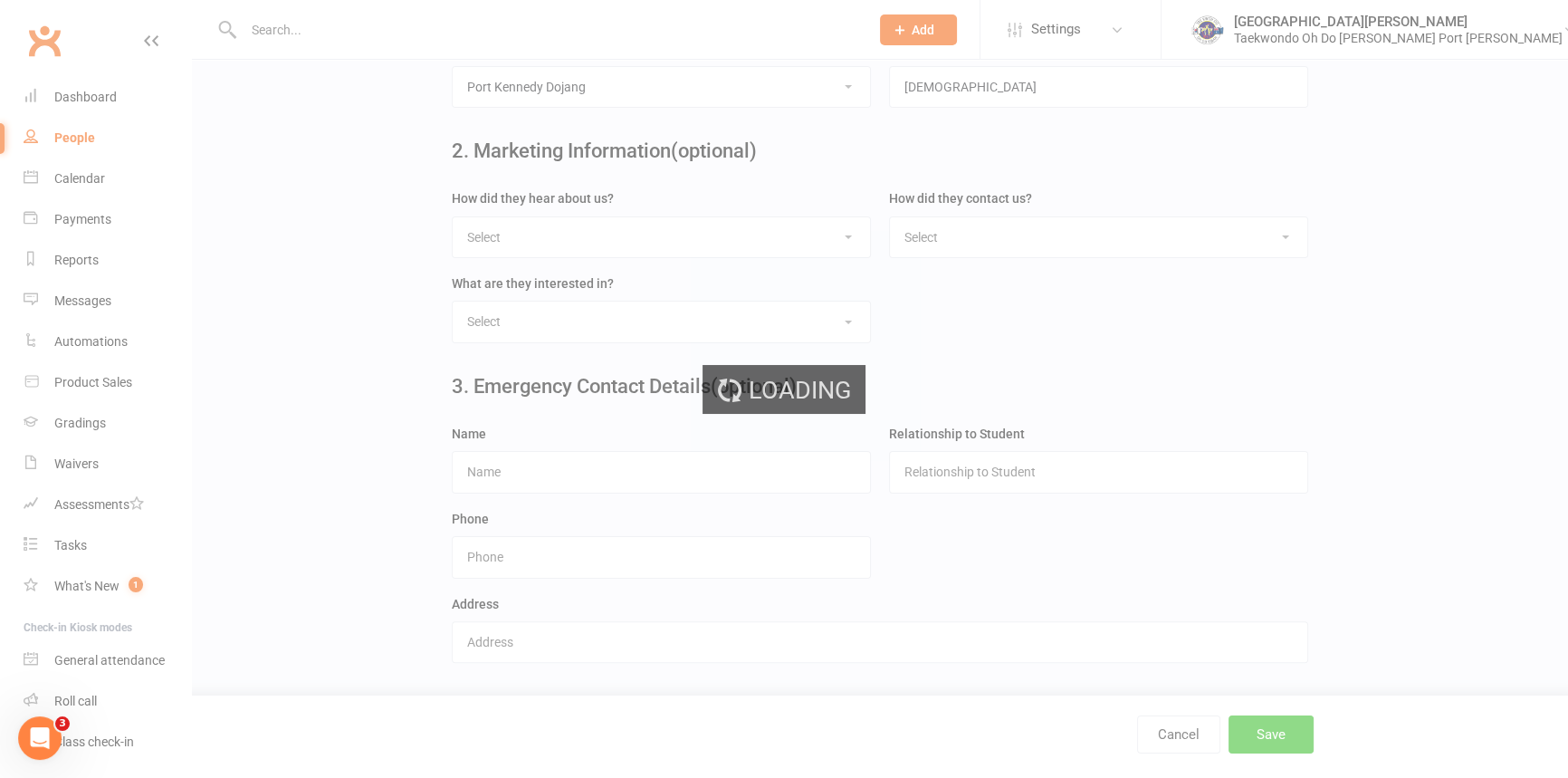
scroll to position [0, 0]
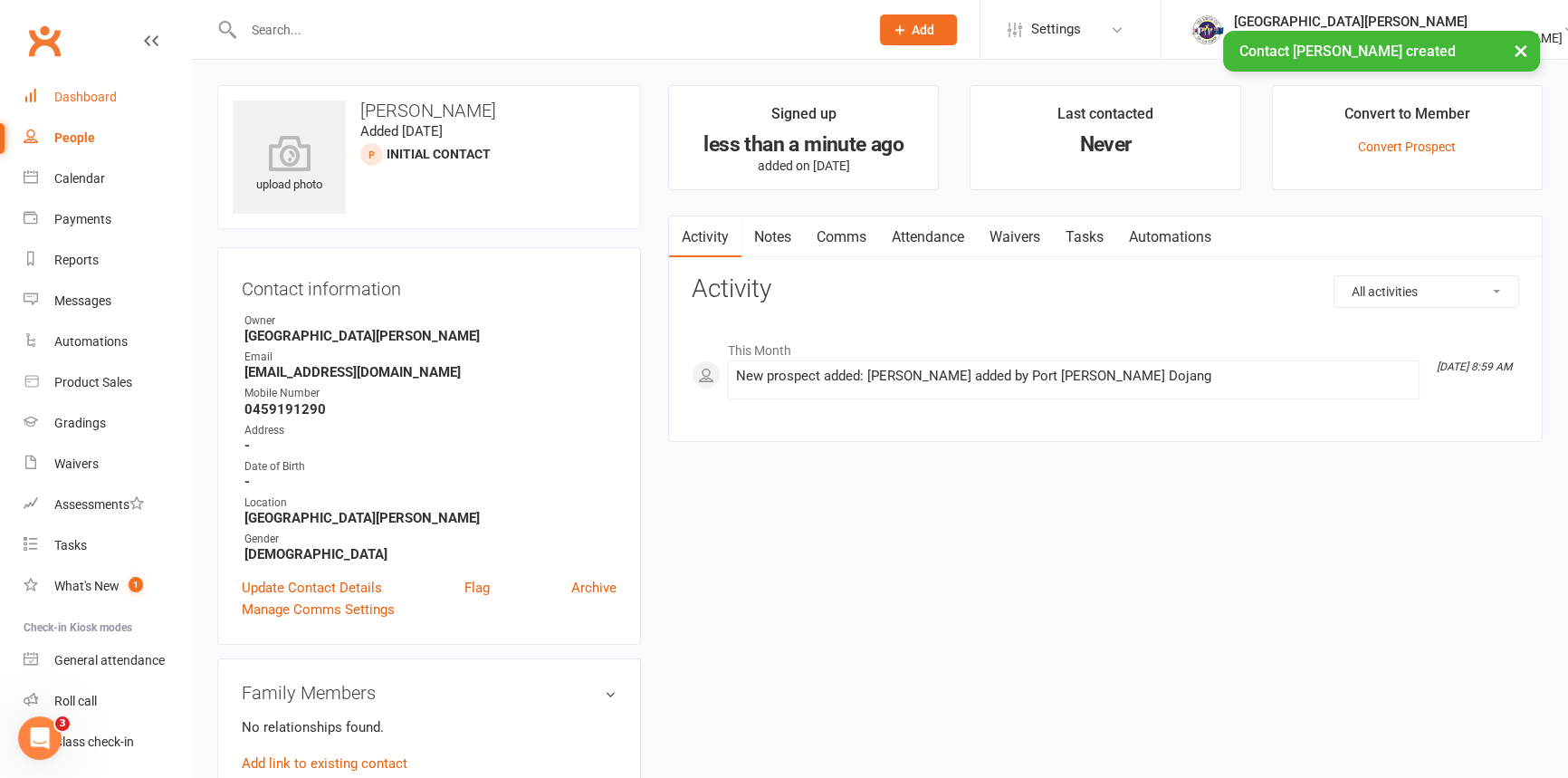
click at [73, 87] on link "Dashboard" at bounding box center [107, 98] width 168 height 41
